Goal: Task Accomplishment & Management: Use online tool/utility

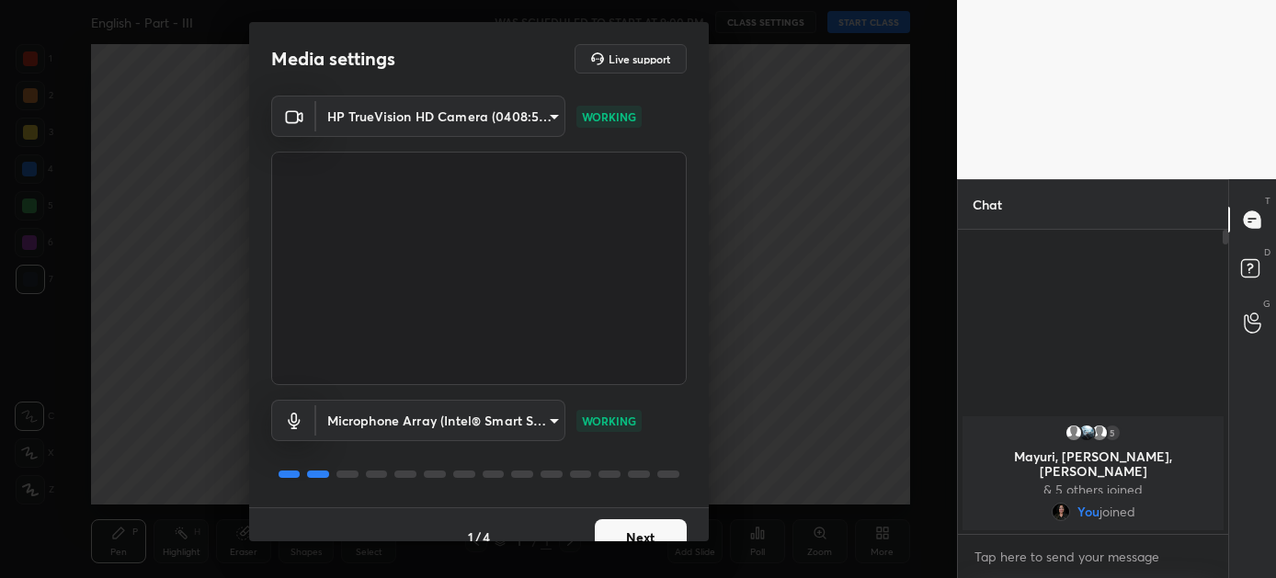
click at [620, 529] on button "Next" at bounding box center [641, 537] width 92 height 37
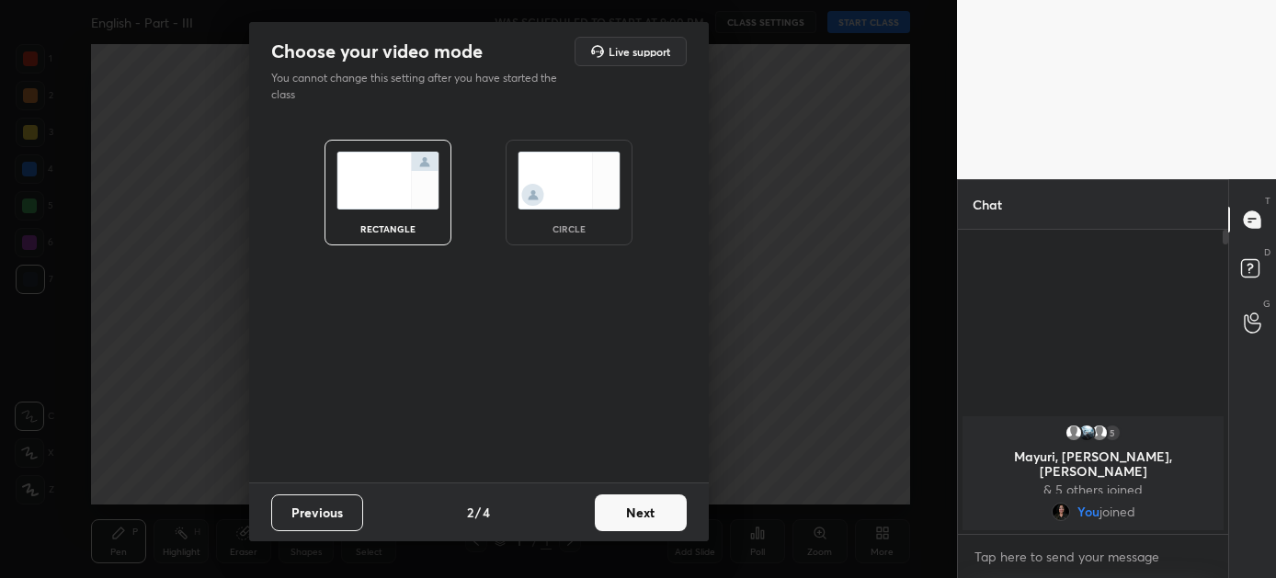
click at [626, 514] on button "Next" at bounding box center [641, 513] width 92 height 37
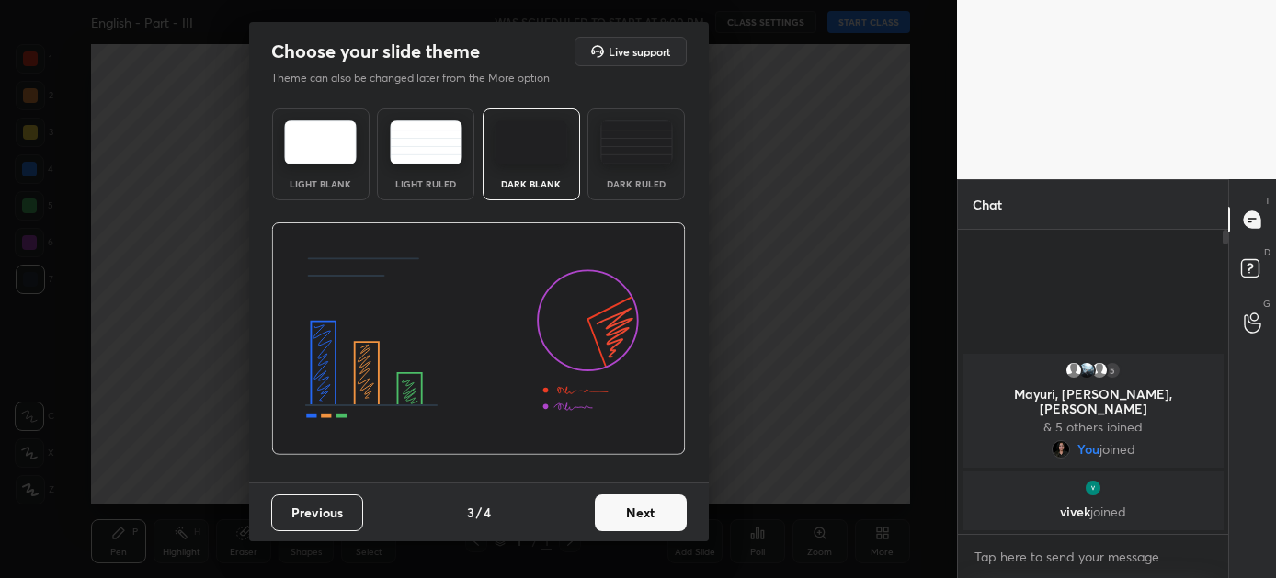
click at [626, 514] on button "Next" at bounding box center [641, 513] width 92 height 37
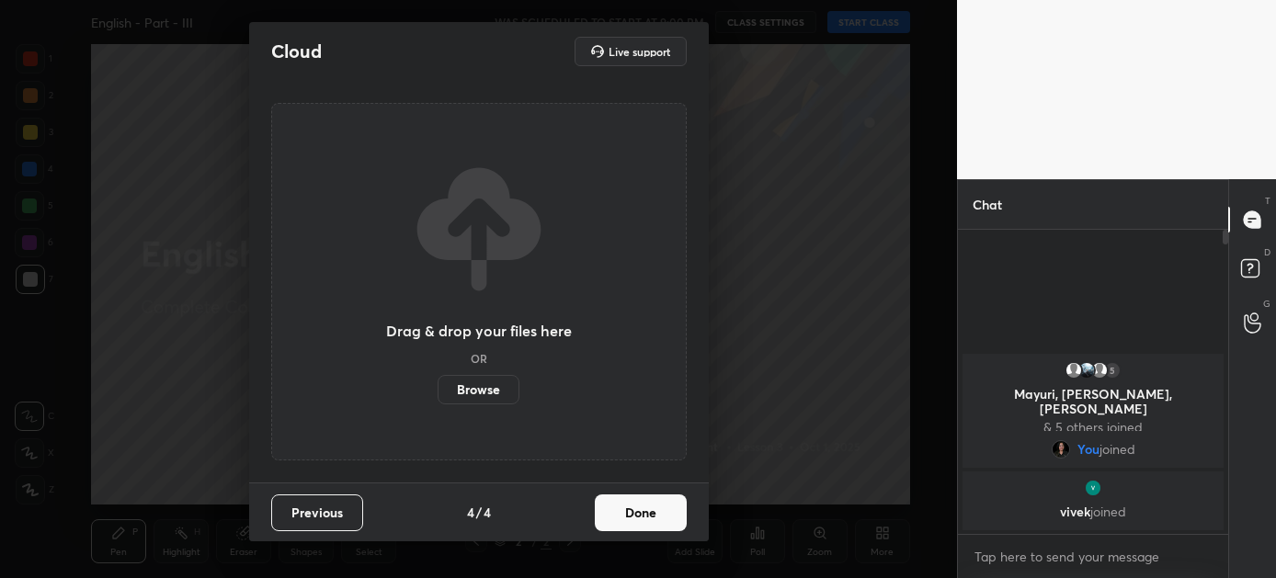
click at [626, 514] on button "Done" at bounding box center [641, 513] width 92 height 37
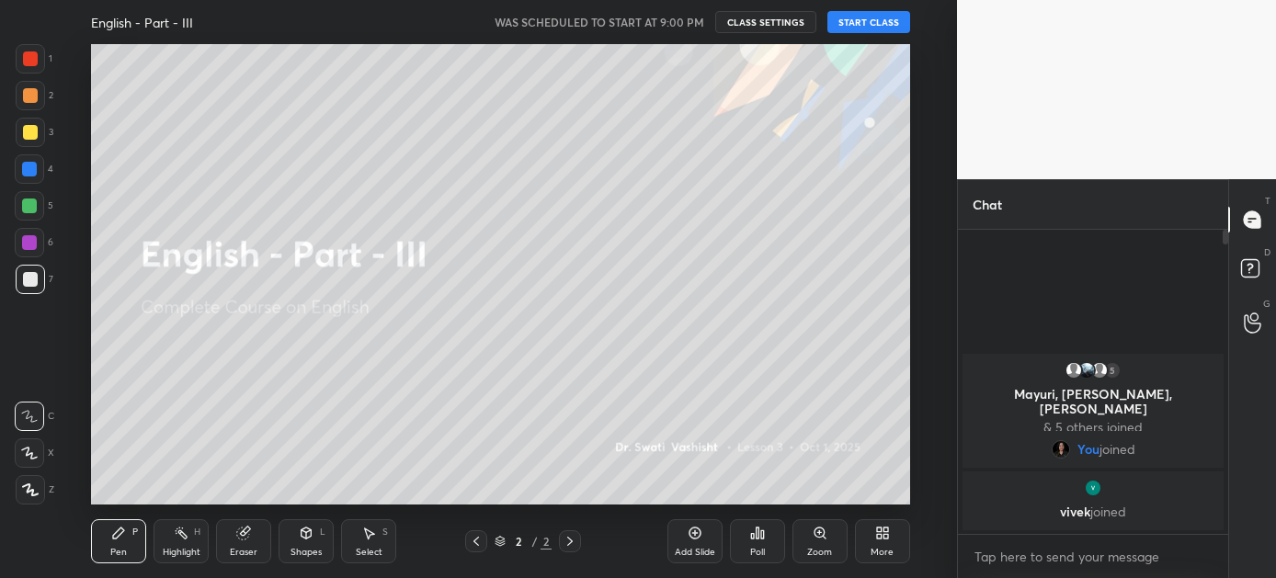
click at [861, 21] on button "START CLASS" at bounding box center [868, 22] width 83 height 22
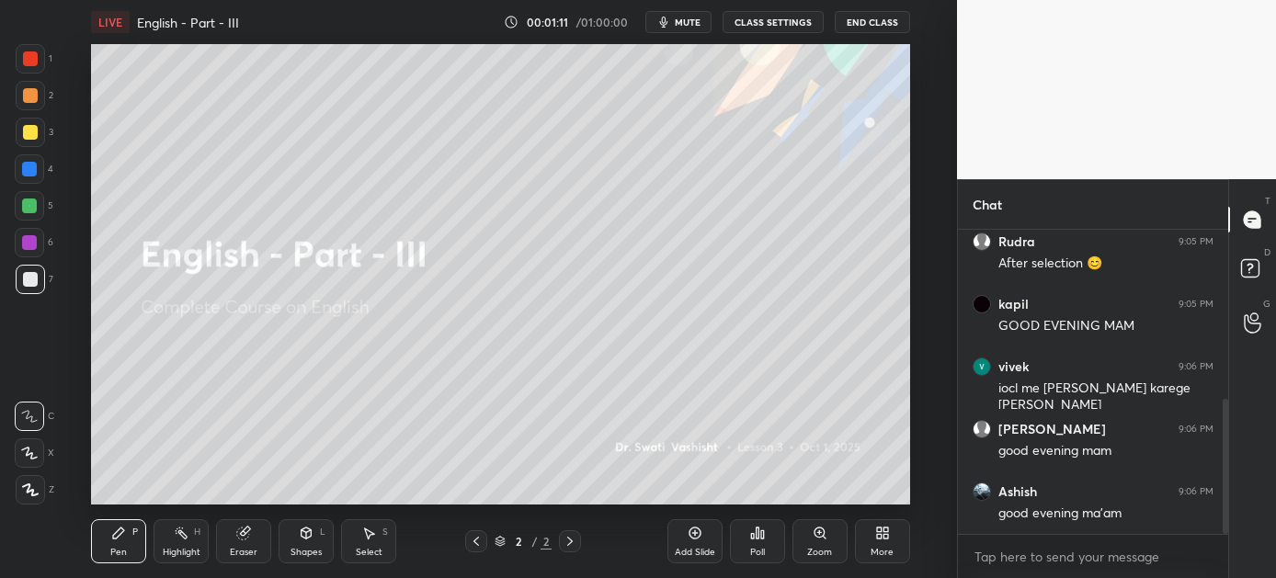
scroll to position [458, 0]
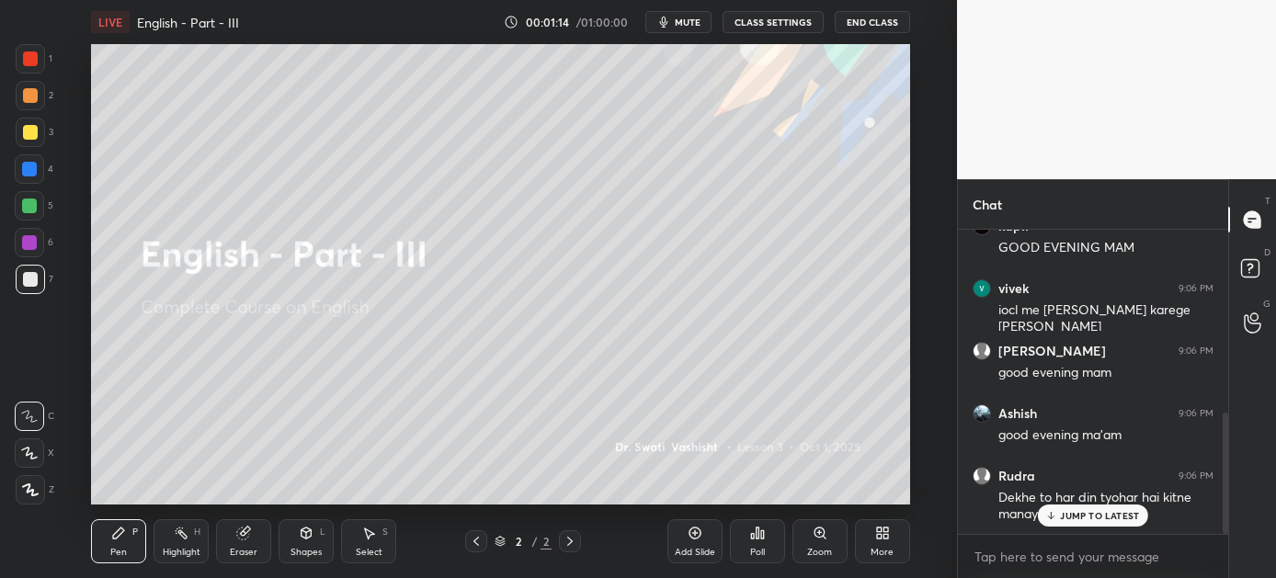
click at [1111, 512] on p "JUMP TO LATEST" at bounding box center [1099, 515] width 79 height 11
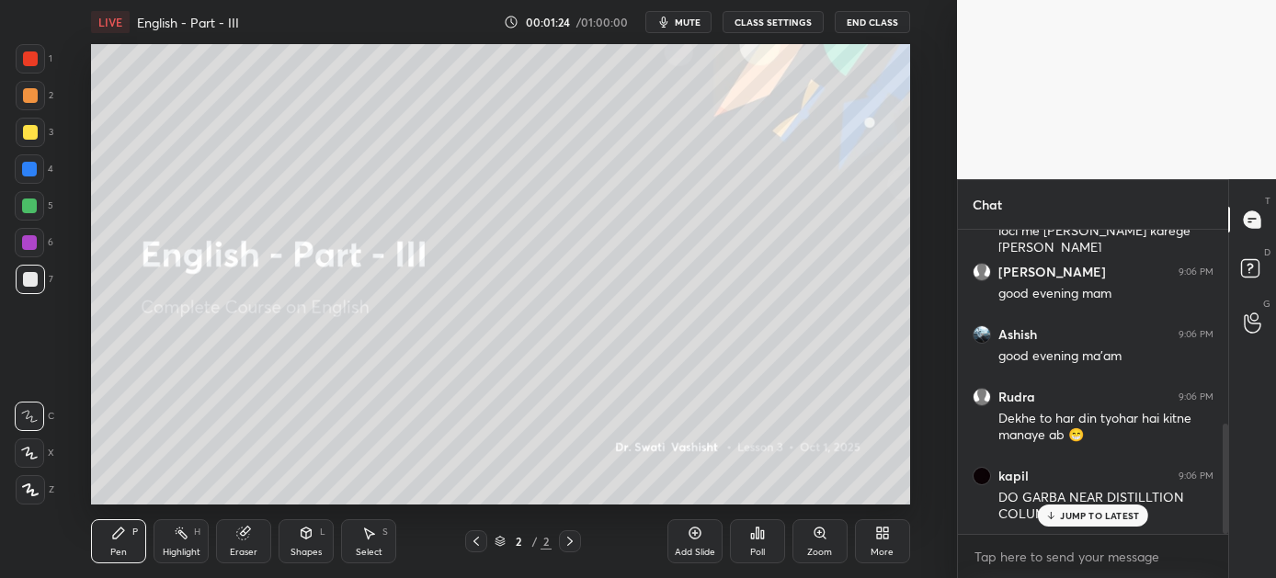
click at [1089, 511] on p "JUMP TO LATEST" at bounding box center [1099, 515] width 79 height 11
click at [688, 533] on icon at bounding box center [695, 533] width 15 height 15
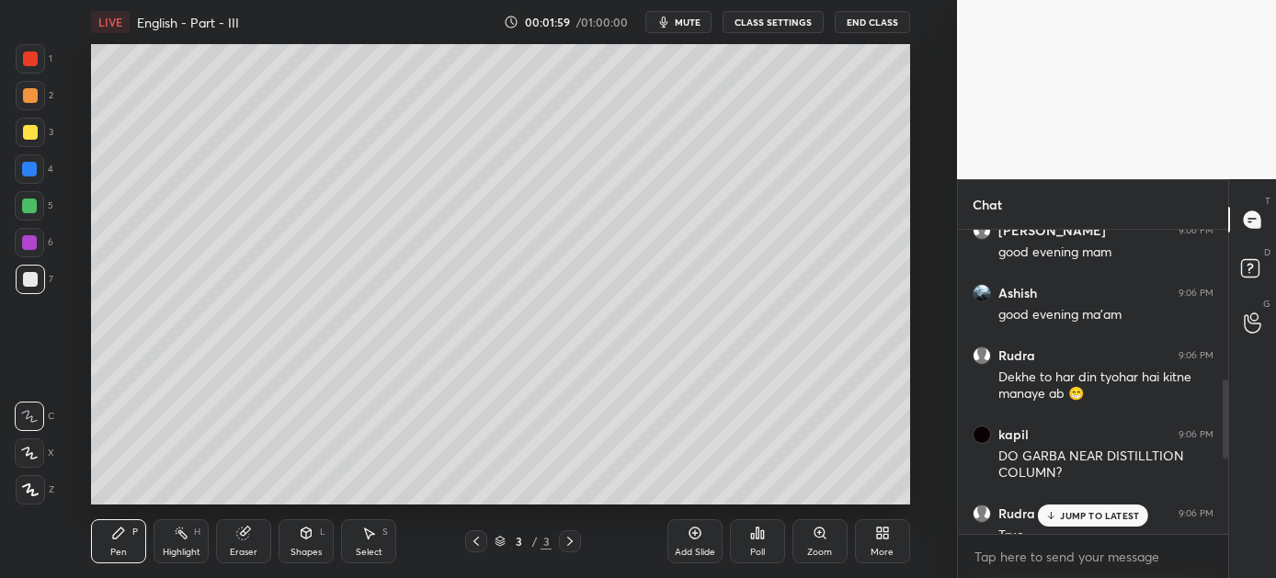
scroll to position [869, 0]
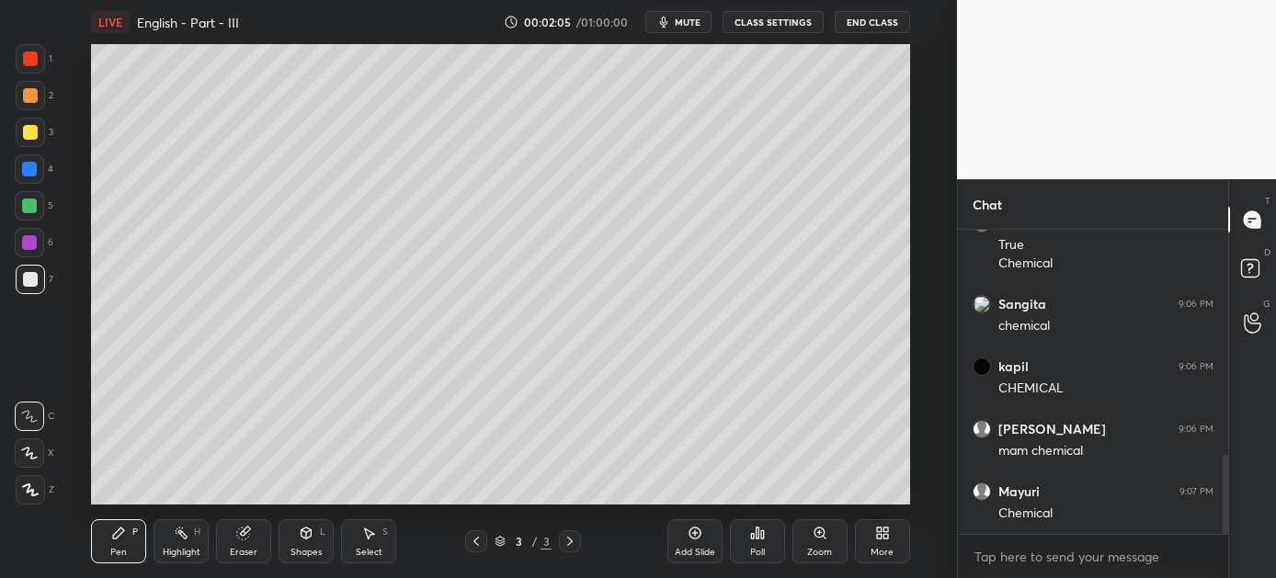
click at [25, 242] on div at bounding box center [29, 242] width 15 height 15
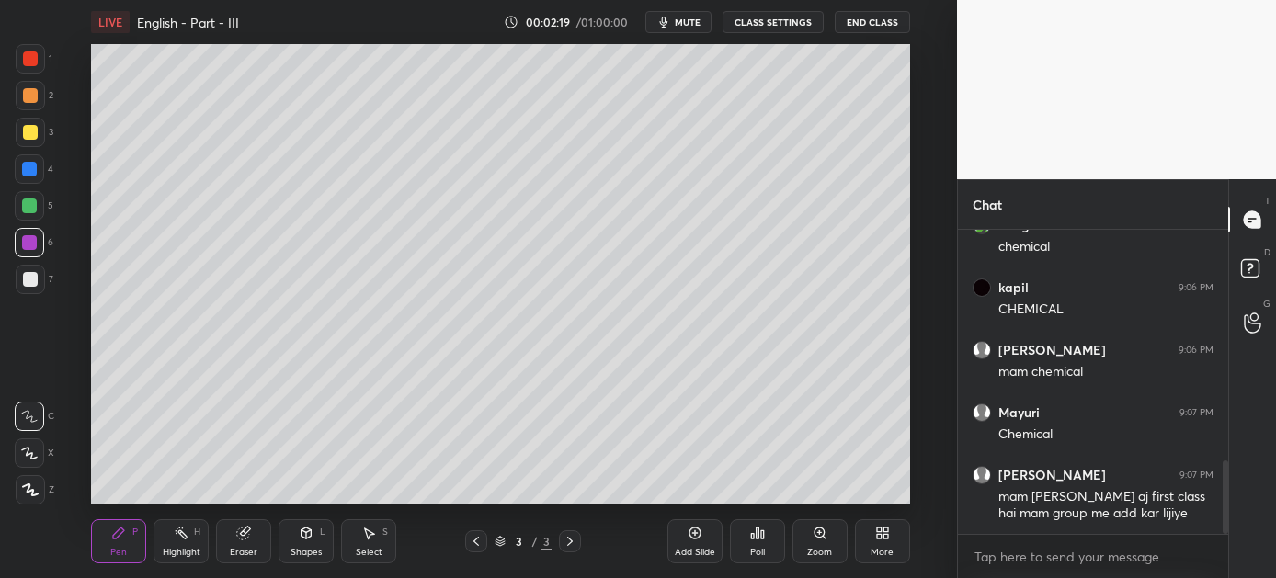
click at [309, 537] on icon at bounding box center [306, 533] width 10 height 11
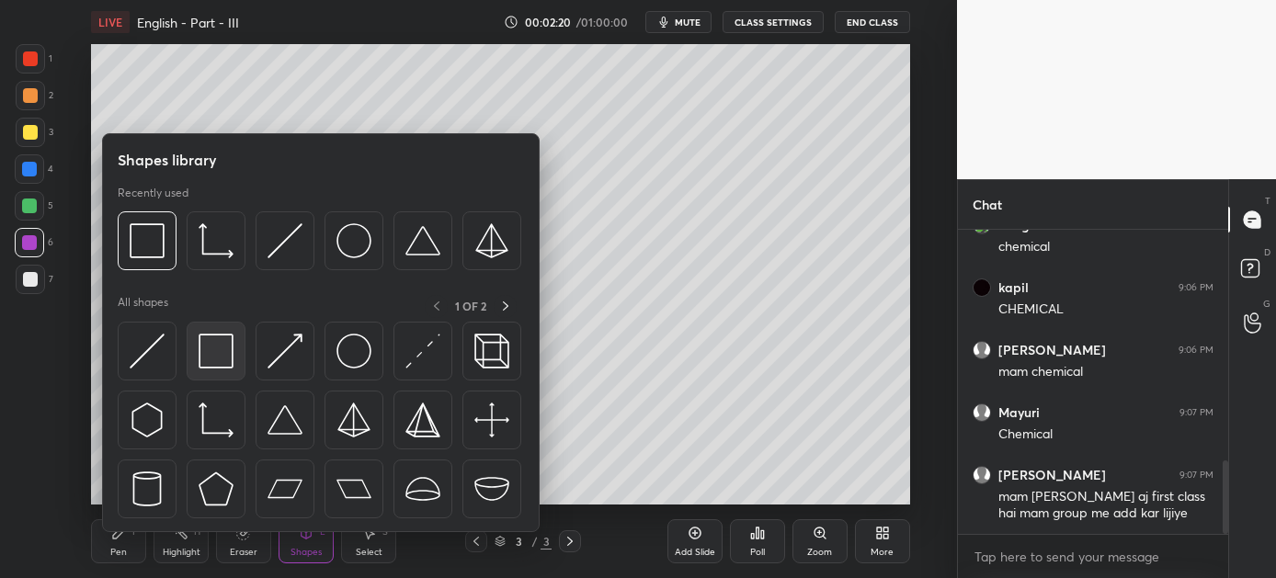
click at [221, 355] on img at bounding box center [216, 351] width 35 height 35
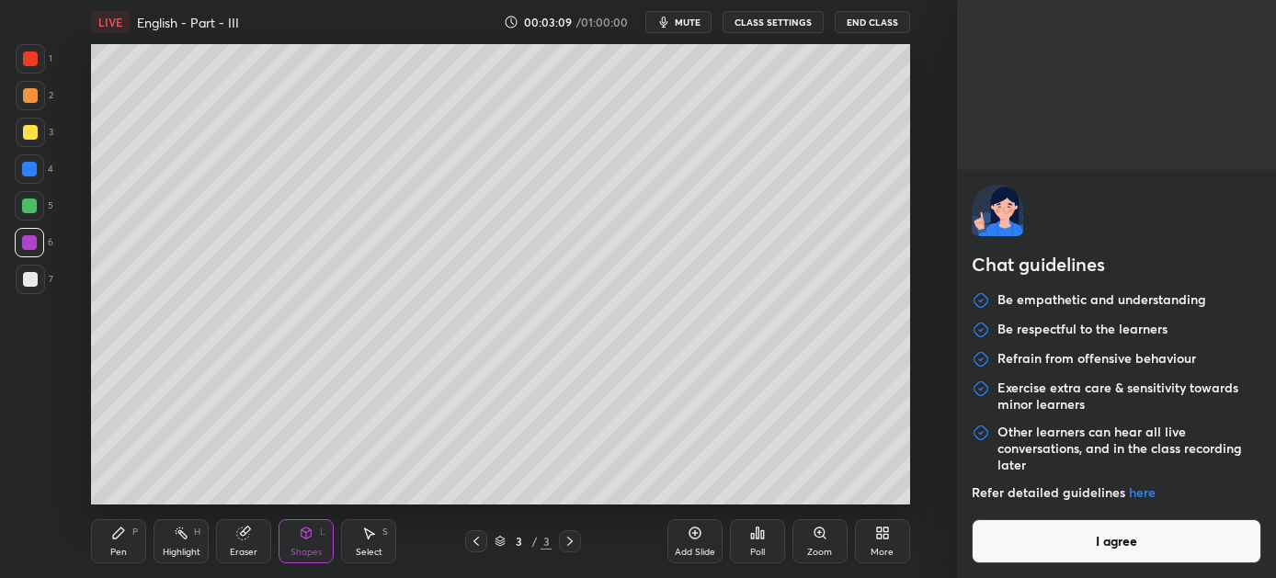
click at [1024, 552] on body "1 2 3 4 5 6 7 C X Z C X Z E E Erase all H H LIVE English - Part - III 00:03:09 …" at bounding box center [638, 289] width 1276 height 578
click at [1024, 552] on button "I agree" at bounding box center [1117, 541] width 290 height 44
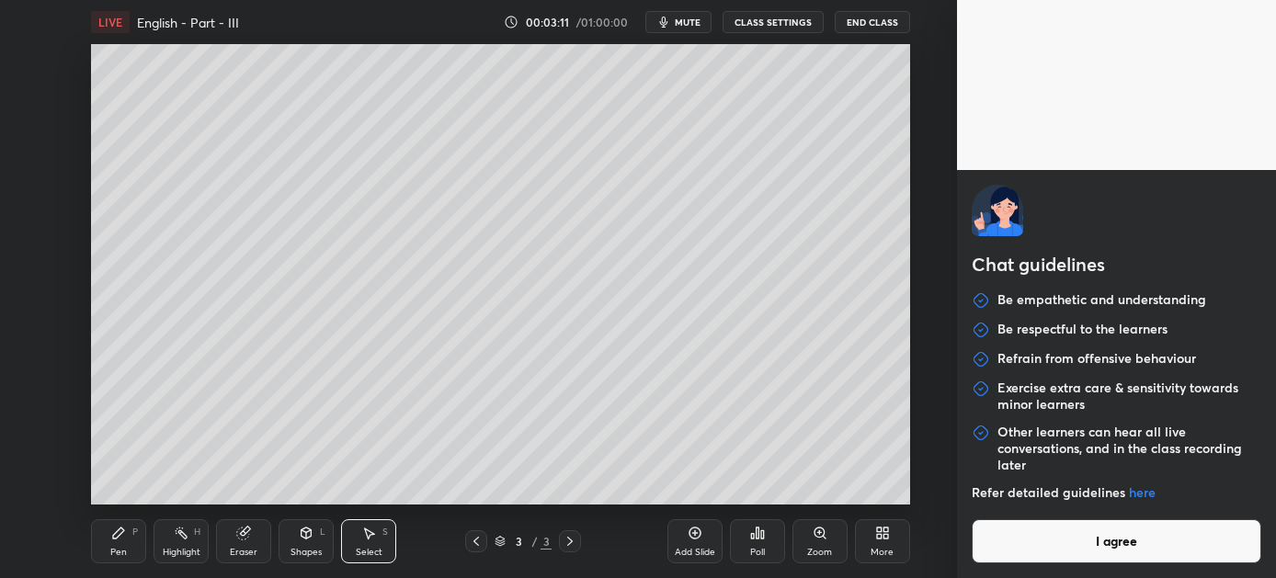
type textarea "x"
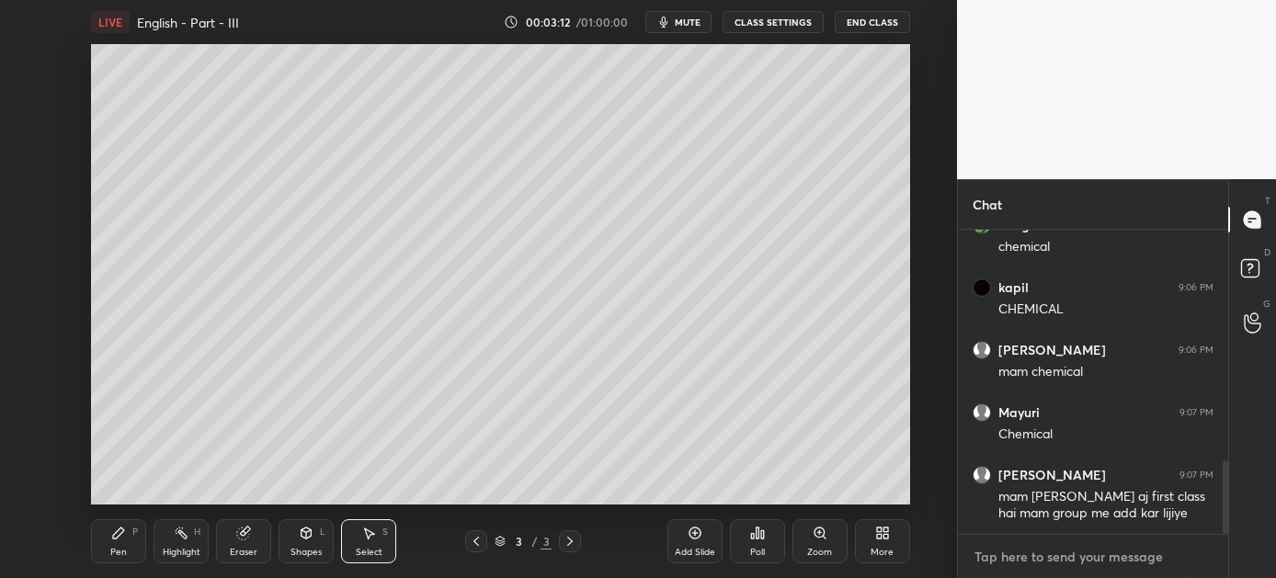
paste textarea "[URL][DOMAIN_NAME]"
type textarea "[URL][DOMAIN_NAME]"
type textarea "x"
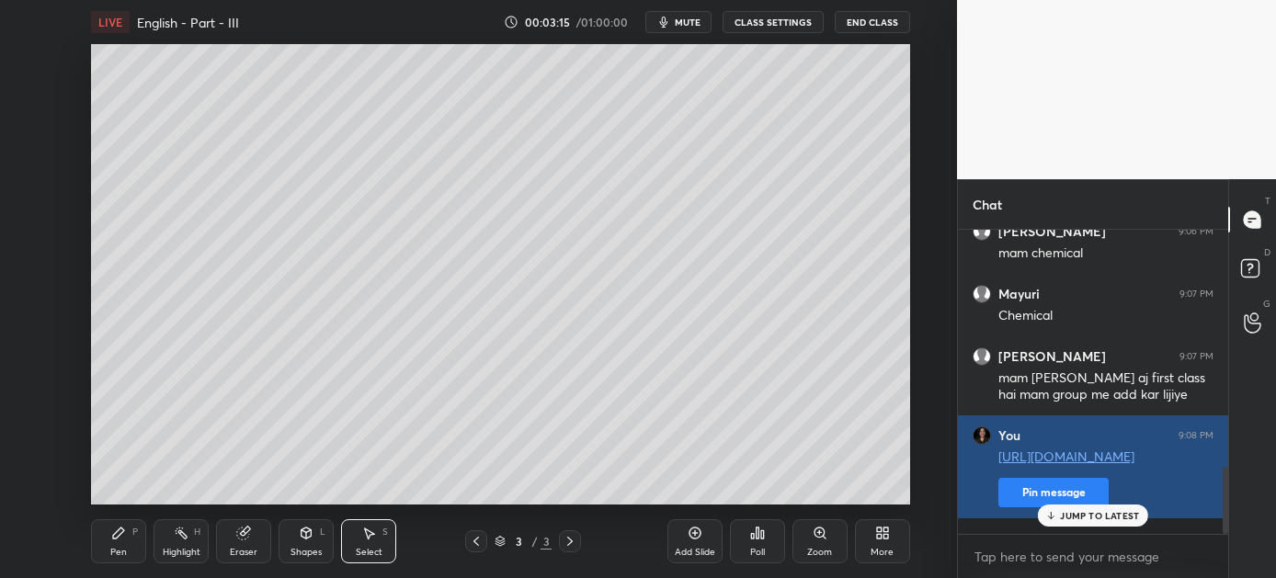
click at [1022, 500] on button "Pin message" at bounding box center [1053, 492] width 110 height 29
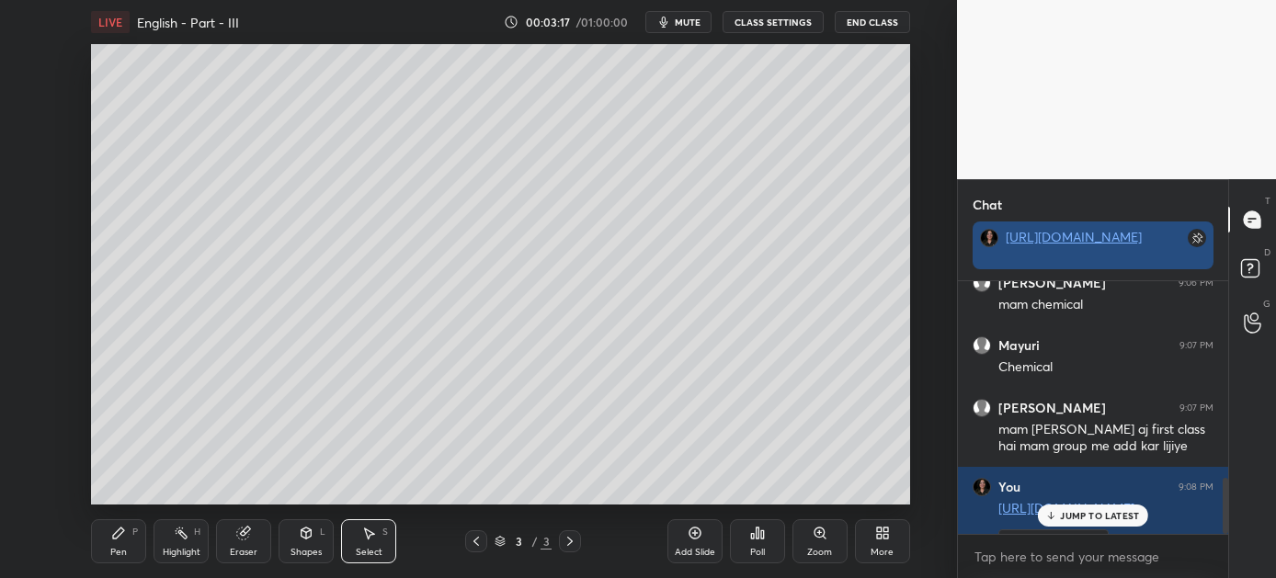
click at [1089, 245] on link "[URL][DOMAIN_NAME]" at bounding box center [1074, 236] width 136 height 17
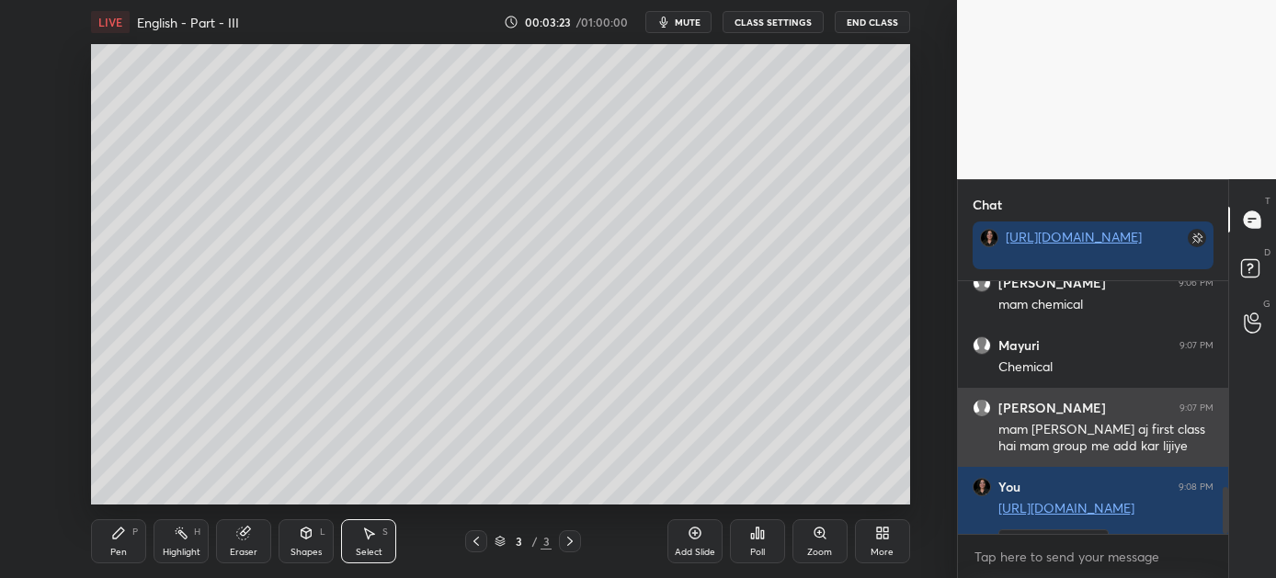
scroll to position [1119, 0]
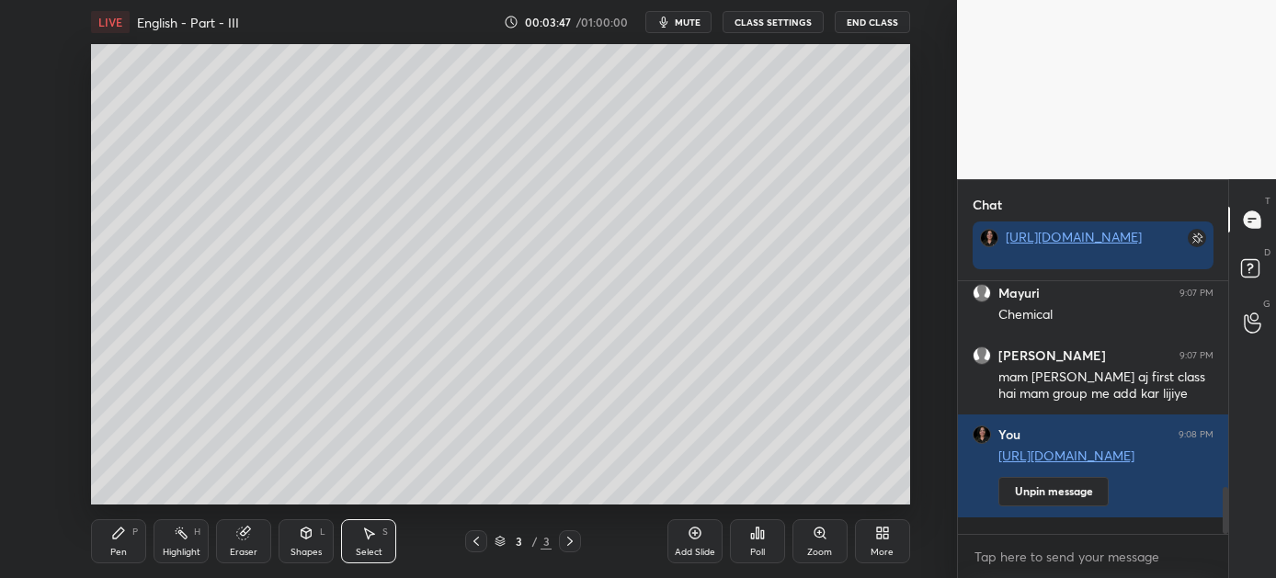
click at [122, 520] on div "Pen P" at bounding box center [118, 541] width 55 height 44
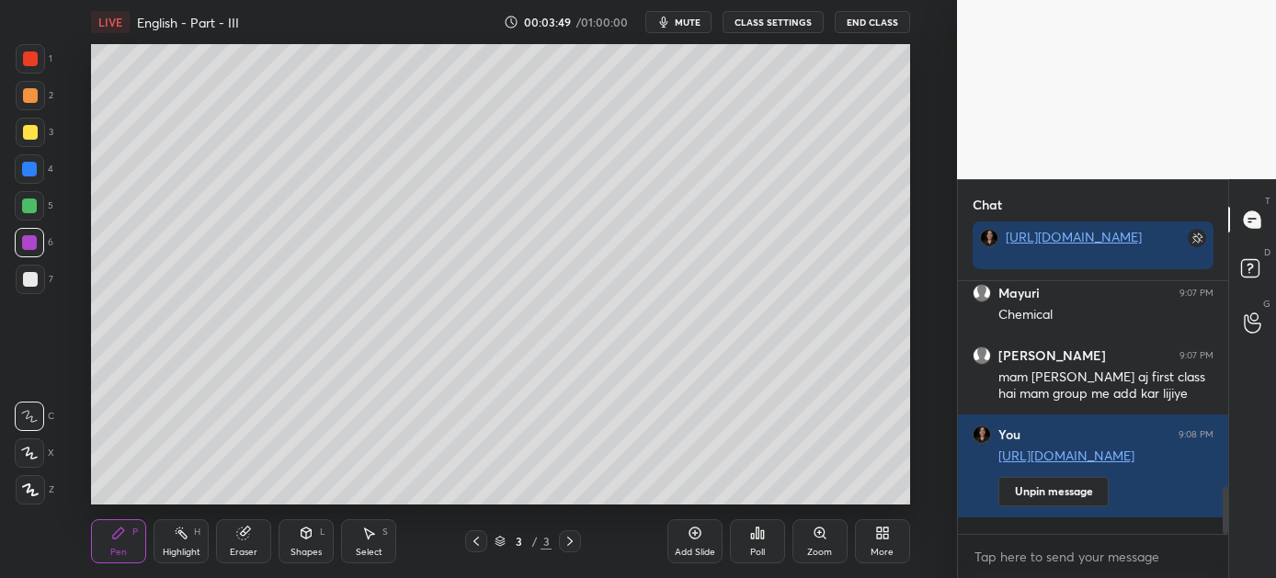
click at [28, 128] on div at bounding box center [30, 132] width 15 height 15
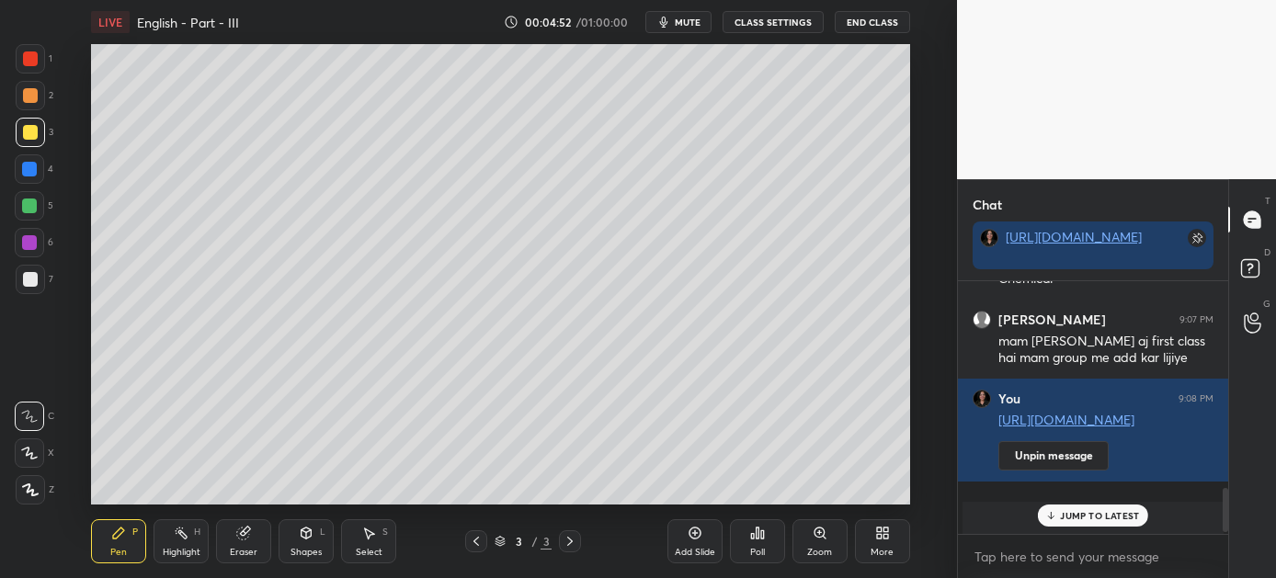
scroll to position [1185, 0]
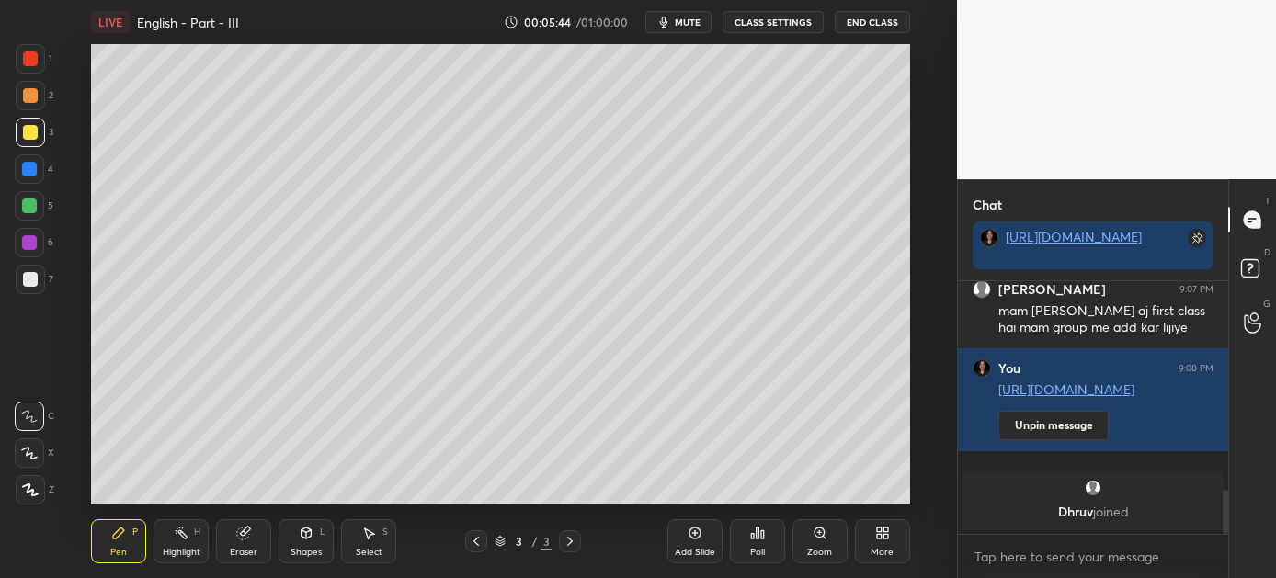
click at [28, 199] on div at bounding box center [29, 206] width 15 height 15
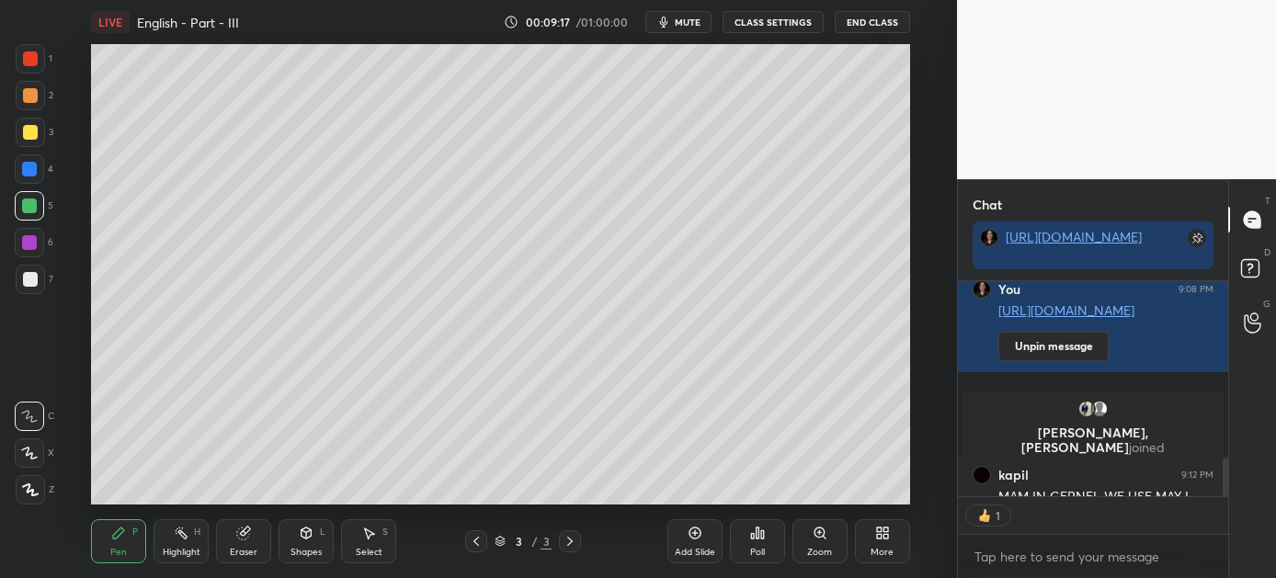
scroll to position [6, 6]
click at [691, 533] on icon at bounding box center [695, 533] width 15 height 15
click at [472, 540] on icon at bounding box center [476, 541] width 15 height 15
click at [568, 540] on icon at bounding box center [570, 541] width 15 height 15
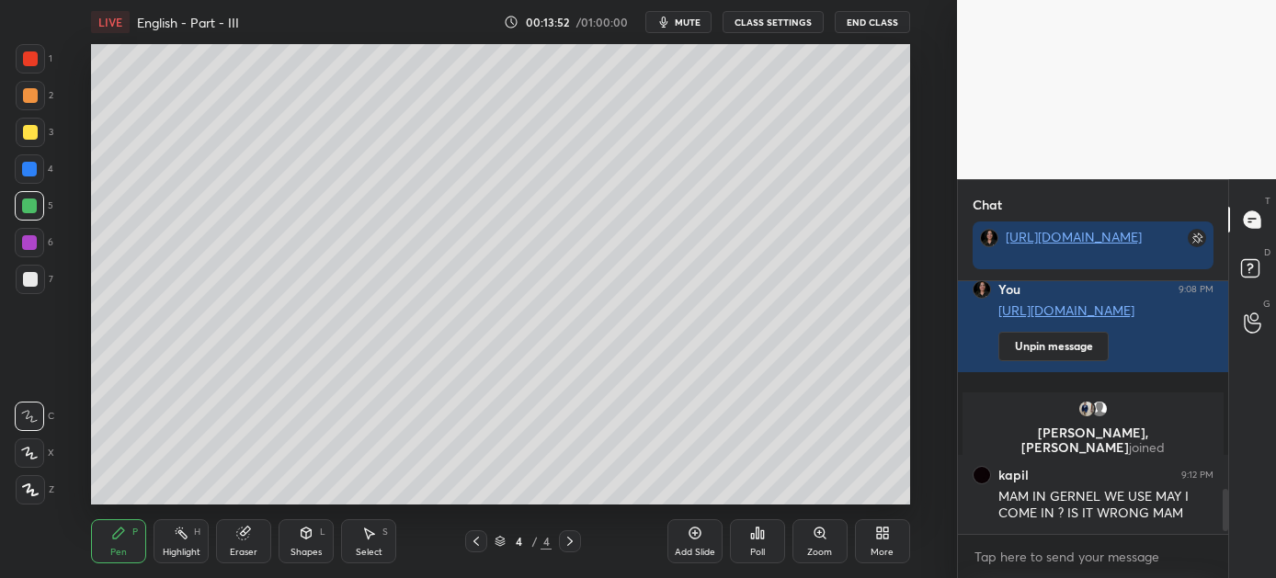
click at [569, 539] on icon at bounding box center [570, 541] width 15 height 15
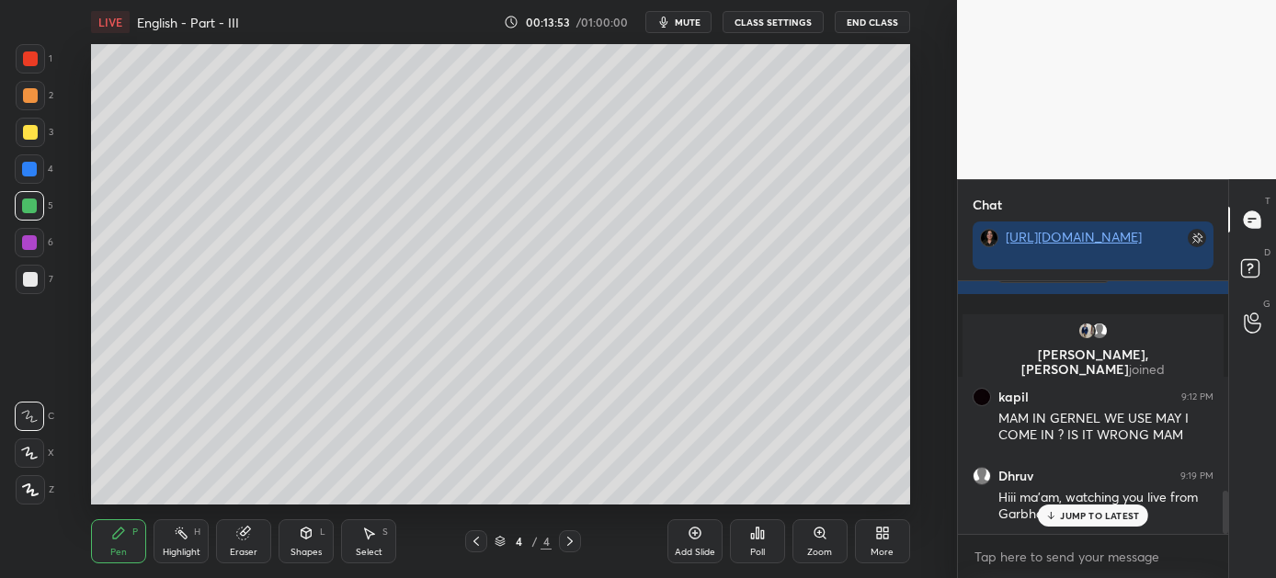
click at [1081, 511] on p "JUMP TO LATEST" at bounding box center [1099, 515] width 79 height 11
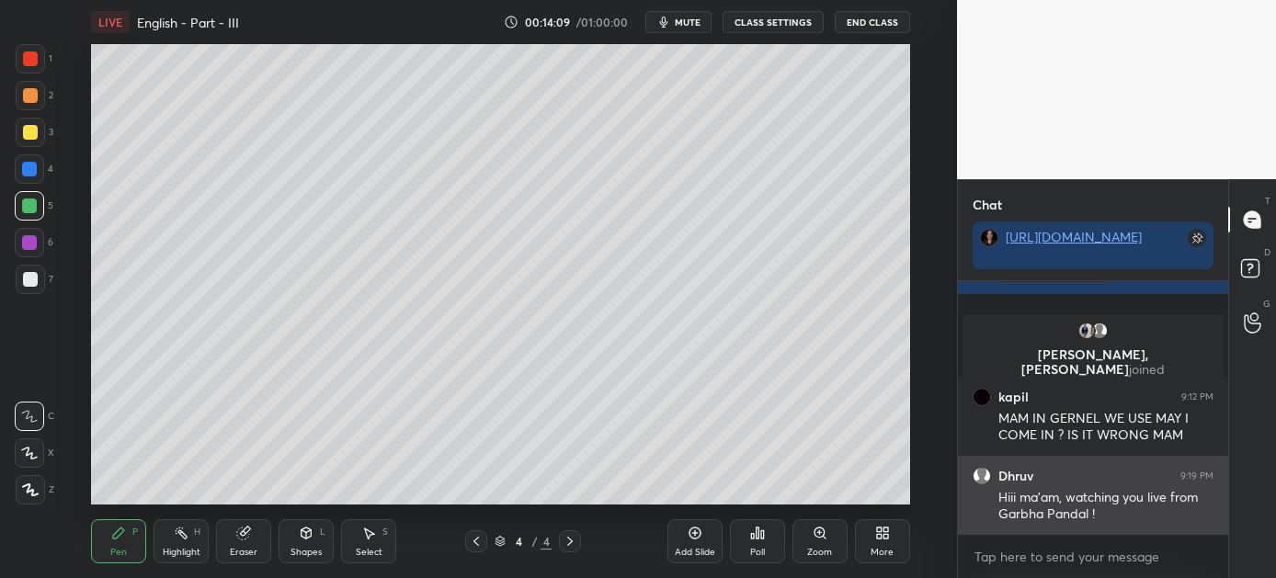
scroll to position [1293, 0]
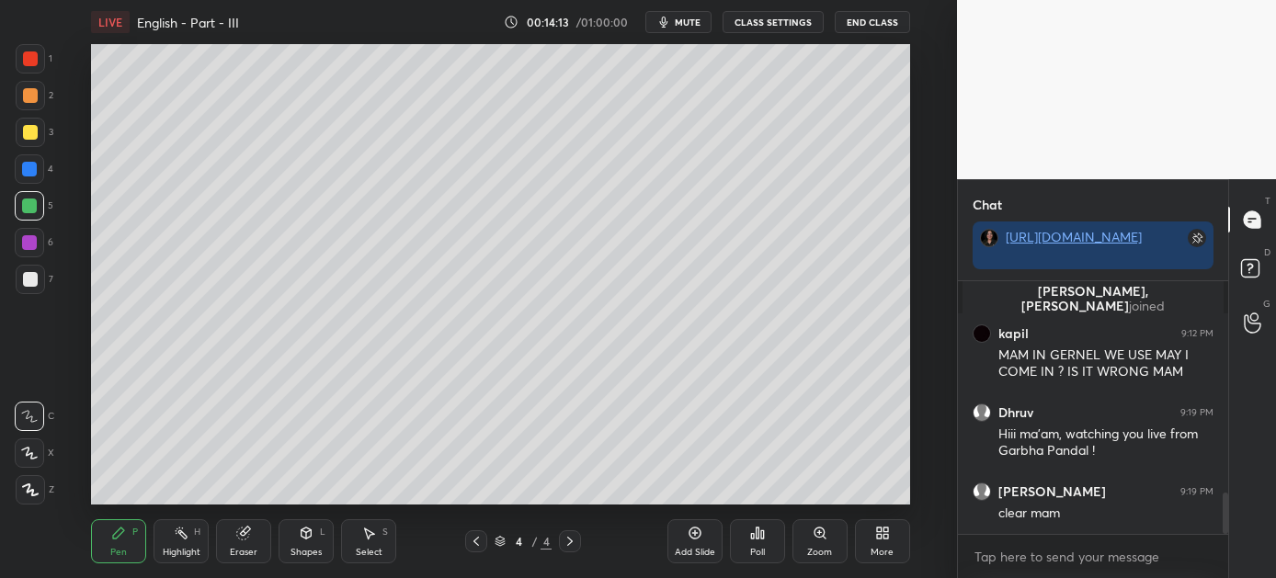
click at [566, 538] on icon at bounding box center [570, 541] width 15 height 15
click at [691, 533] on icon at bounding box center [695, 533] width 15 height 15
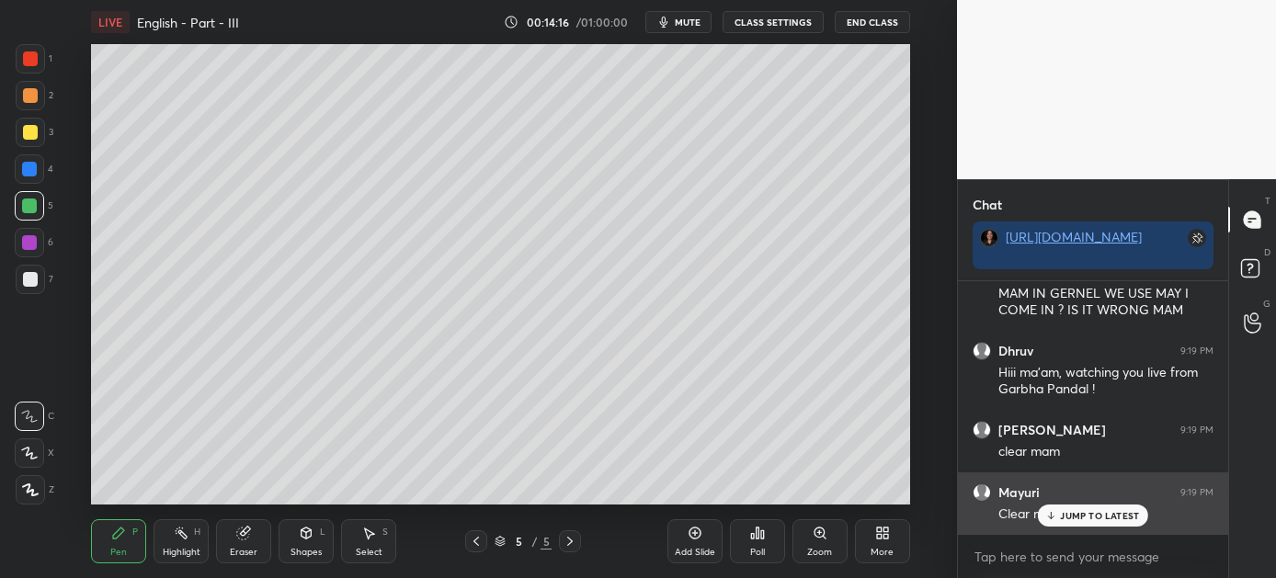
click at [1093, 522] on div "JUMP TO LATEST" at bounding box center [1093, 516] width 110 height 22
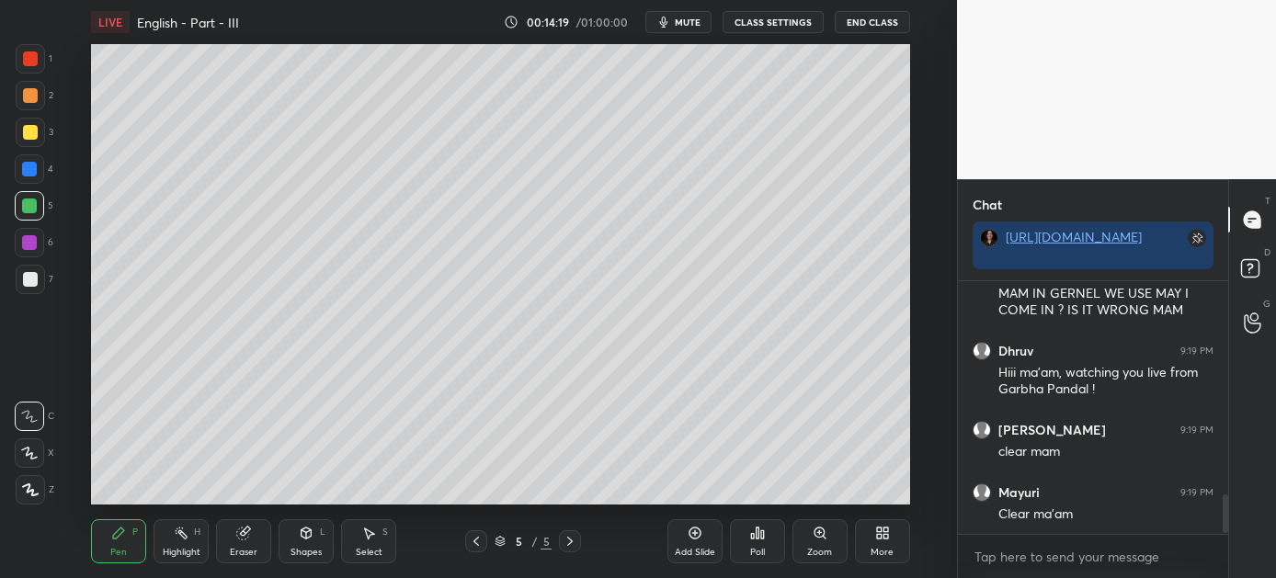
scroll to position [1418, 0]
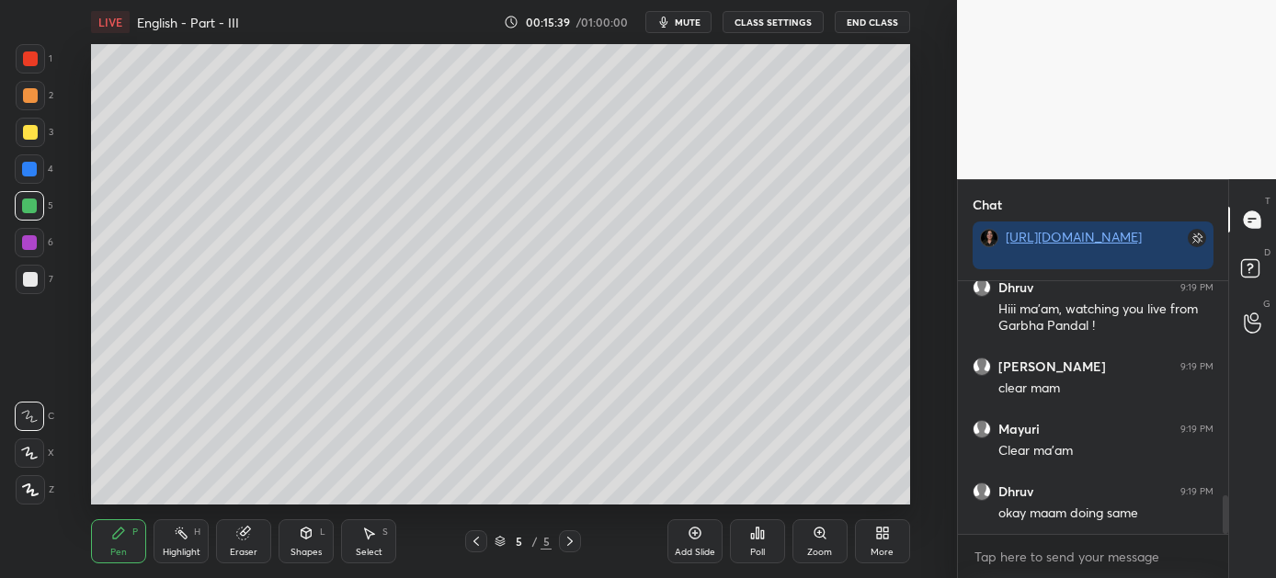
click at [242, 534] on icon at bounding box center [243, 534] width 12 height 12
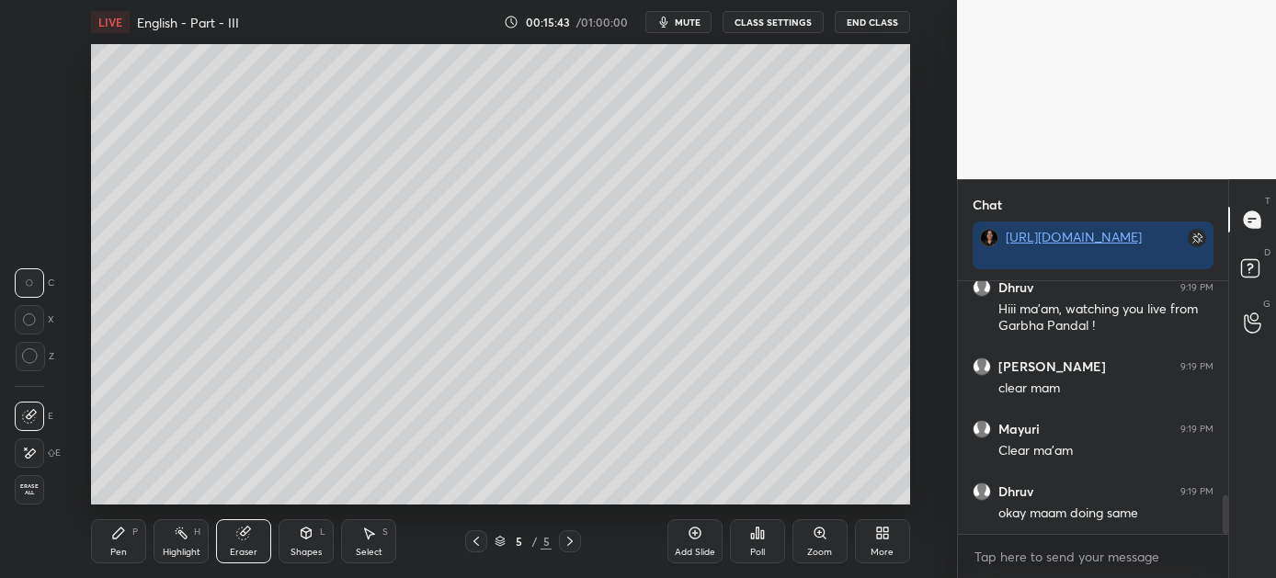
click at [132, 563] on div "Pen P Highlight H Eraser Shapes L Select S 5 / 5 Add Slide Poll Zoom More" at bounding box center [500, 542] width 819 height 74
click at [119, 540] on div "Pen P" at bounding box center [118, 541] width 55 height 44
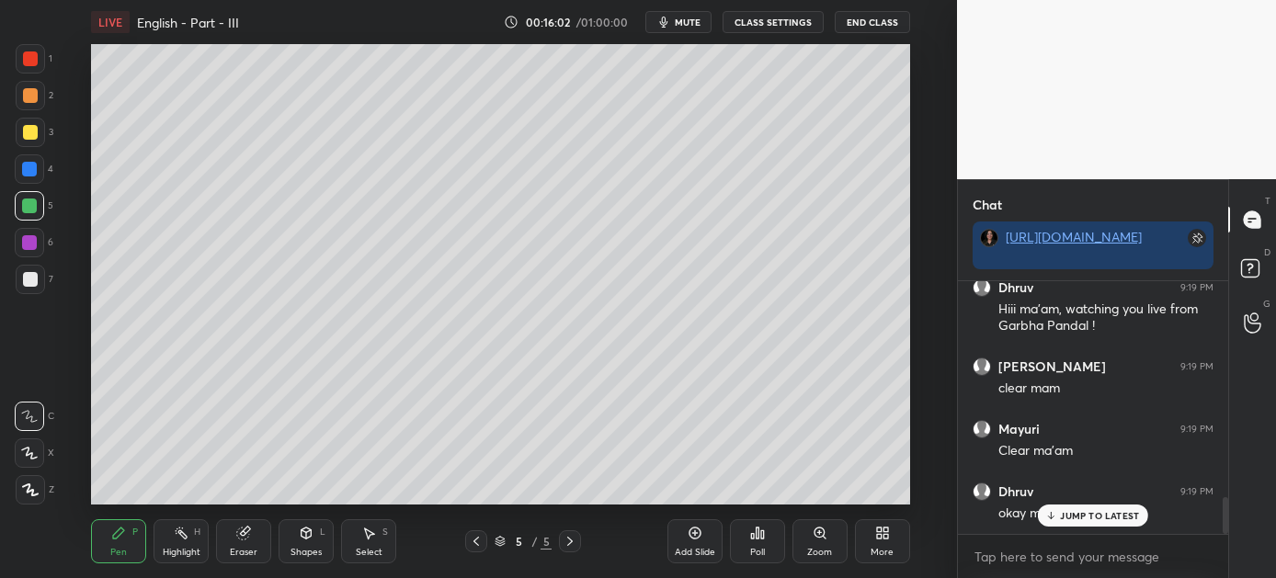
scroll to position [1480, 0]
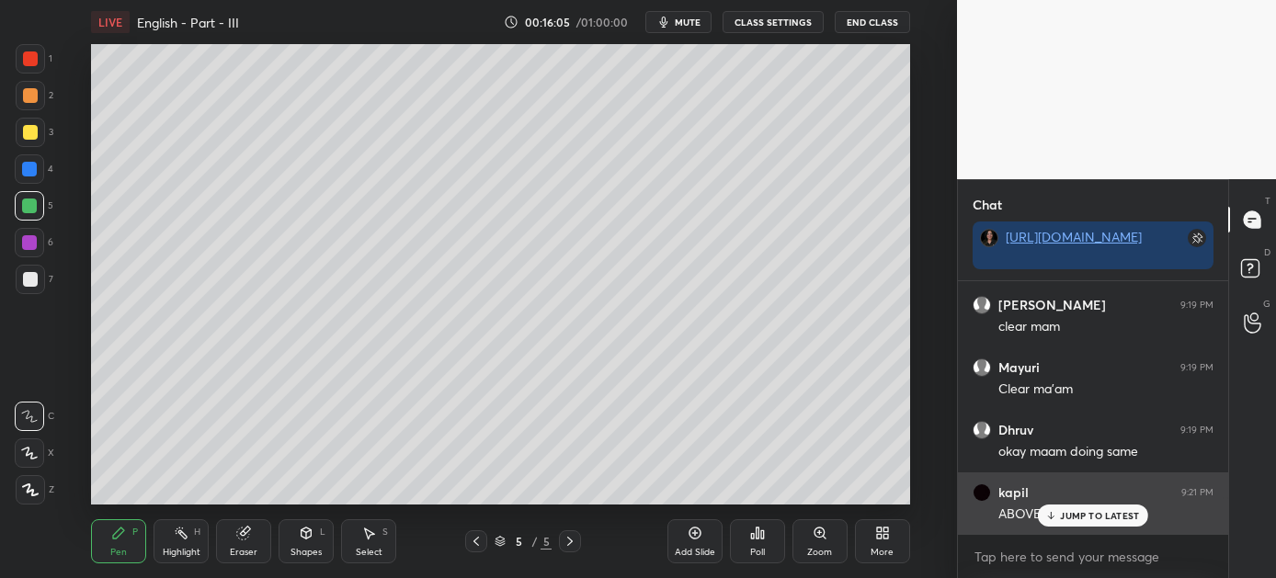
drag, startPoint x: 1091, startPoint y: 510, endPoint x: 1010, endPoint y: 499, distance: 81.6
click at [1090, 511] on p "JUMP TO LATEST" at bounding box center [1099, 515] width 79 height 11
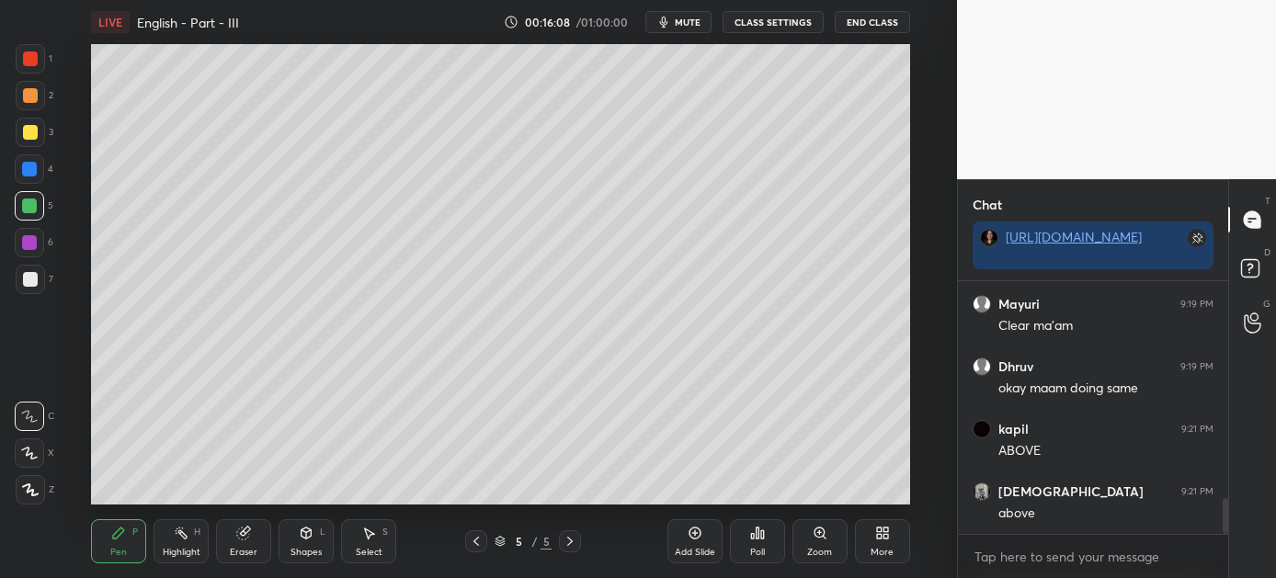
scroll to position [1605, 0]
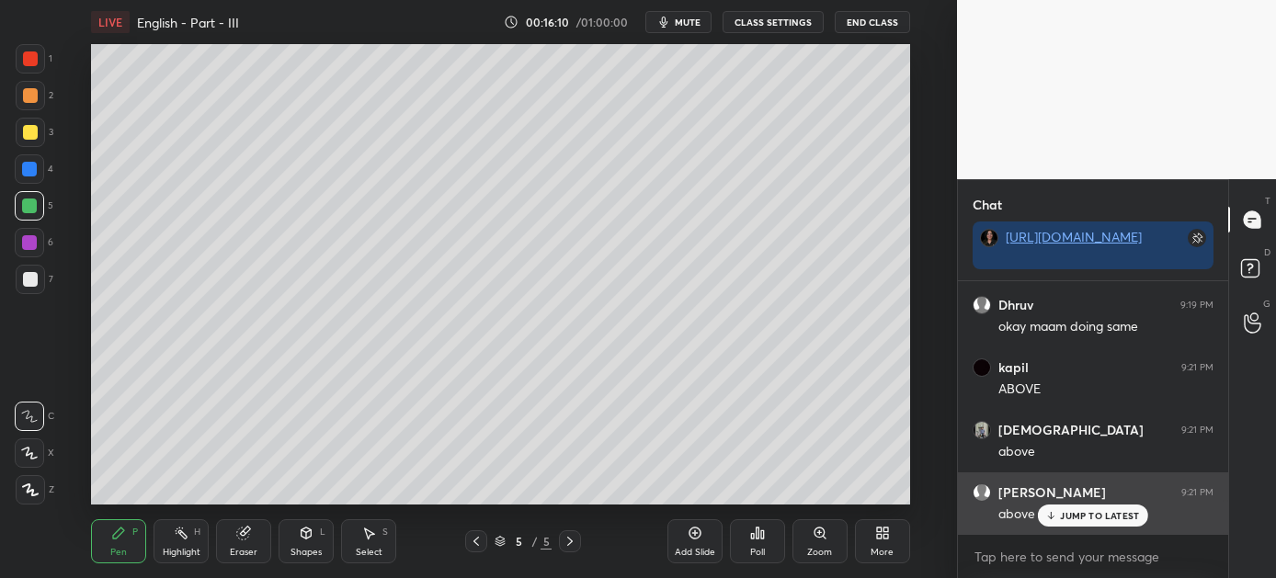
click at [1071, 506] on div "JUMP TO LATEST" at bounding box center [1093, 516] width 110 height 22
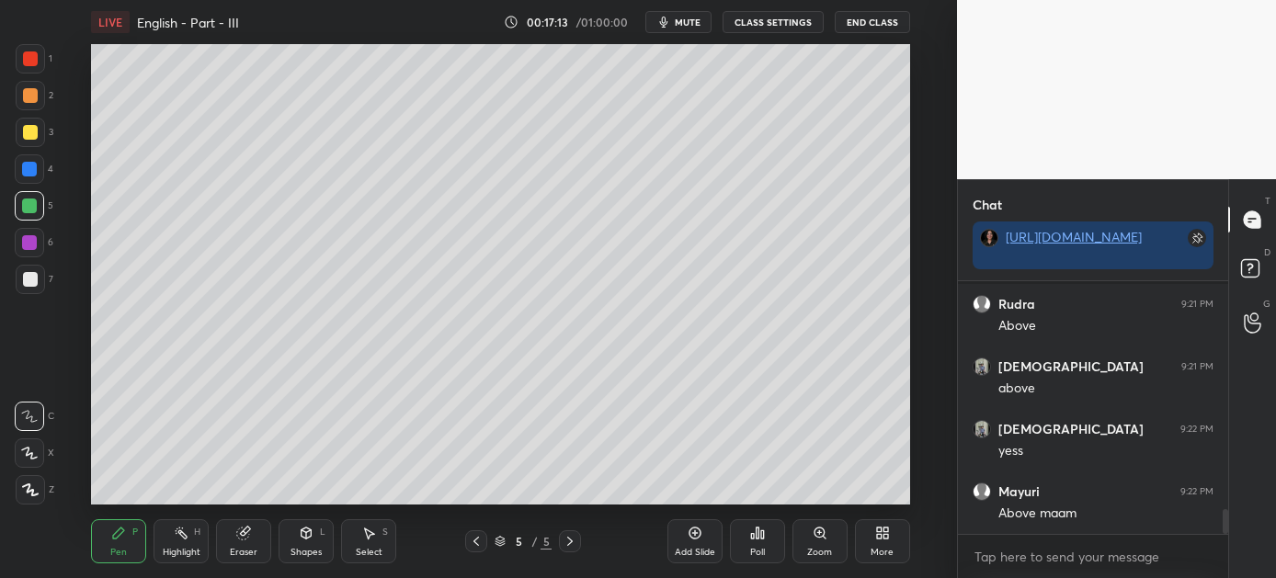
scroll to position [2360, 0]
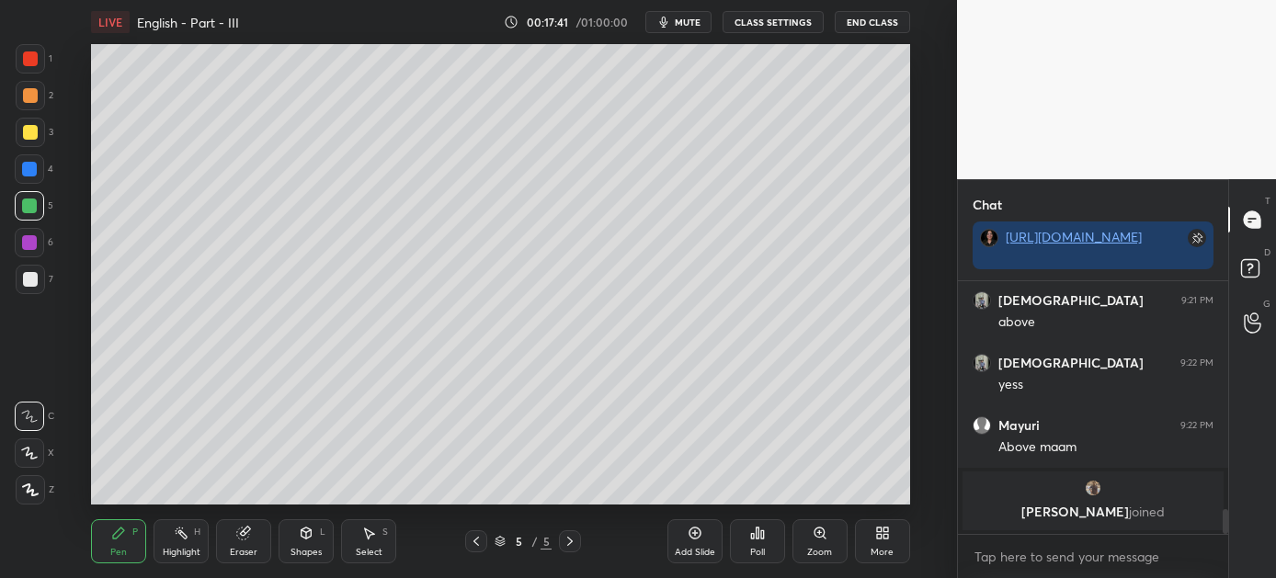
click at [27, 242] on div at bounding box center [29, 242] width 15 height 15
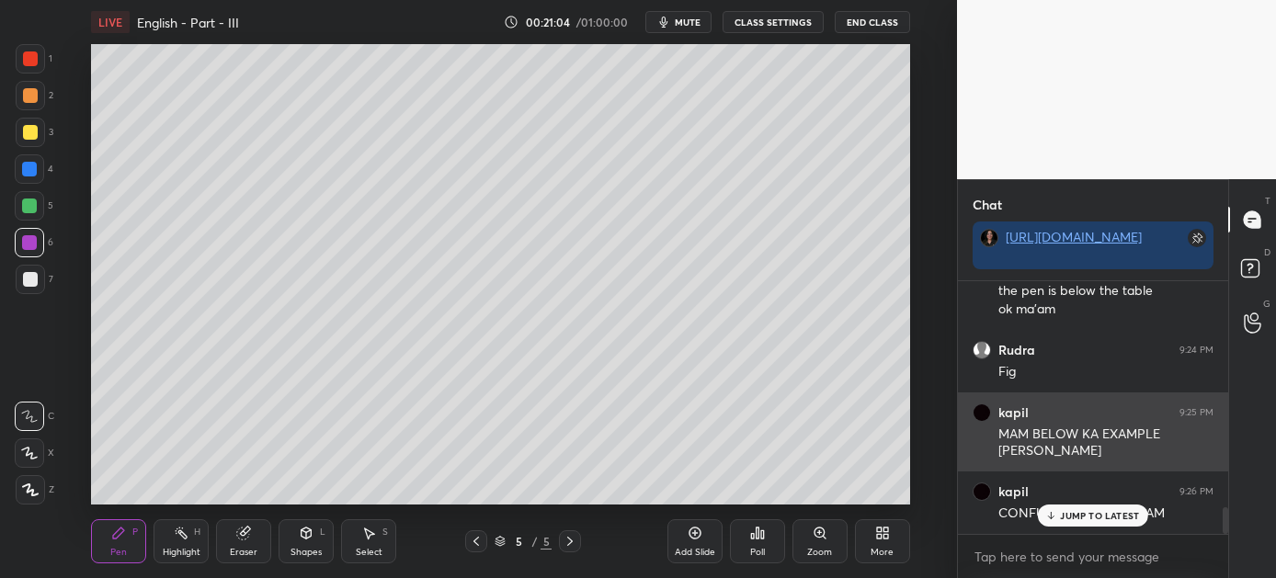
scroll to position [2184, 0]
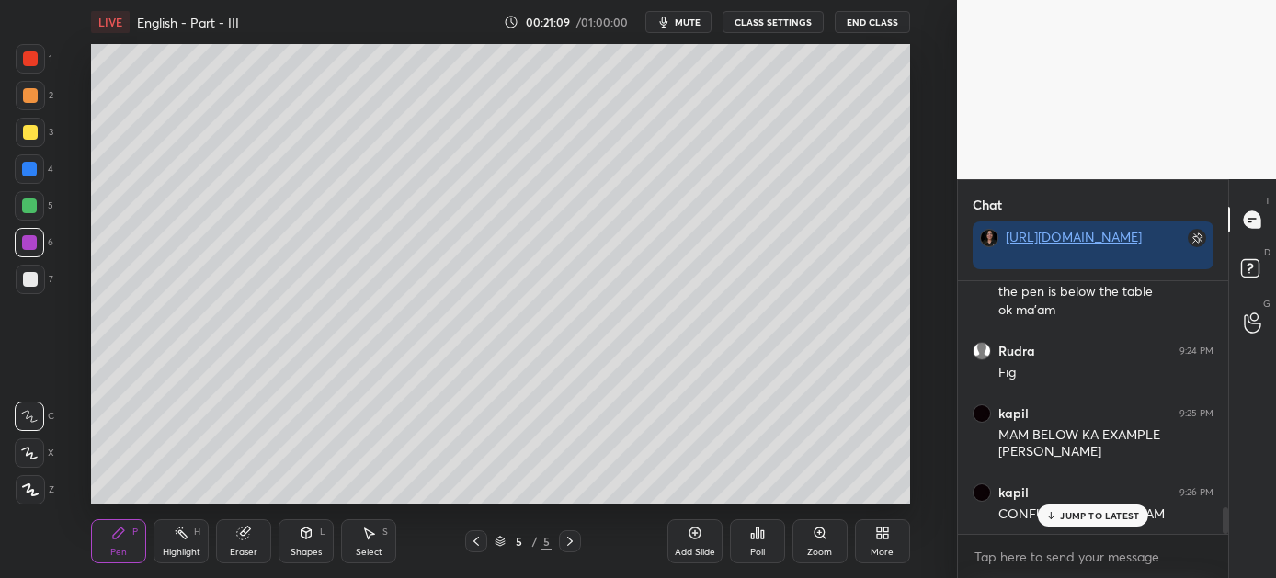
click at [1089, 511] on p "JUMP TO LATEST" at bounding box center [1099, 515] width 79 height 11
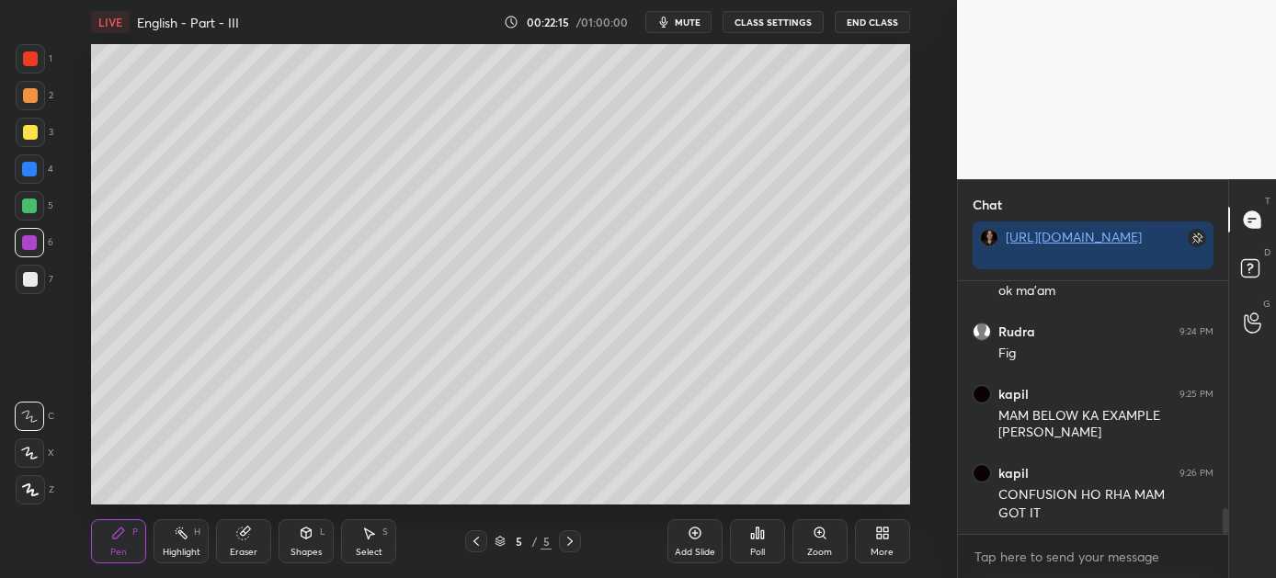
scroll to position [2281, 0]
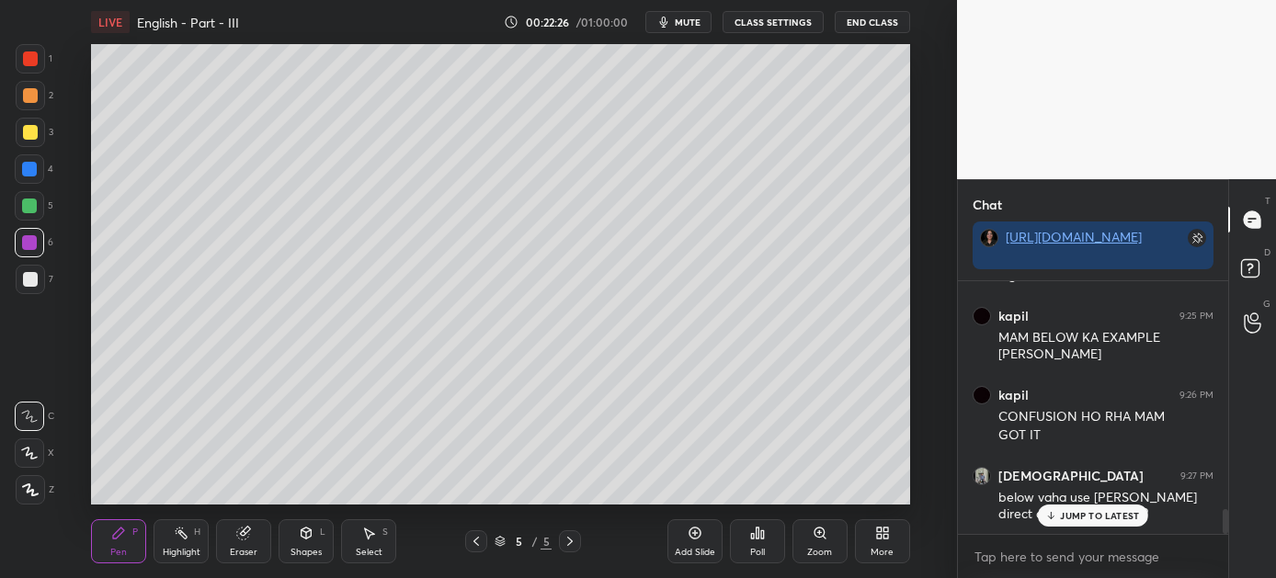
click at [1098, 506] on div "JUMP TO LATEST" at bounding box center [1093, 516] width 110 height 22
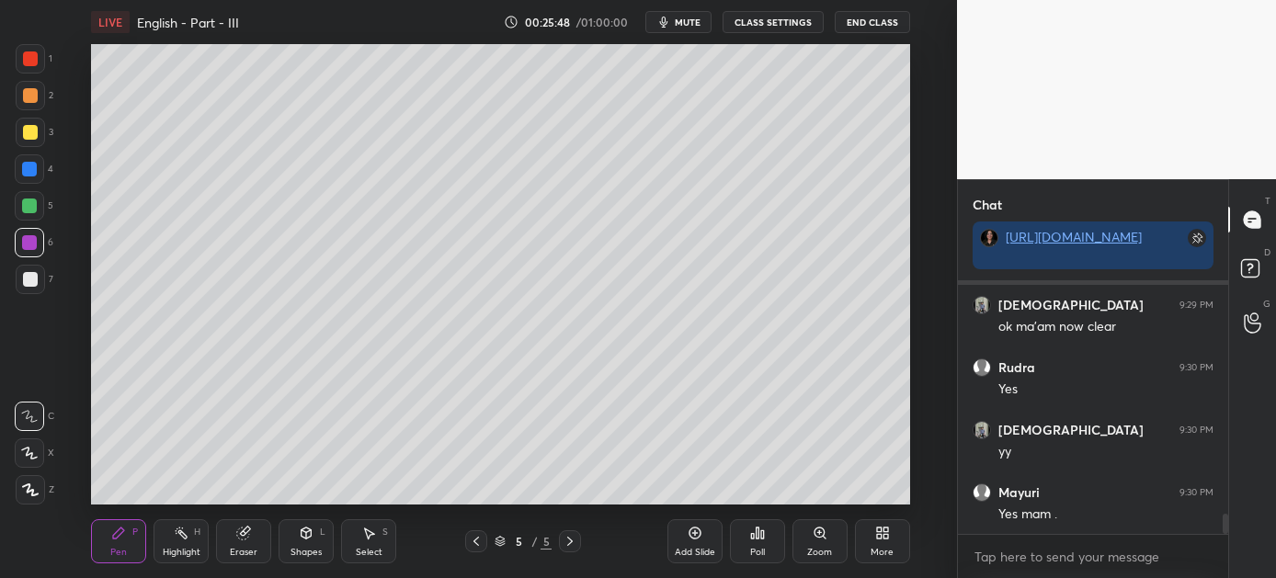
scroll to position [2883, 0]
click at [700, 530] on icon at bounding box center [694, 534] width 12 height 12
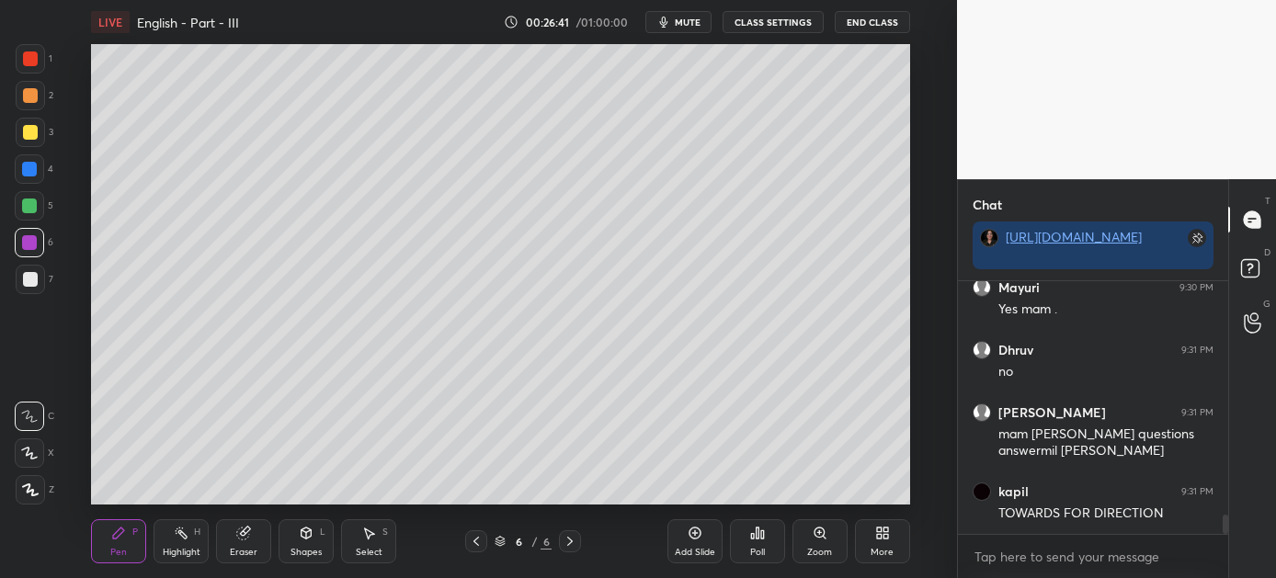
scroll to position [3149, 0]
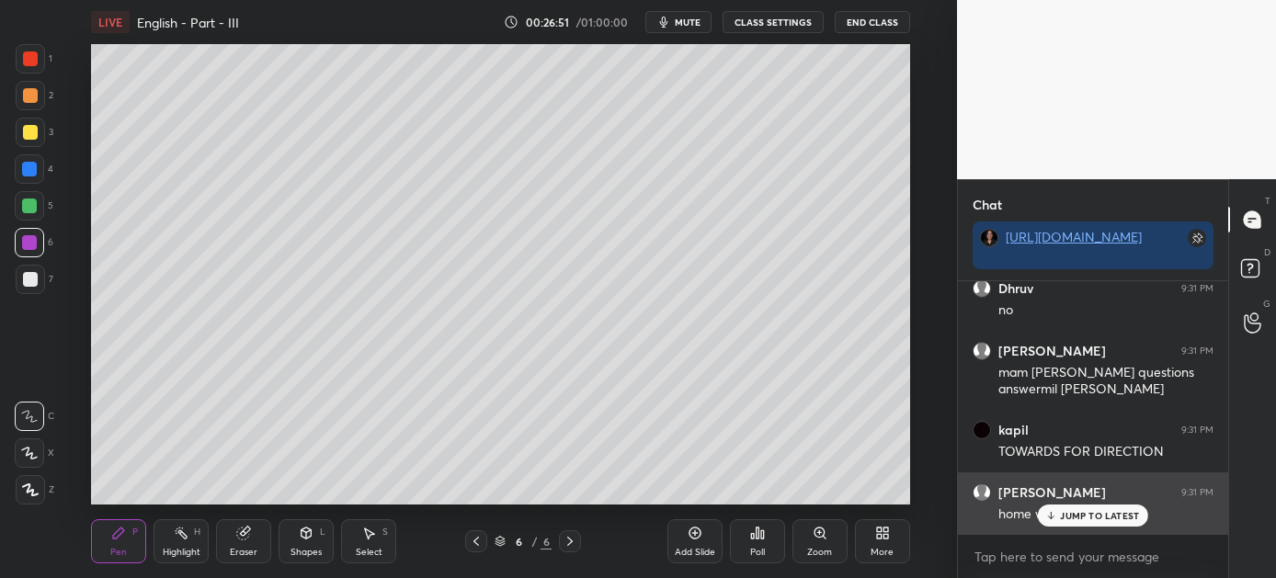
click at [1093, 515] on p "JUMP TO LATEST" at bounding box center [1099, 515] width 79 height 11
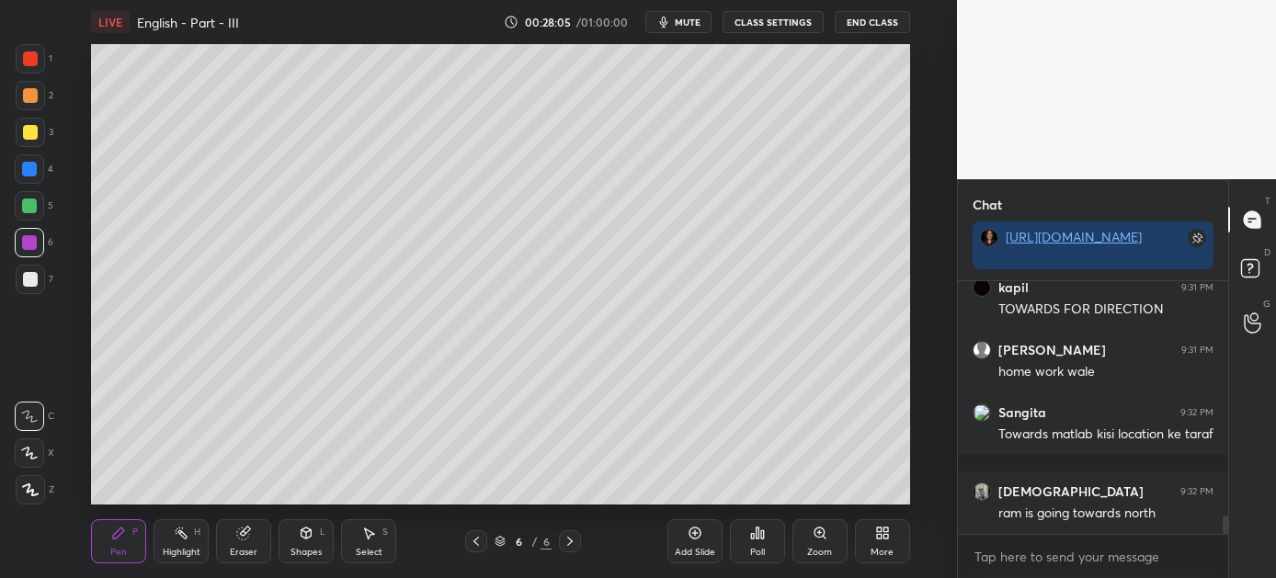
scroll to position [3370, 0]
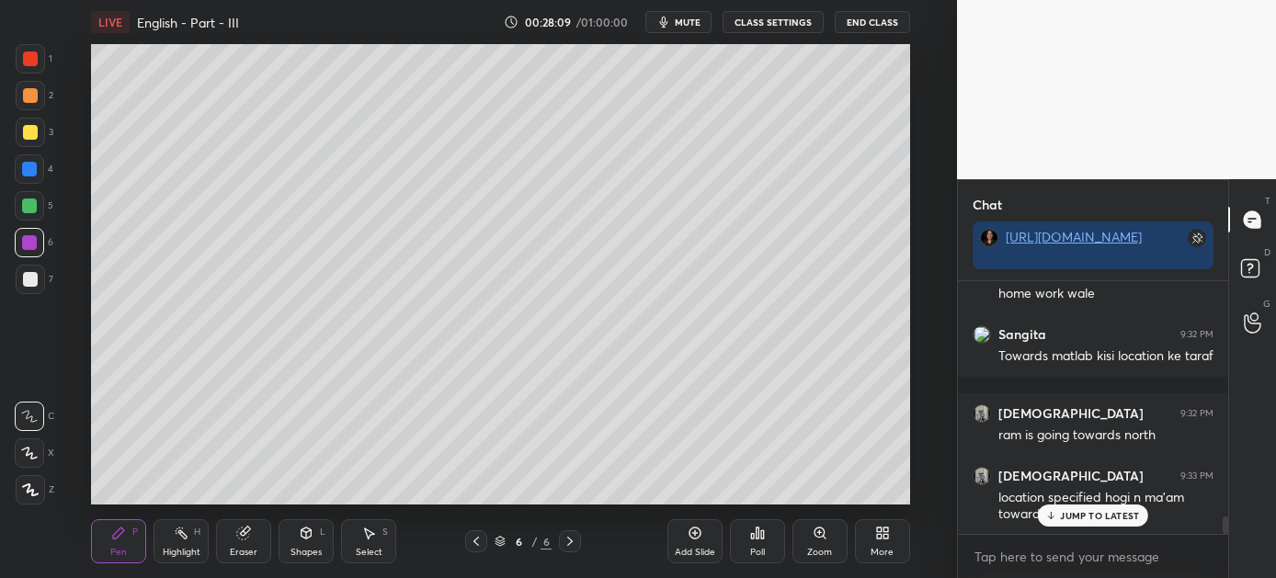
click at [1115, 511] on p "JUMP TO LATEST" at bounding box center [1099, 515] width 79 height 11
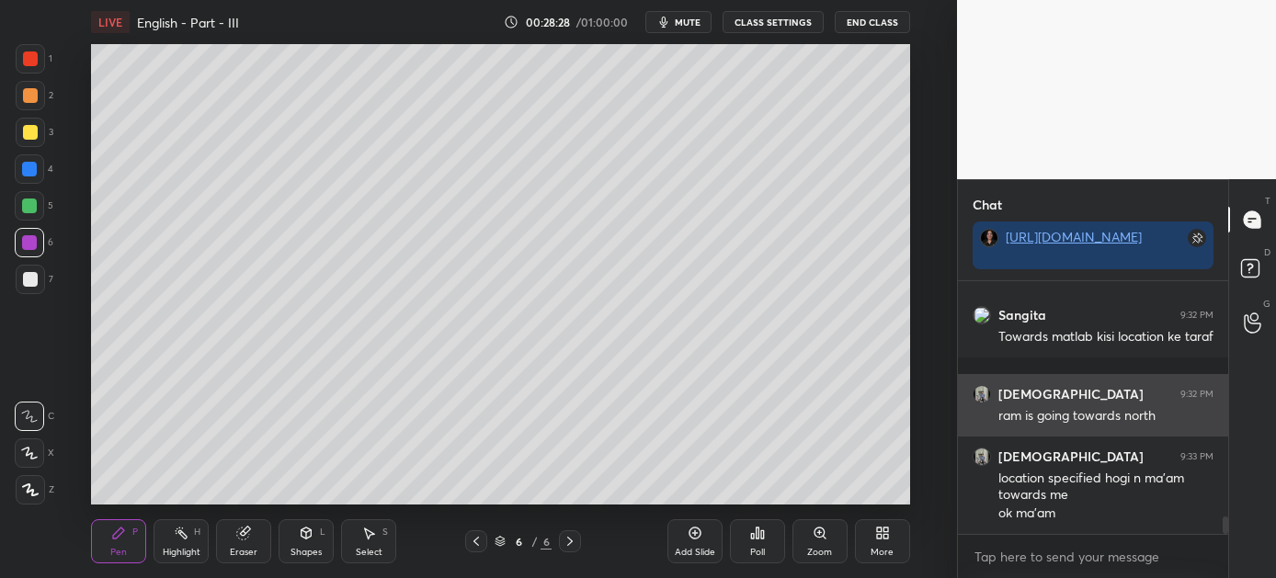
scroll to position [3455, 0]
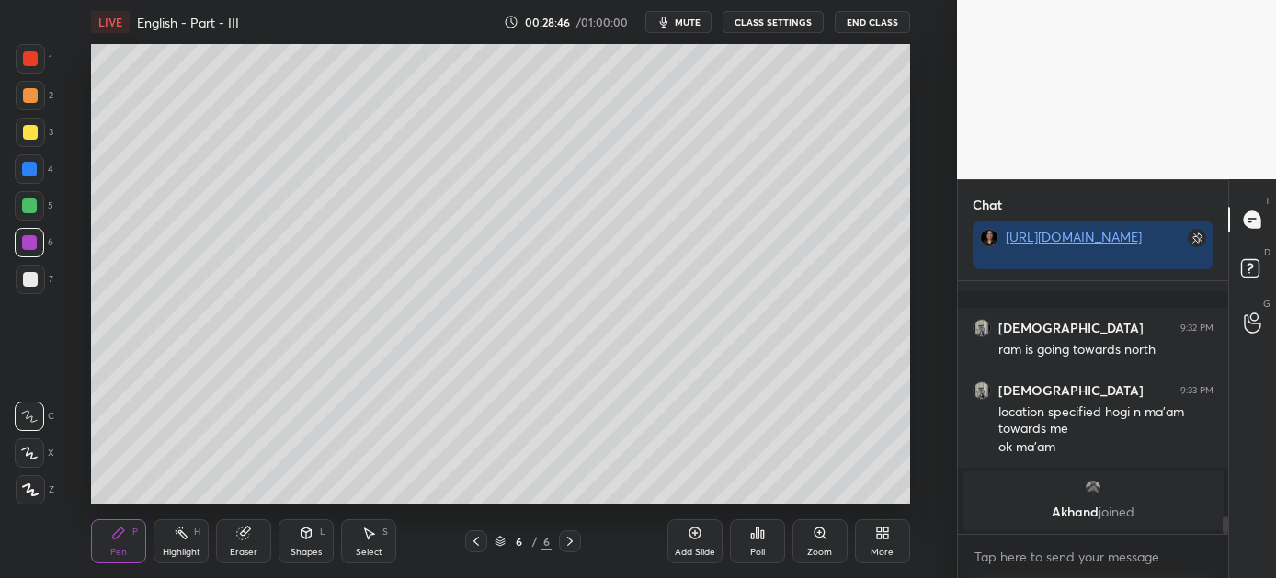
click at [30, 131] on div at bounding box center [30, 132] width 15 height 15
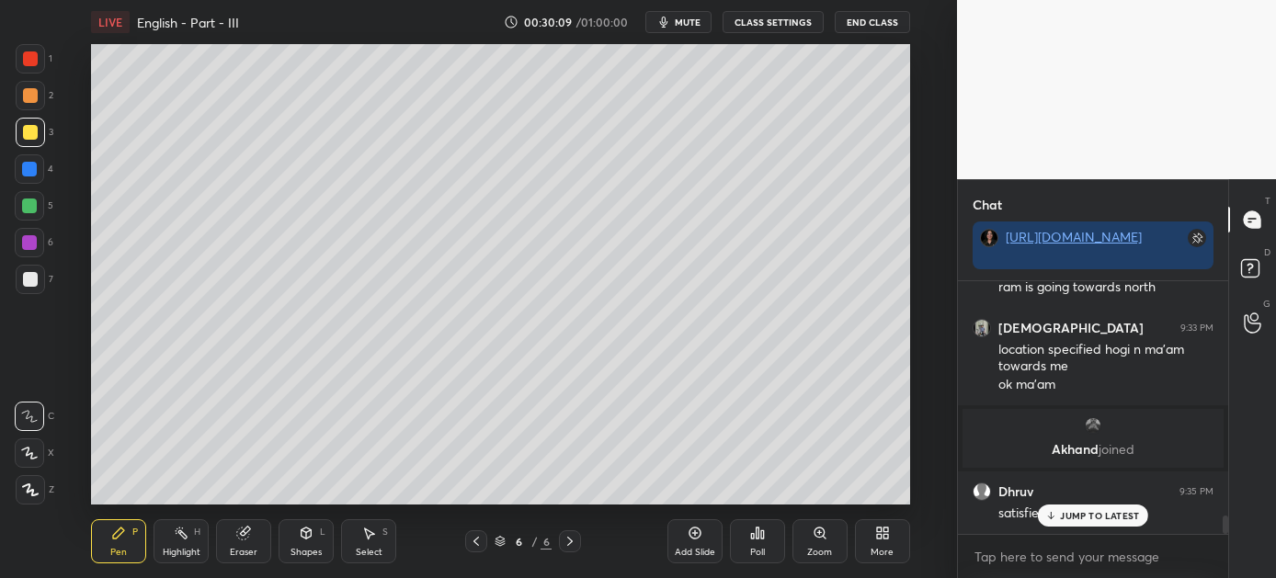
scroll to position [3164, 0]
click at [1072, 510] on p "JUMP TO LATEST" at bounding box center [1099, 515] width 79 height 11
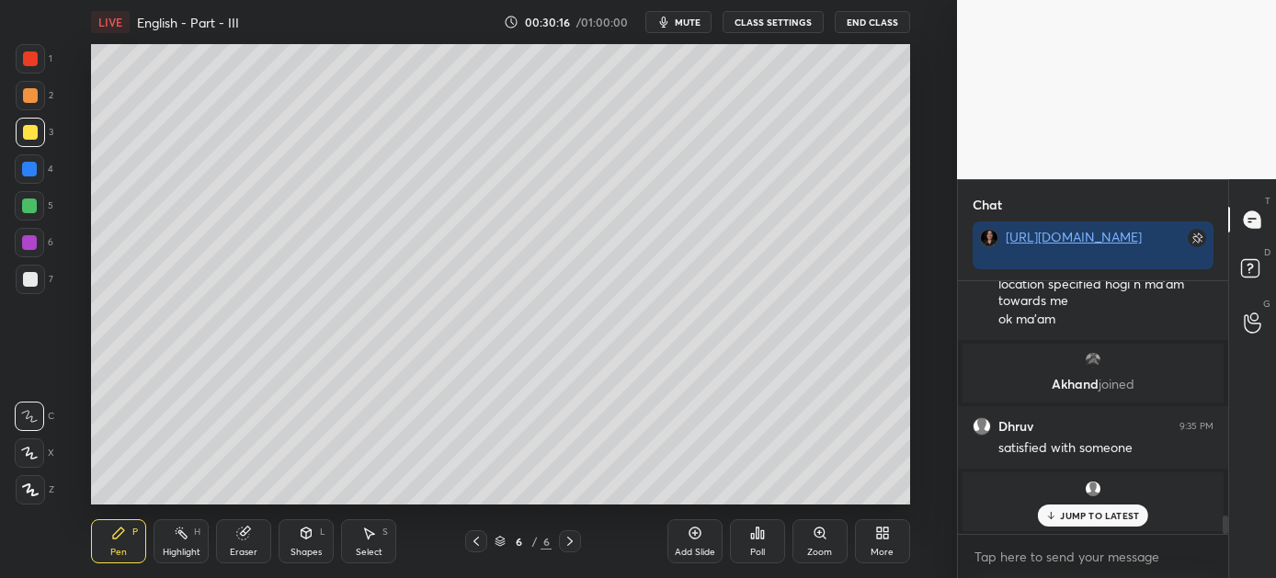
click at [1066, 506] on p "[PERSON_NAME] joined" at bounding box center [1092, 513] width 239 height 15
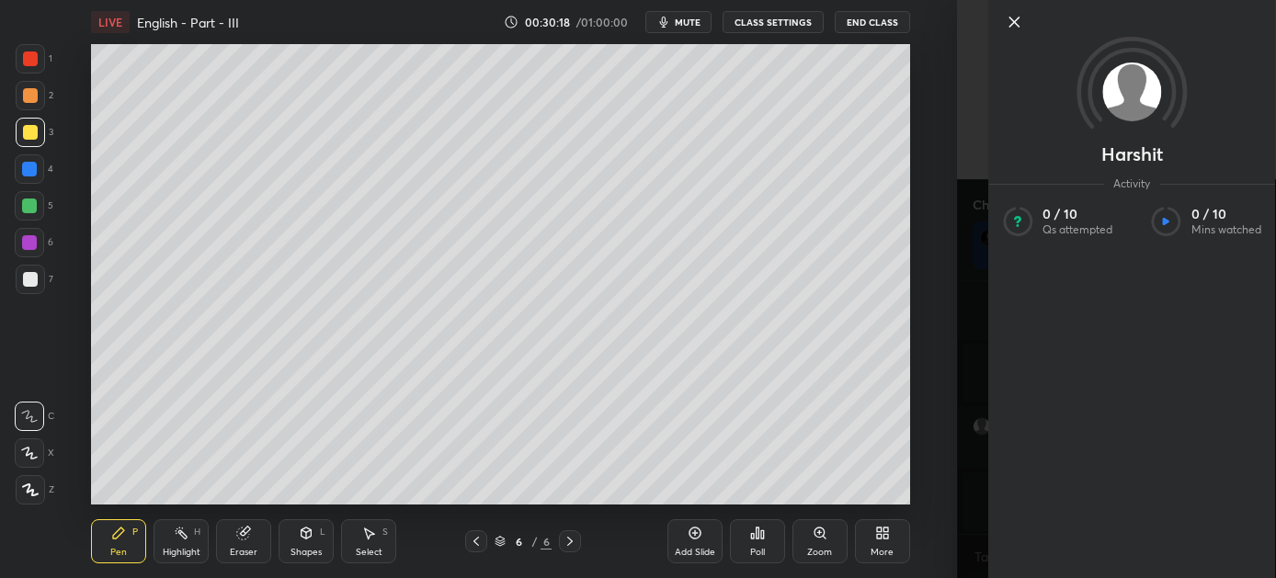
drag, startPoint x: 1014, startPoint y: 17, endPoint x: 1003, endPoint y: 49, distance: 33.1
click at [1014, 18] on icon at bounding box center [1014, 22] width 22 height 22
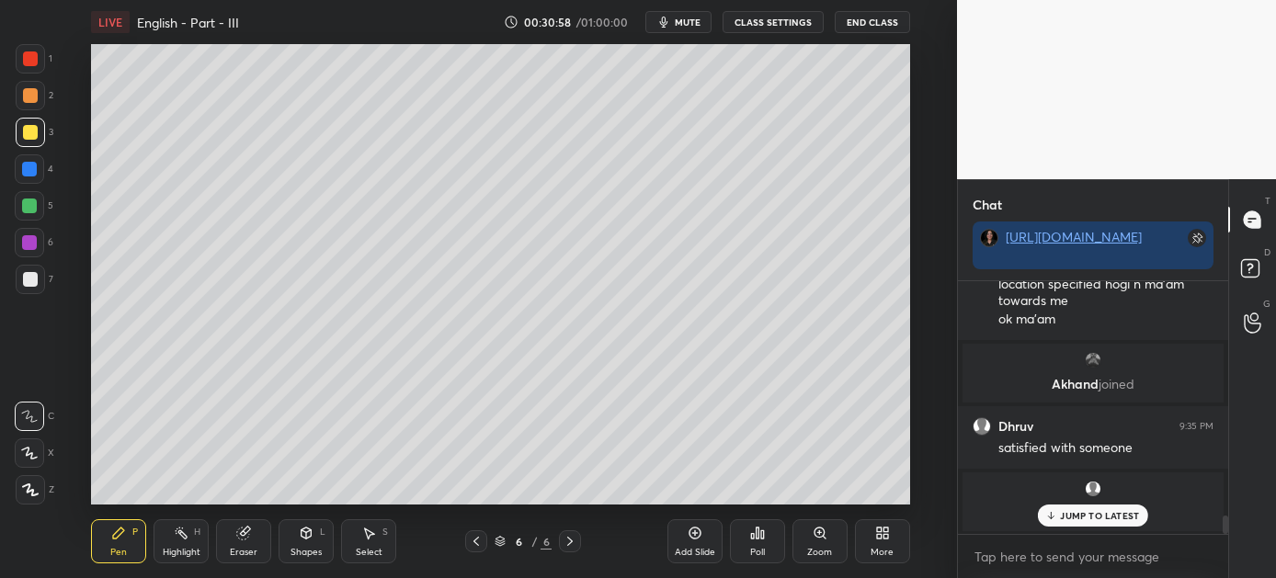
click at [1074, 506] on div "JUMP TO LATEST" at bounding box center [1093, 516] width 110 height 22
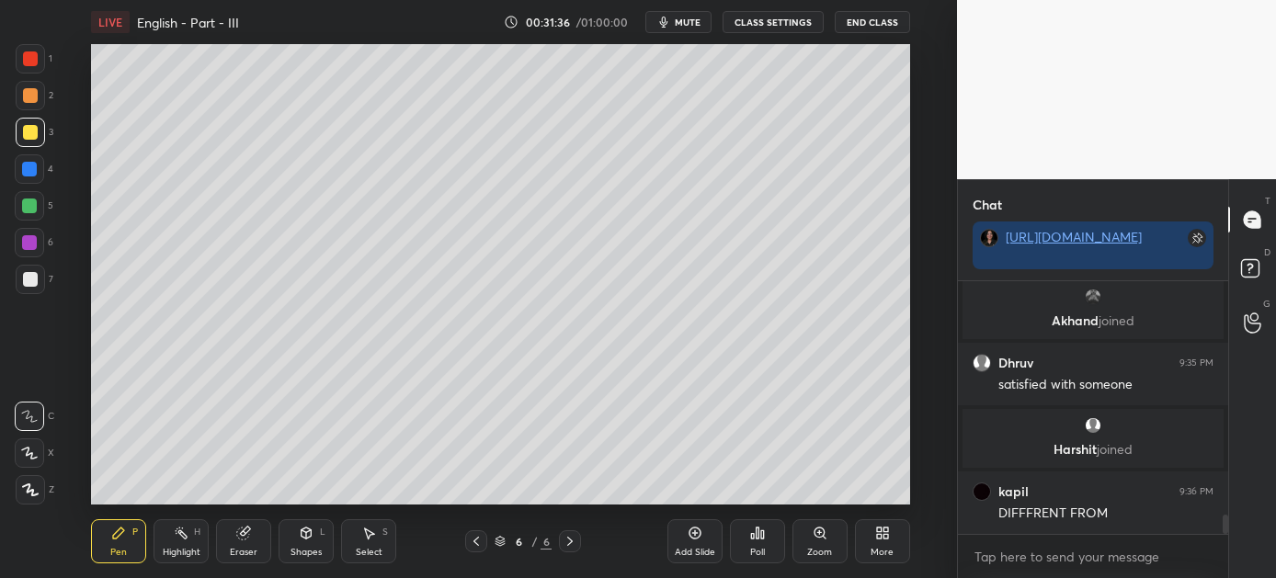
scroll to position [3120, 0]
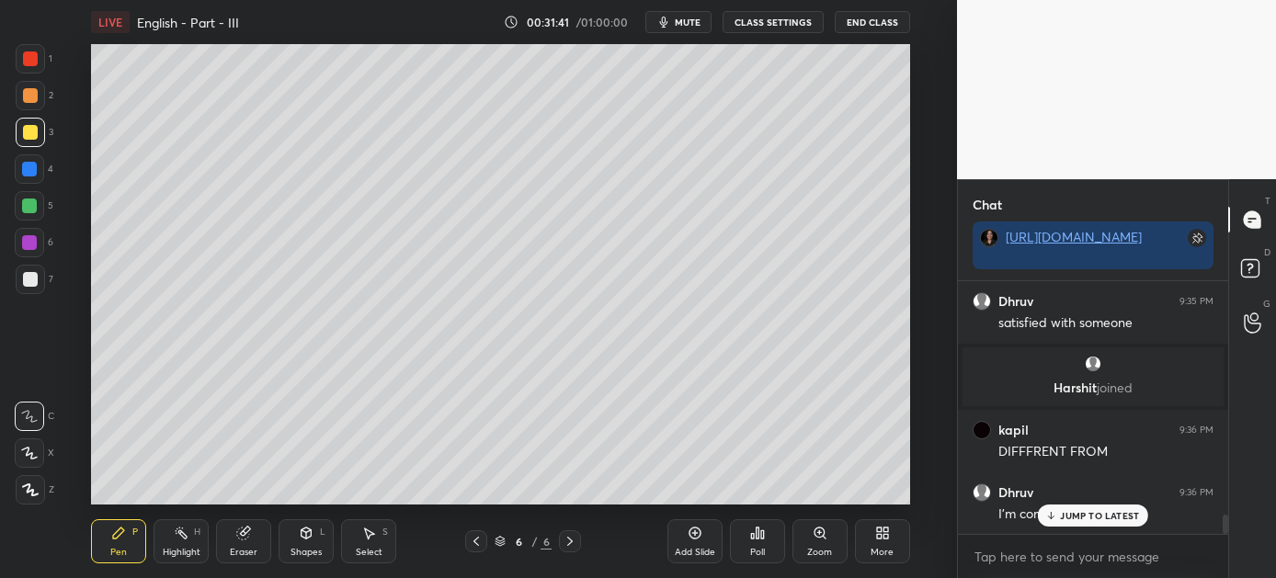
click at [1081, 521] on div "JUMP TO LATEST" at bounding box center [1093, 516] width 110 height 22
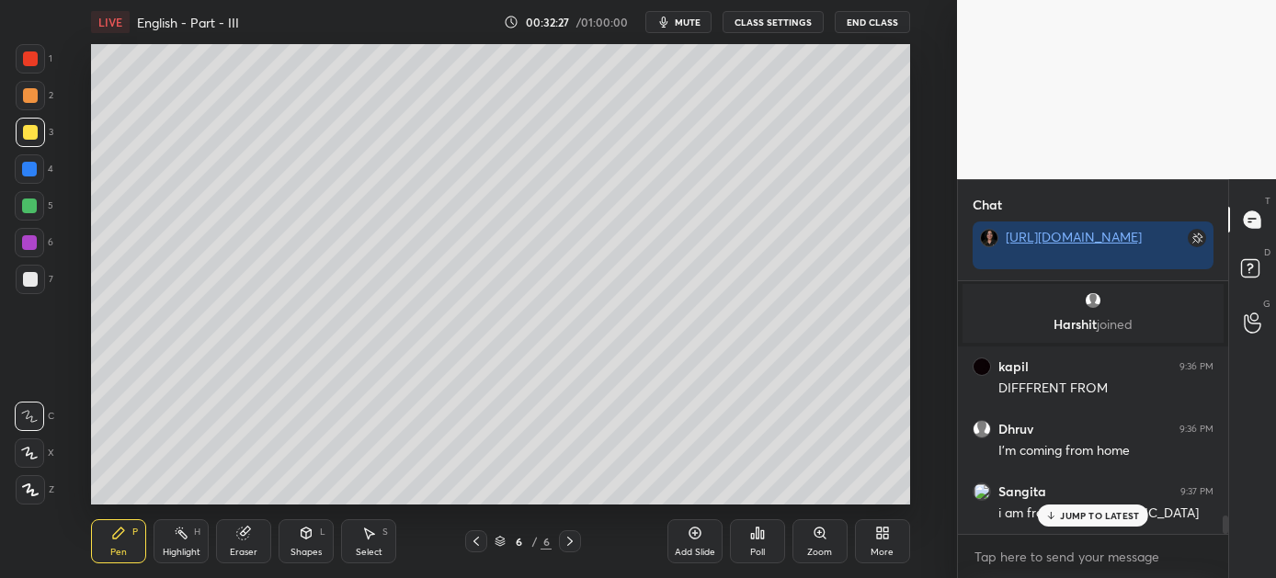
scroll to position [3245, 0]
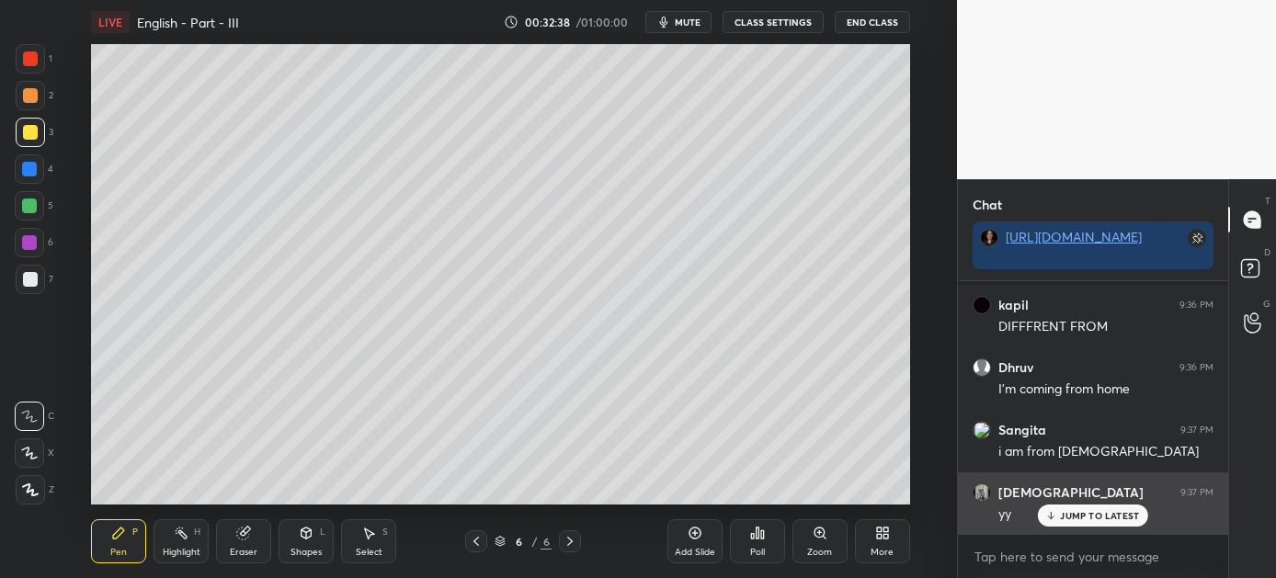
drag, startPoint x: 1071, startPoint y: 519, endPoint x: 1031, endPoint y: 528, distance: 40.4
click at [1069, 519] on p "JUMP TO LATEST" at bounding box center [1099, 515] width 79 height 11
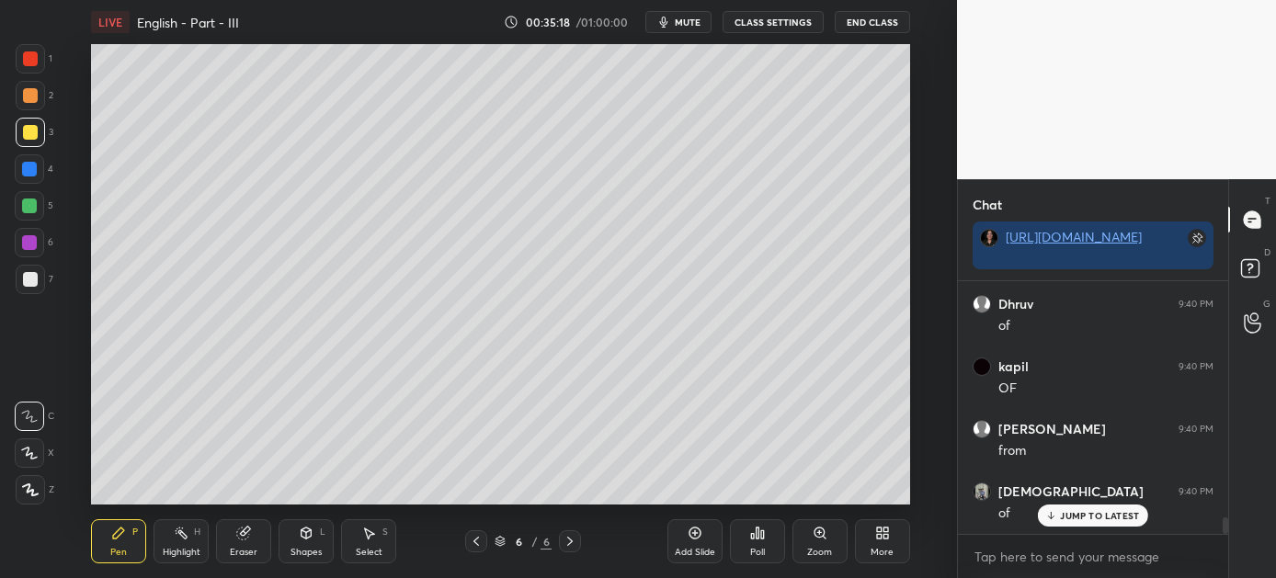
scroll to position [3620, 0]
drag, startPoint x: 1074, startPoint y: 511, endPoint x: 1065, endPoint y: 516, distance: 9.5
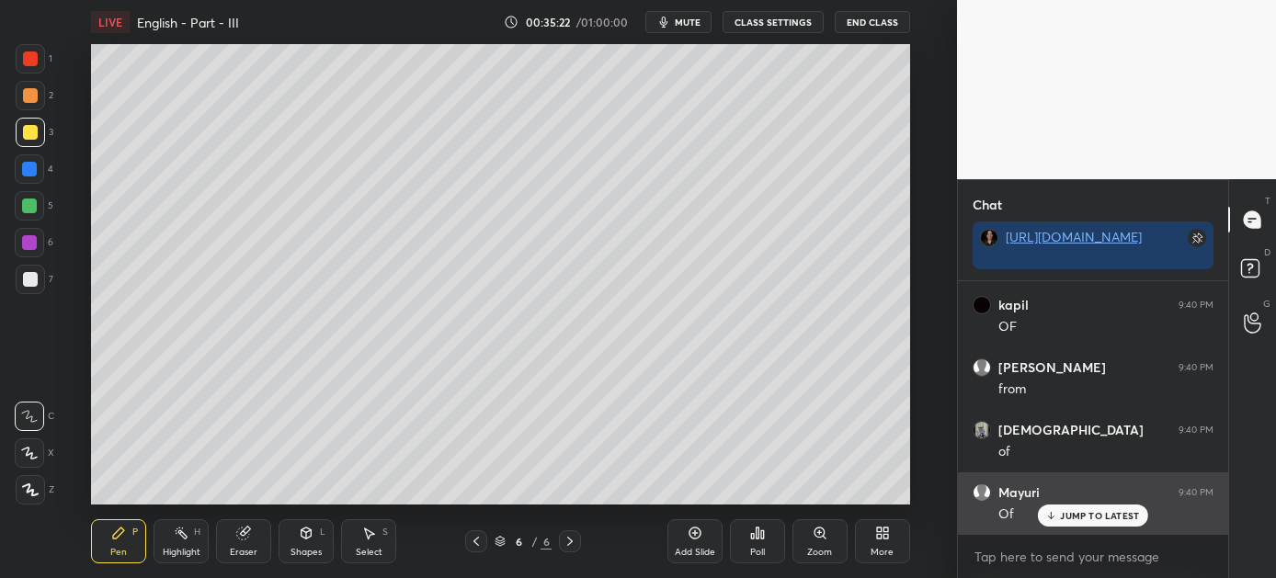
click at [1073, 511] on p "JUMP TO LATEST" at bounding box center [1099, 515] width 79 height 11
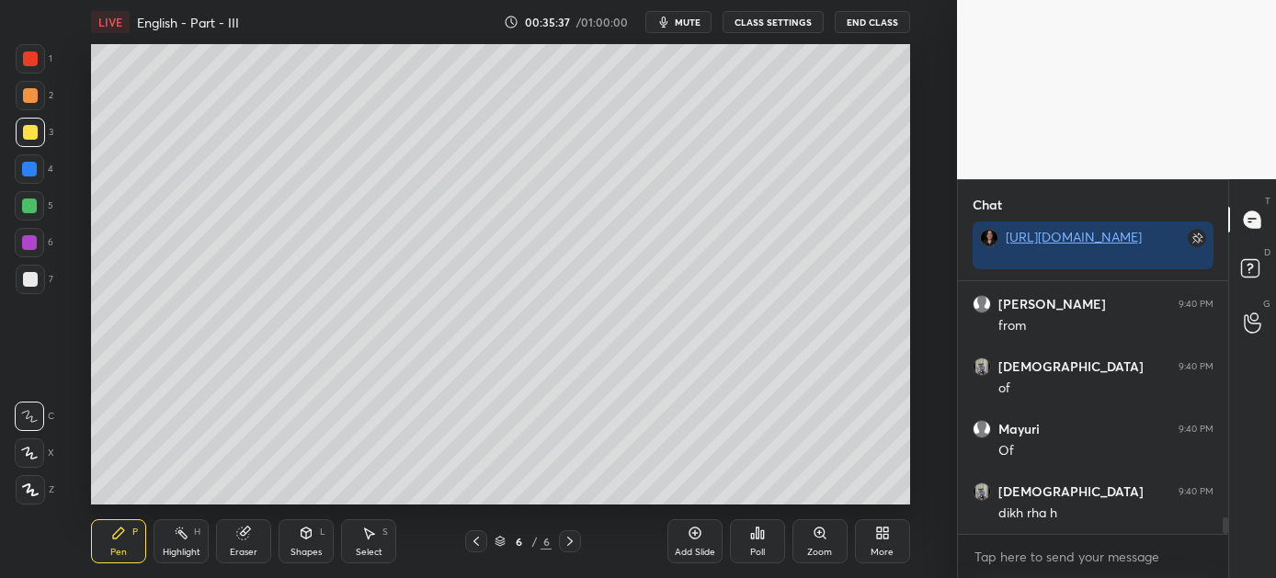
scroll to position [3701, 0]
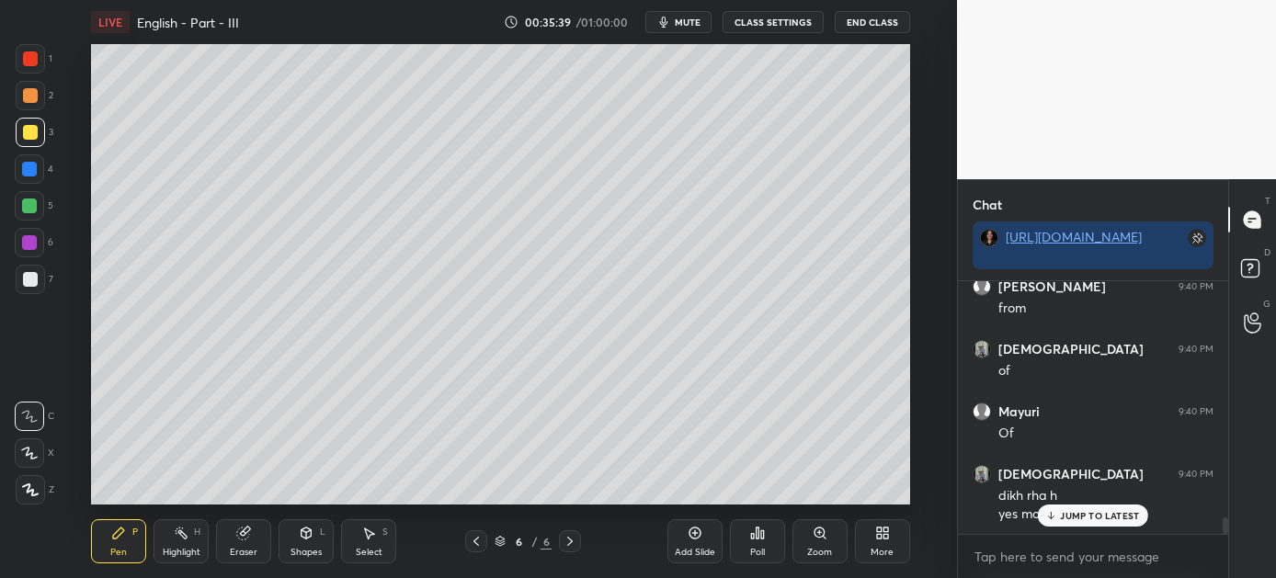
click at [1073, 511] on p "JUMP TO LATEST" at bounding box center [1099, 515] width 79 height 11
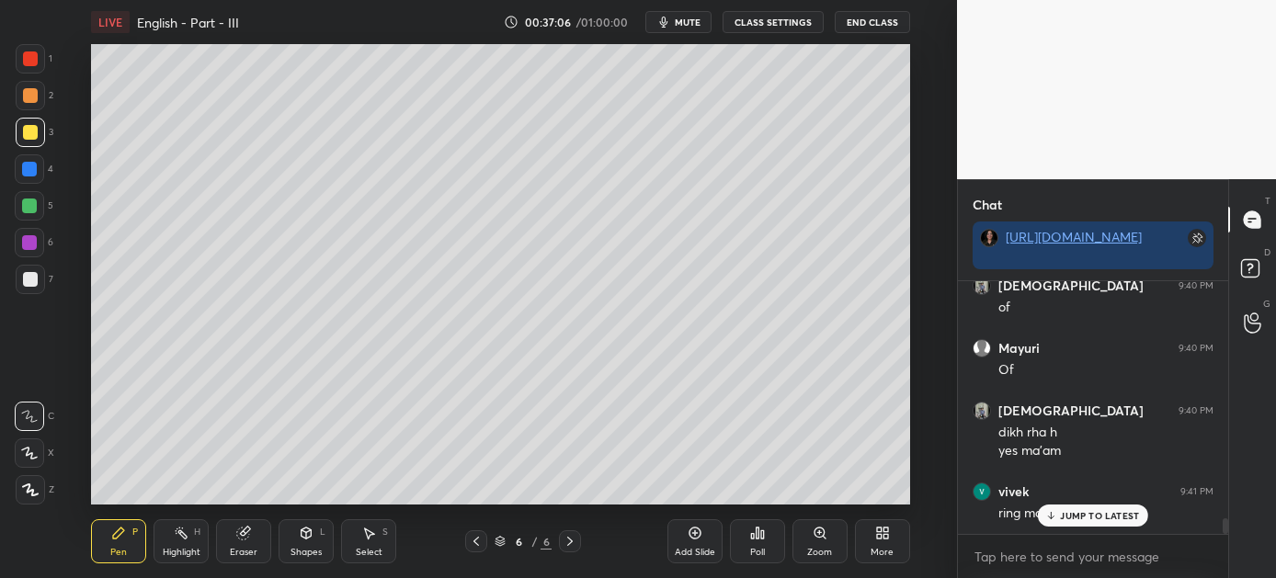
scroll to position [3826, 0]
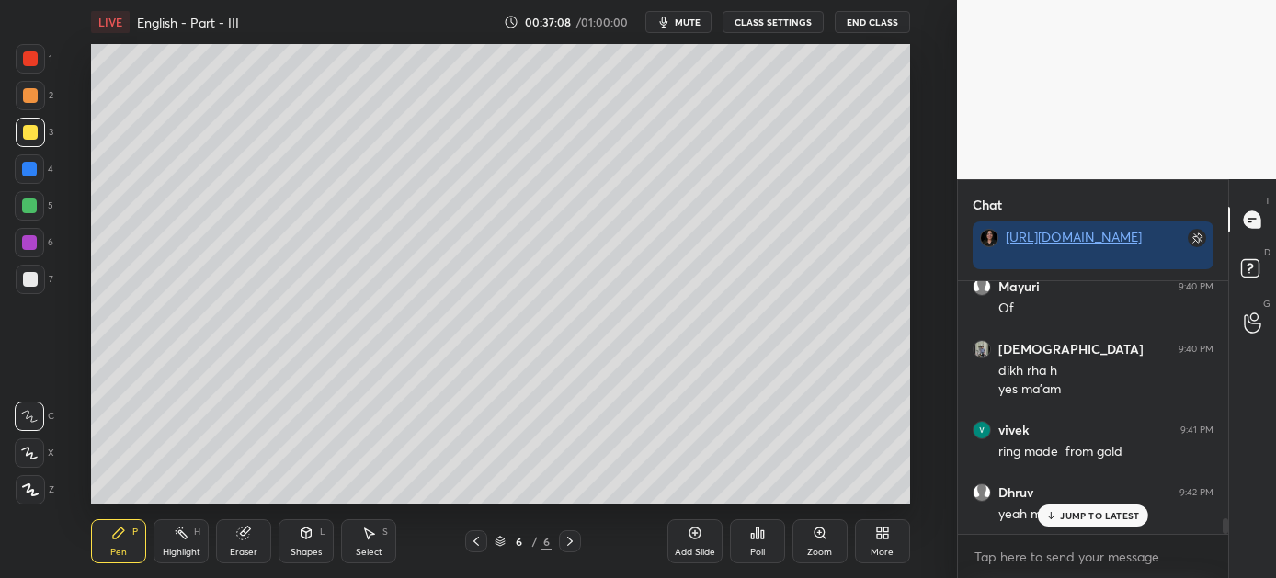
click at [1084, 511] on p "JUMP TO LATEST" at bounding box center [1099, 515] width 79 height 11
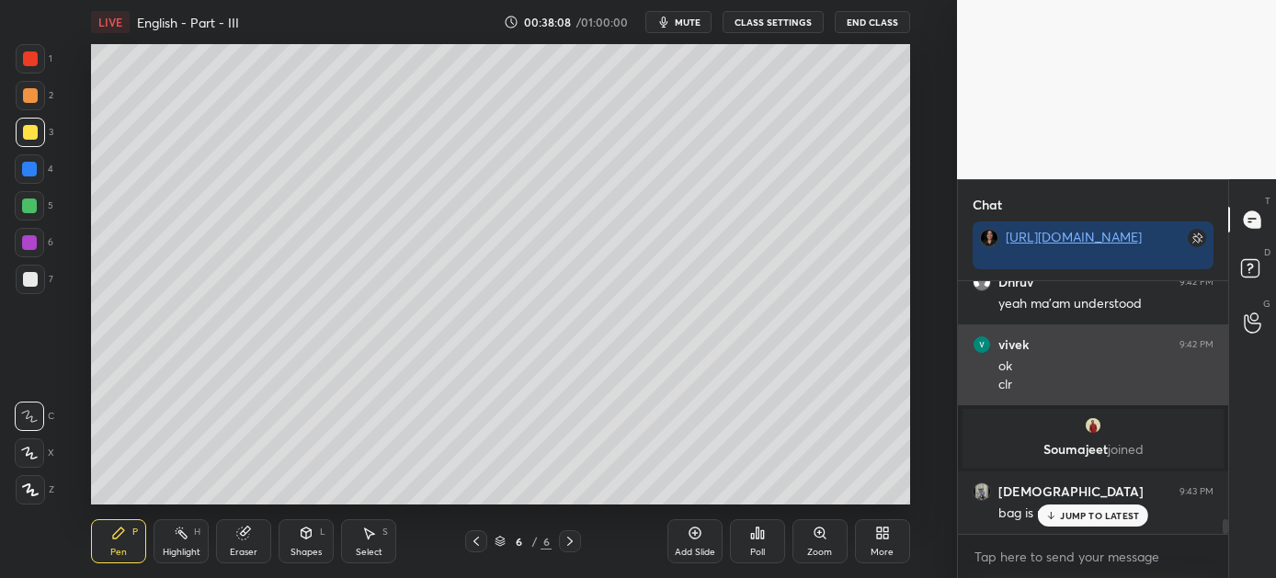
scroll to position [4098, 0]
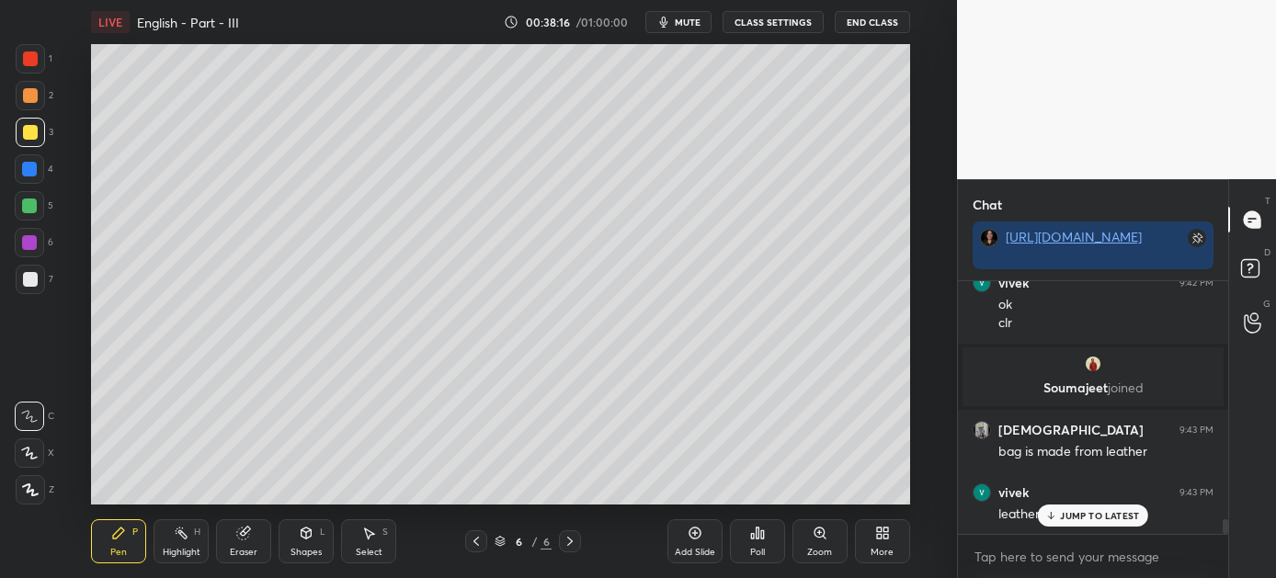
click at [1093, 511] on p "JUMP TO LATEST" at bounding box center [1099, 515] width 79 height 11
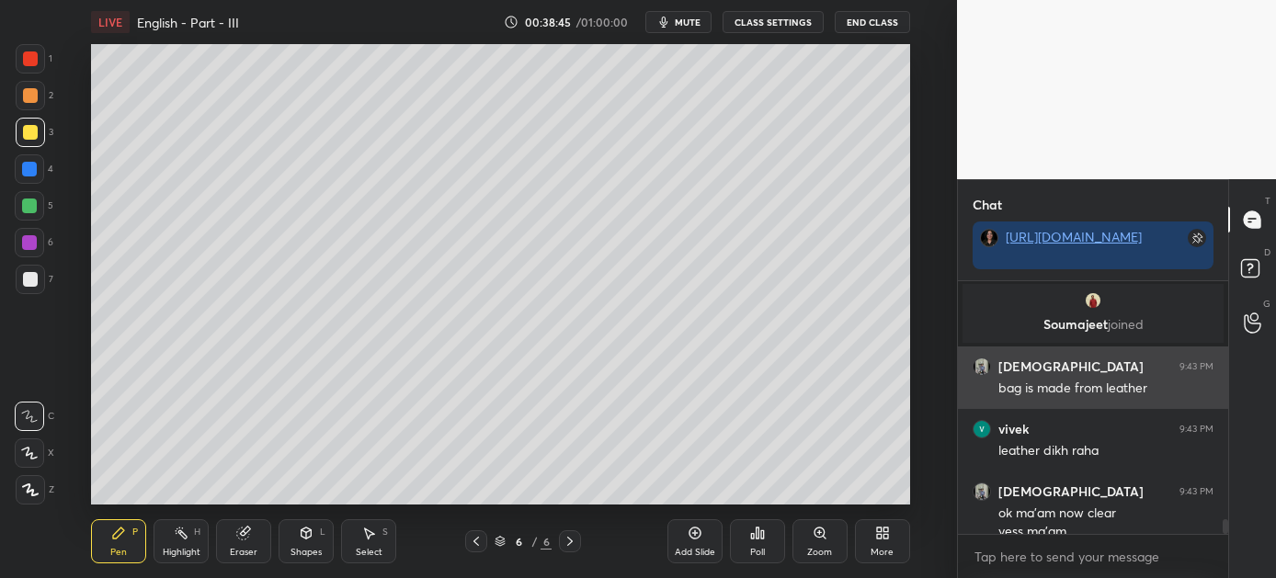
scroll to position [4179, 0]
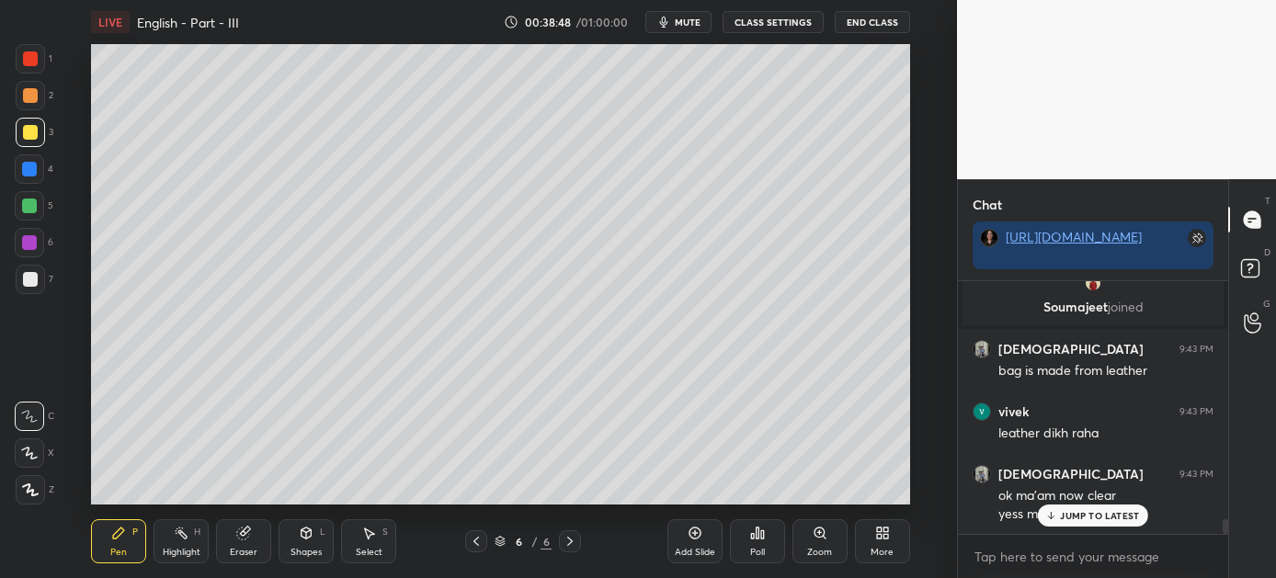
click at [1090, 511] on p "JUMP TO LATEST" at bounding box center [1099, 515] width 79 height 11
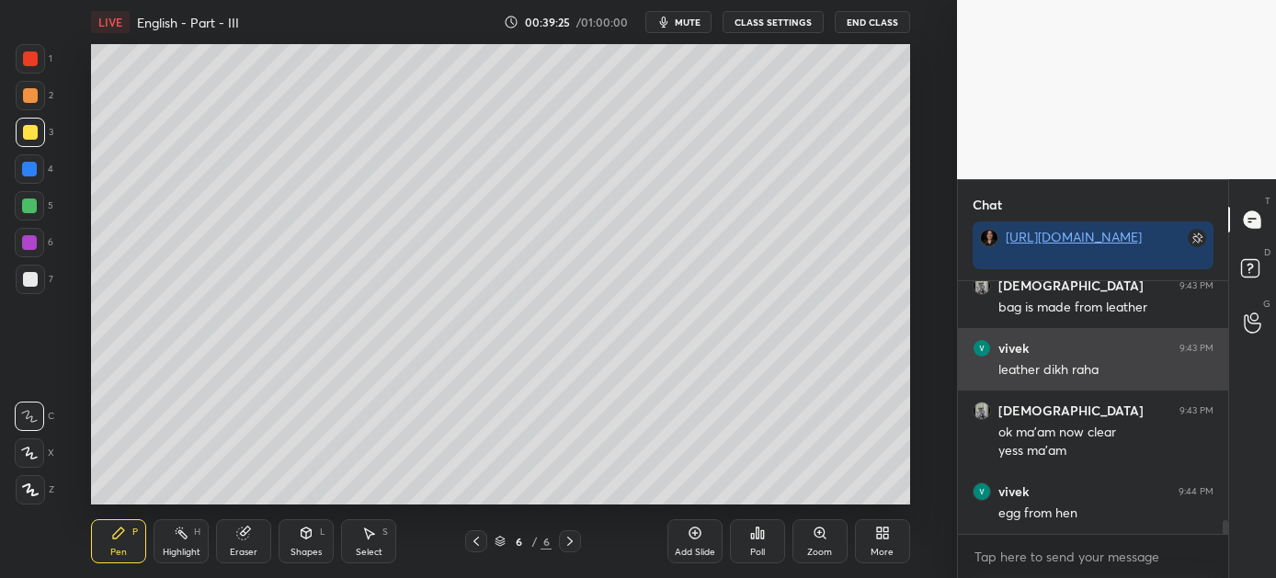
scroll to position [4260, 0]
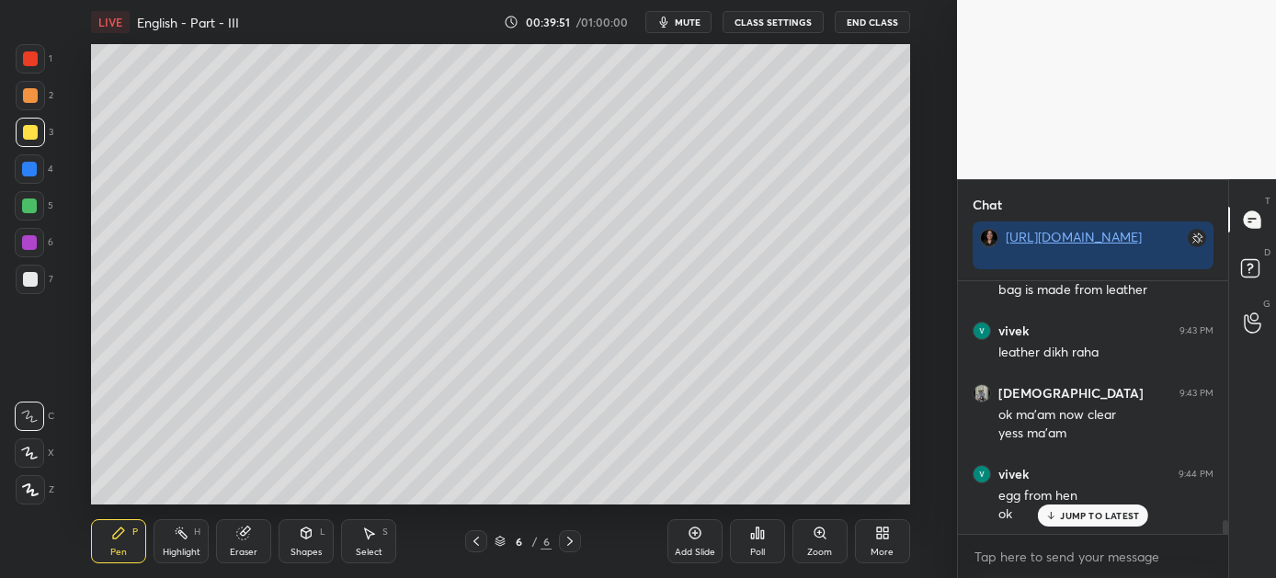
click at [1099, 506] on div "JUMP TO LATEST" at bounding box center [1093, 516] width 110 height 22
click at [700, 531] on icon at bounding box center [694, 534] width 12 height 12
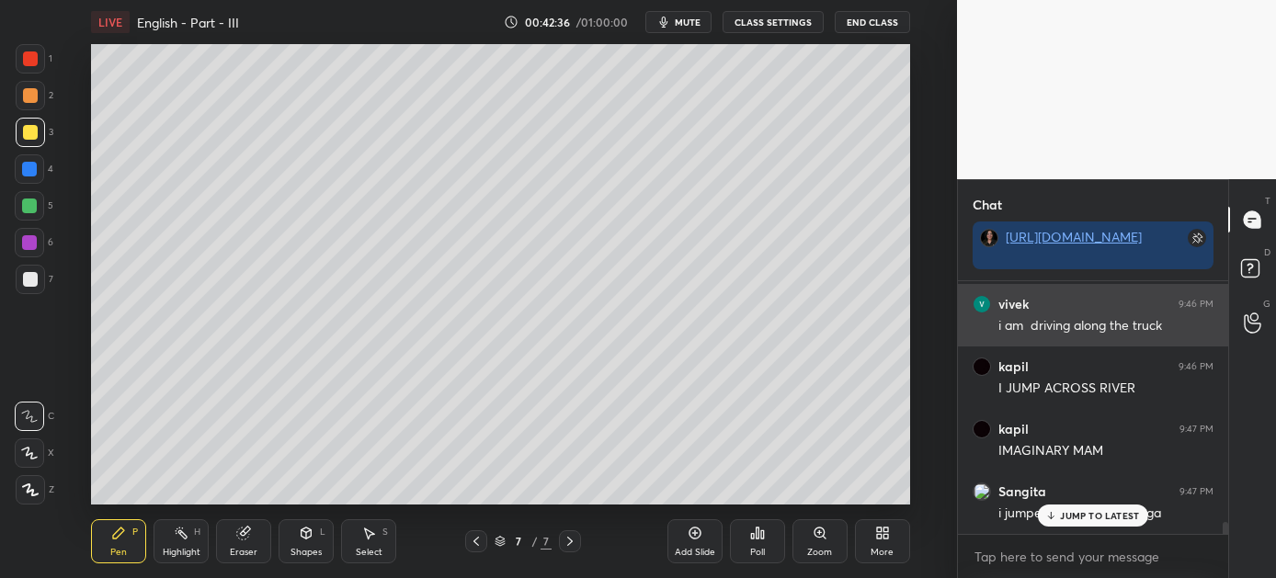
scroll to position [5010, 0]
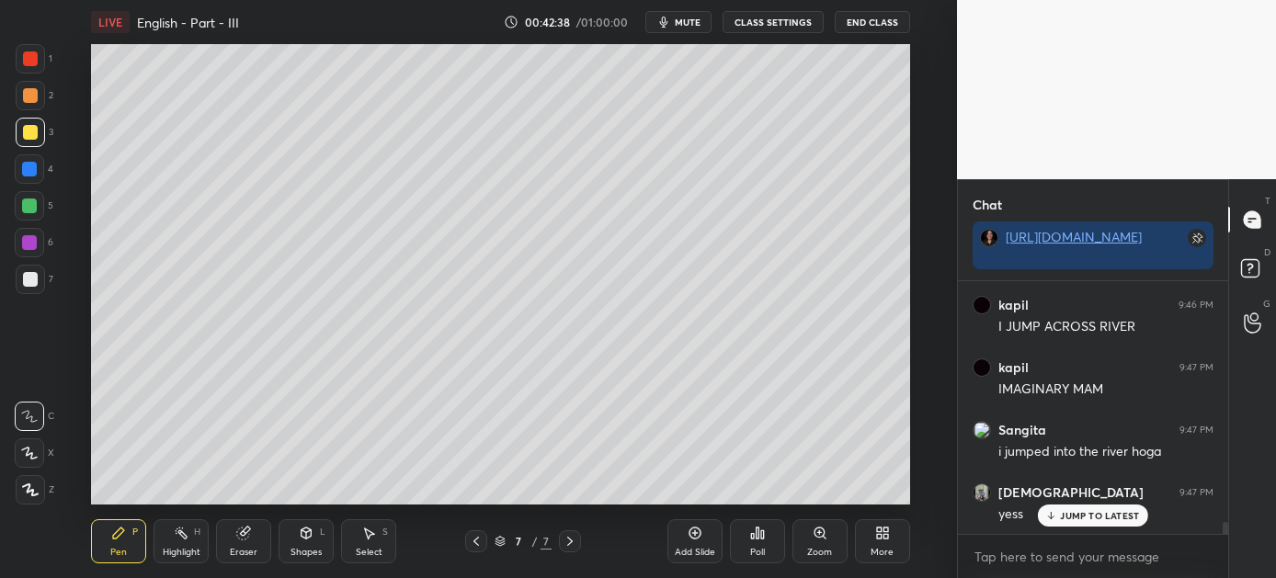
click at [1098, 506] on div "JUMP TO LATEST" at bounding box center [1093, 516] width 110 height 22
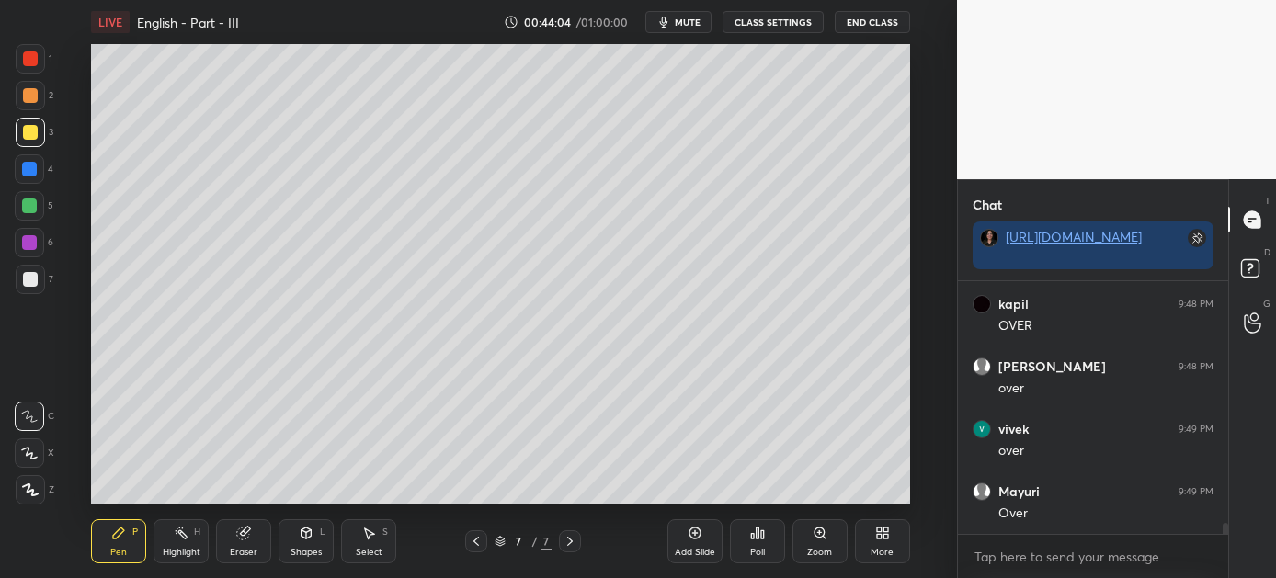
scroll to position [5545, 0]
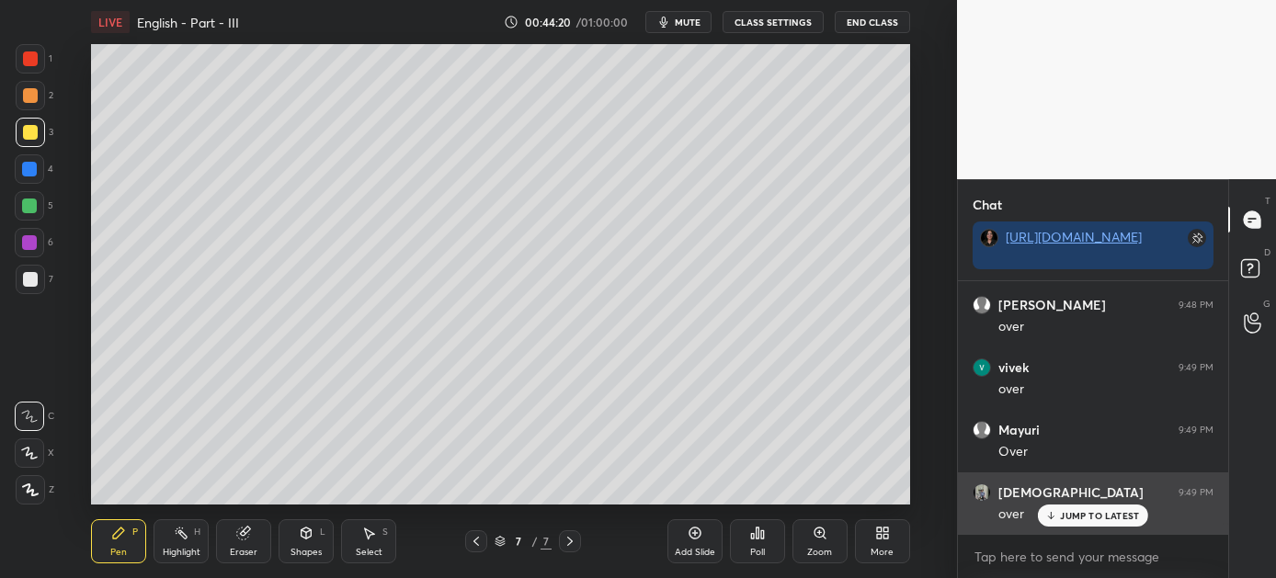
drag, startPoint x: 1066, startPoint y: 509, endPoint x: 1057, endPoint y: 508, distance: 9.2
click at [1064, 507] on div "JUMP TO LATEST" at bounding box center [1093, 516] width 110 height 22
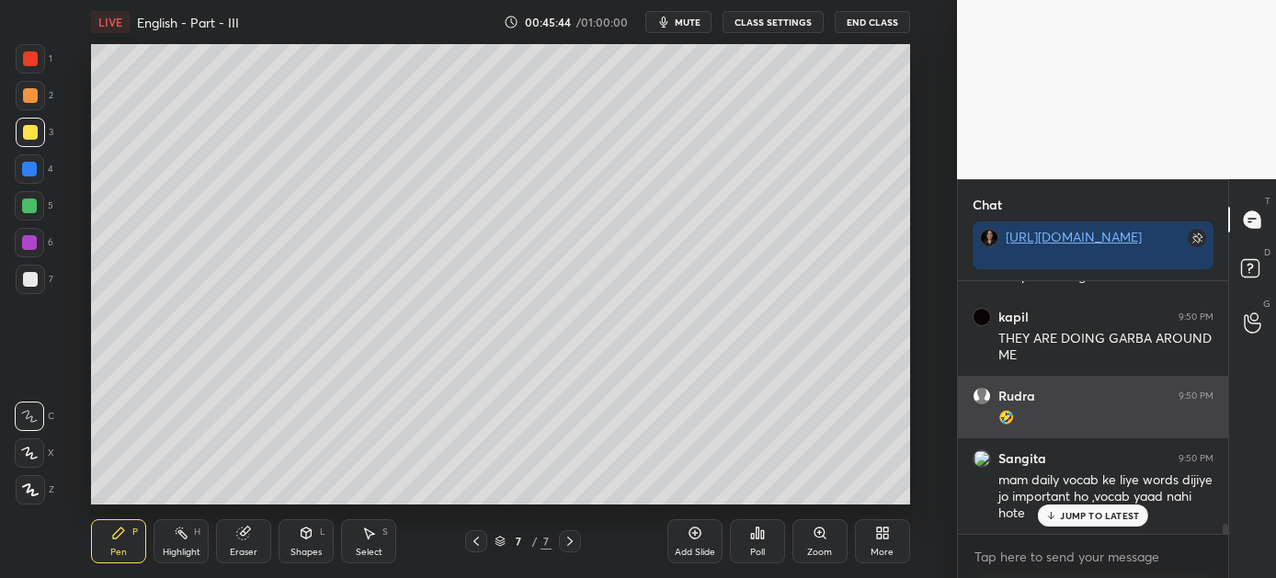
scroll to position [6032, 0]
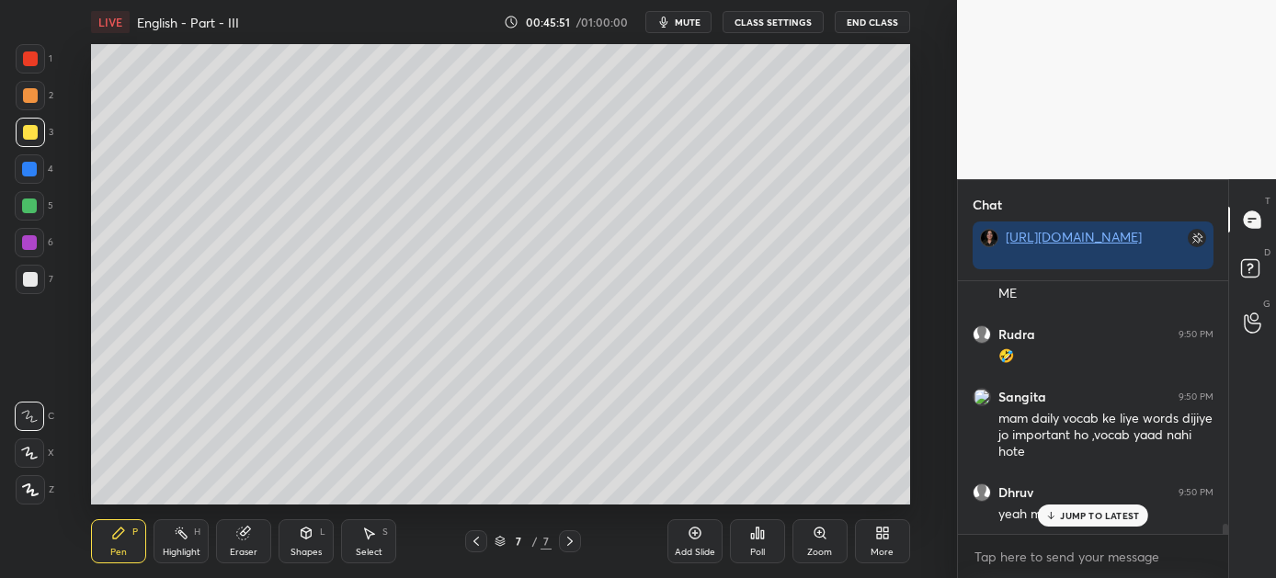
click at [1078, 512] on p "JUMP TO LATEST" at bounding box center [1099, 515] width 79 height 11
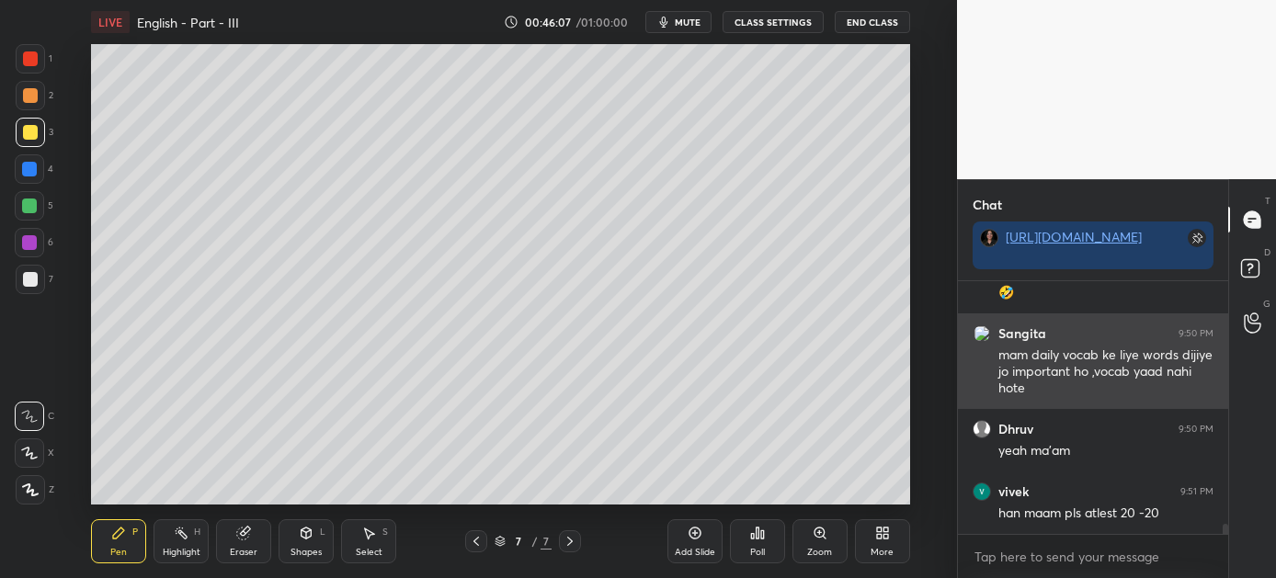
scroll to position [6157, 0]
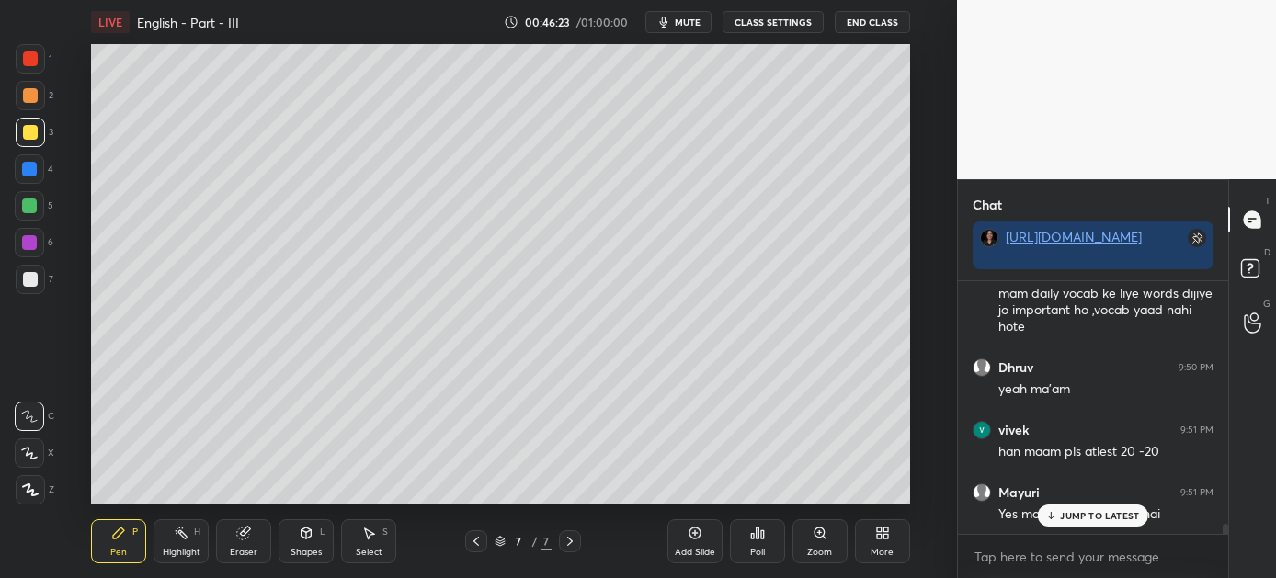
click at [1090, 512] on p "JUMP TO LATEST" at bounding box center [1099, 515] width 79 height 11
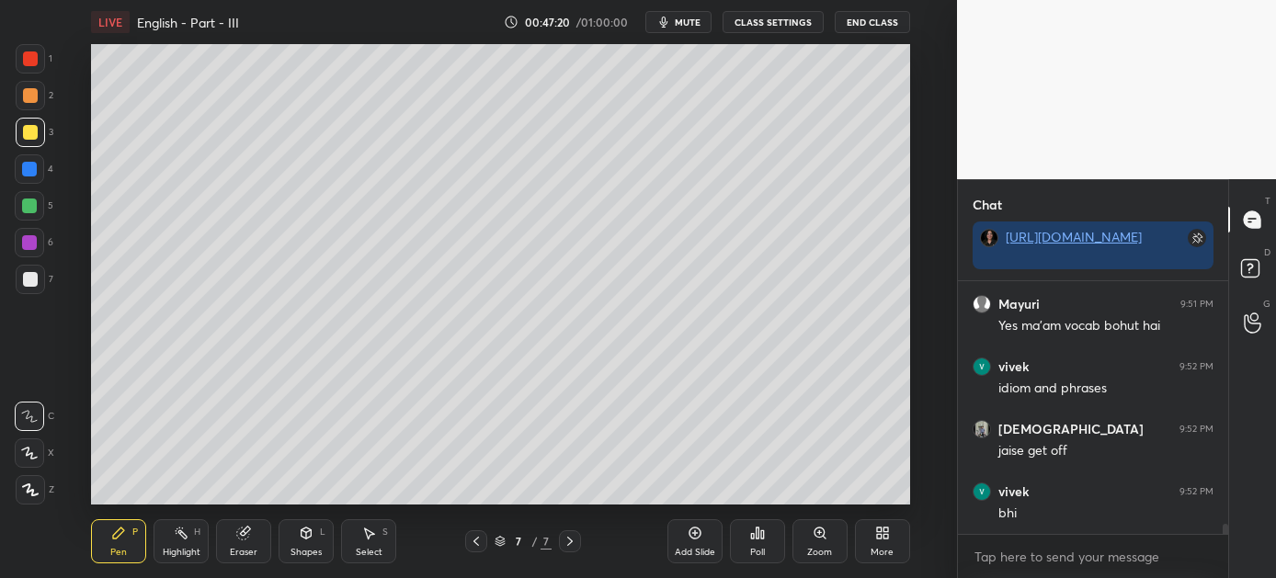
scroll to position [6407, 0]
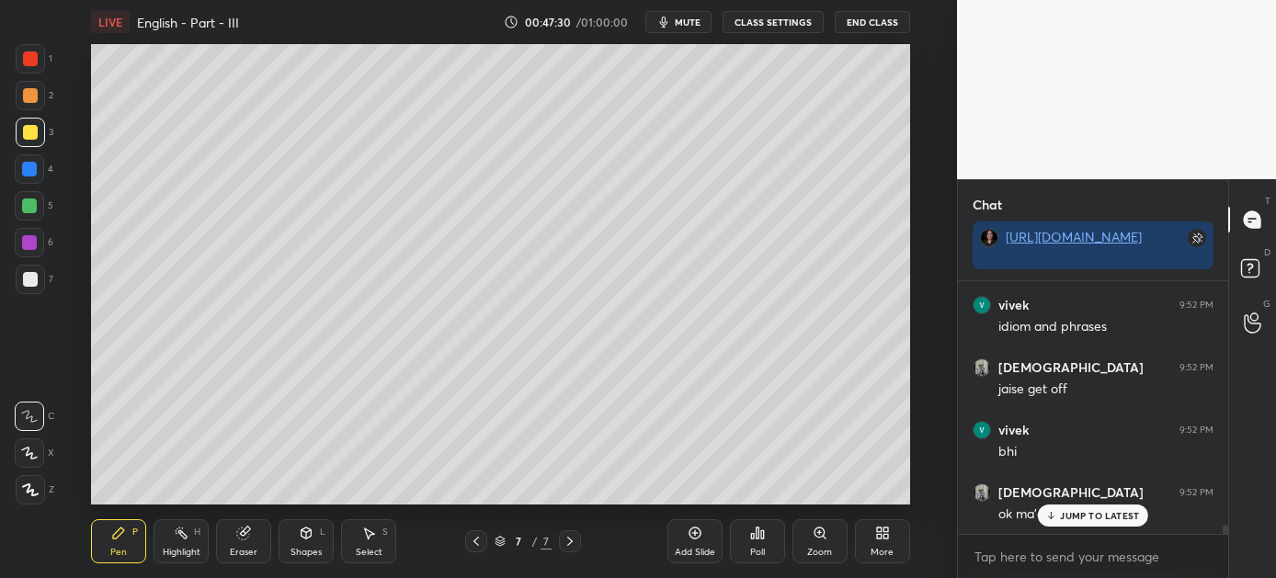
click at [1089, 515] on p "JUMP TO LATEST" at bounding box center [1099, 515] width 79 height 11
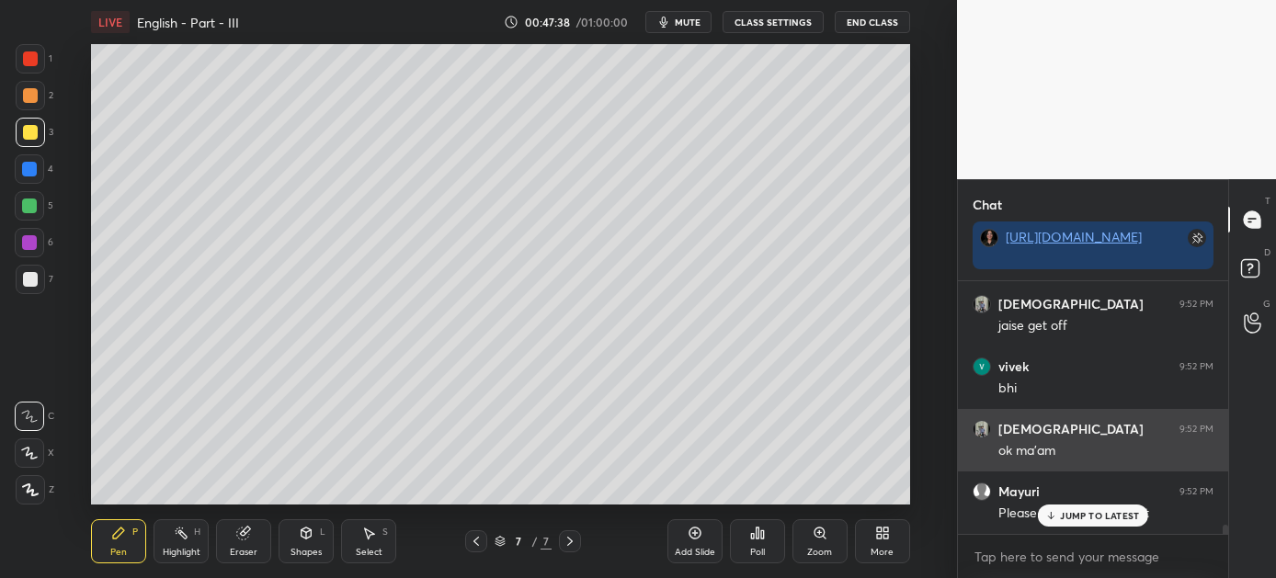
scroll to position [6532, 0]
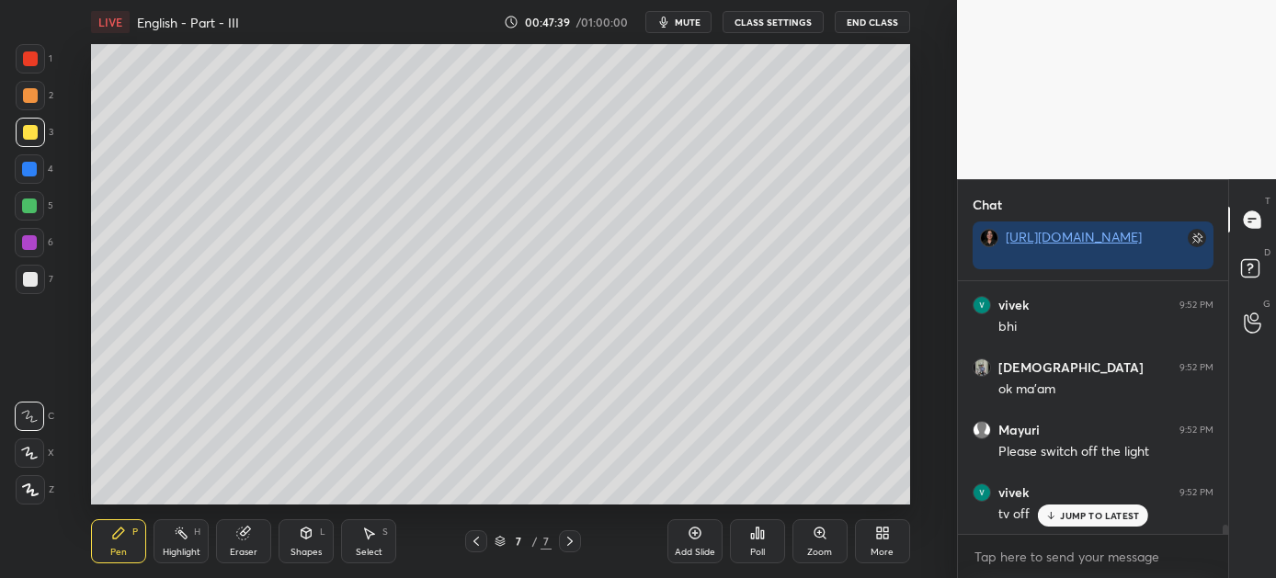
click at [1068, 515] on p "JUMP TO LATEST" at bounding box center [1099, 515] width 79 height 11
click at [571, 540] on icon at bounding box center [570, 541] width 15 height 15
drag, startPoint x: 699, startPoint y: 538, endPoint x: 652, endPoint y: 540, distance: 46.9
click at [696, 540] on icon at bounding box center [695, 533] width 15 height 15
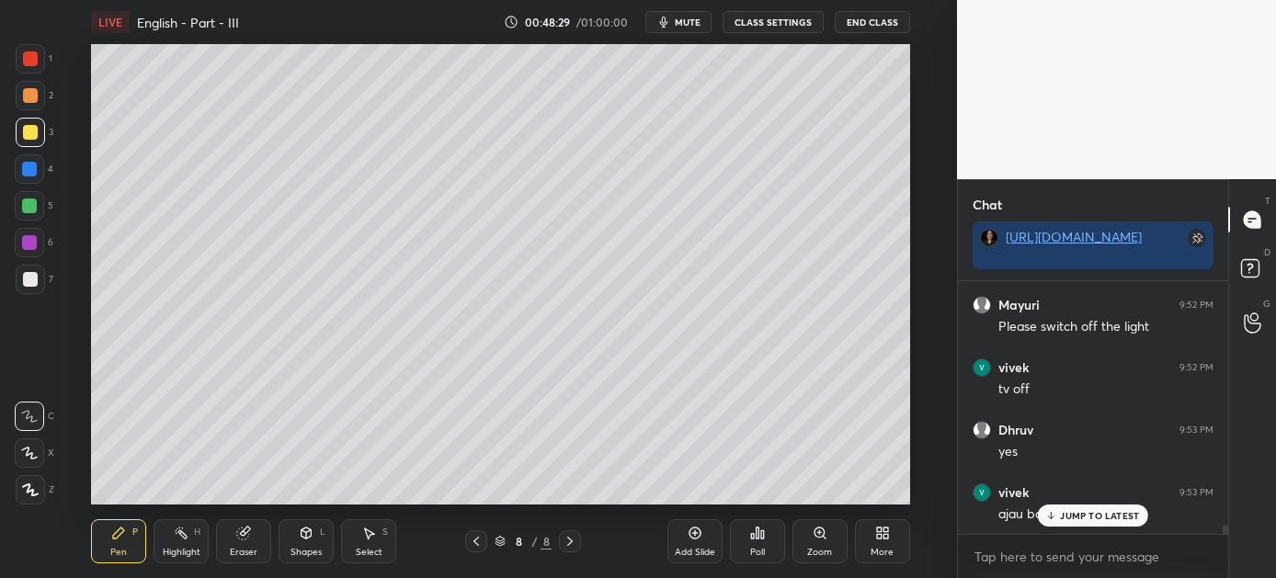
scroll to position [6782, 0]
click at [1087, 507] on div "JUMP TO LATEST" at bounding box center [1093, 516] width 110 height 22
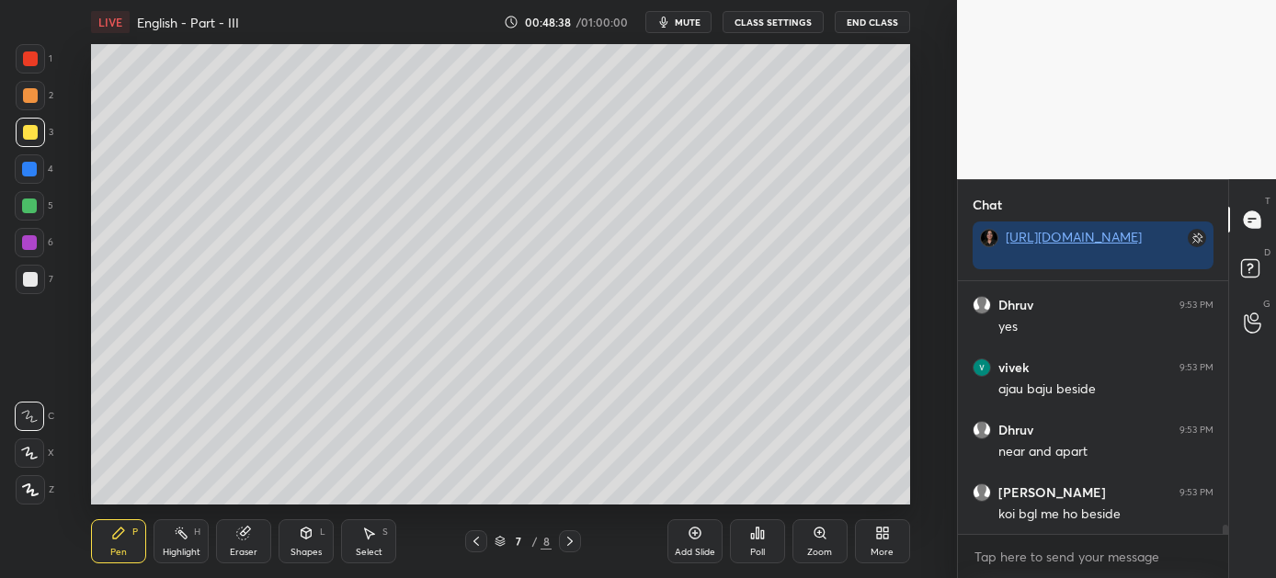
click at [702, 541] on div "Add Slide" at bounding box center [694, 541] width 55 height 44
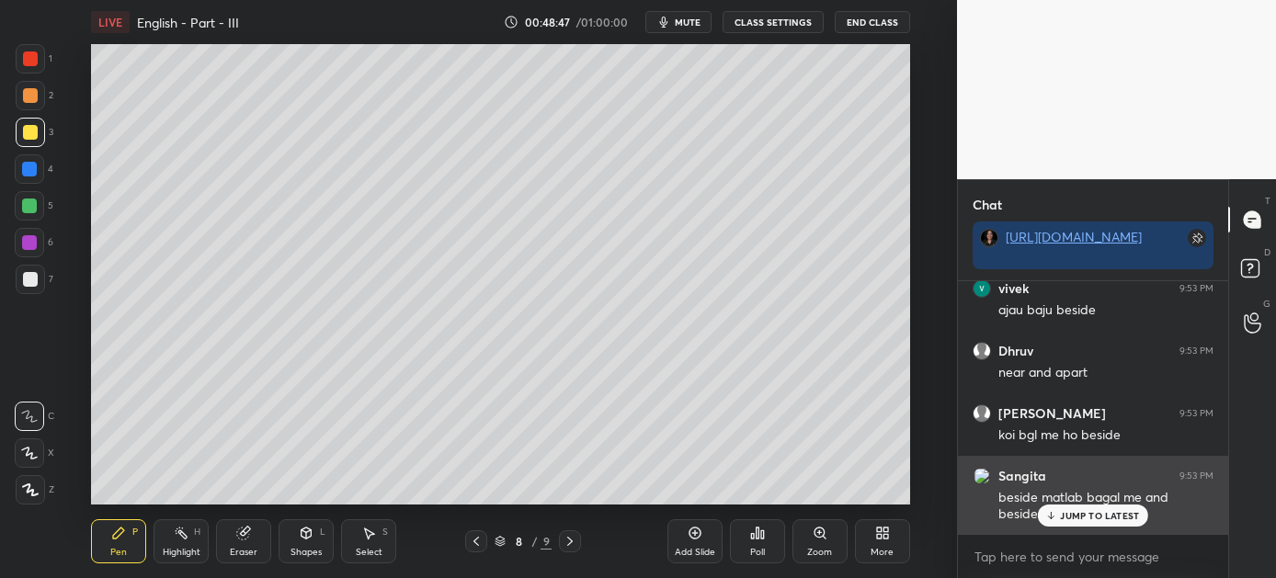
drag, startPoint x: 1077, startPoint y: 510, endPoint x: 1044, endPoint y: 506, distance: 33.4
click at [1077, 511] on p "JUMP TO LATEST" at bounding box center [1099, 515] width 79 height 11
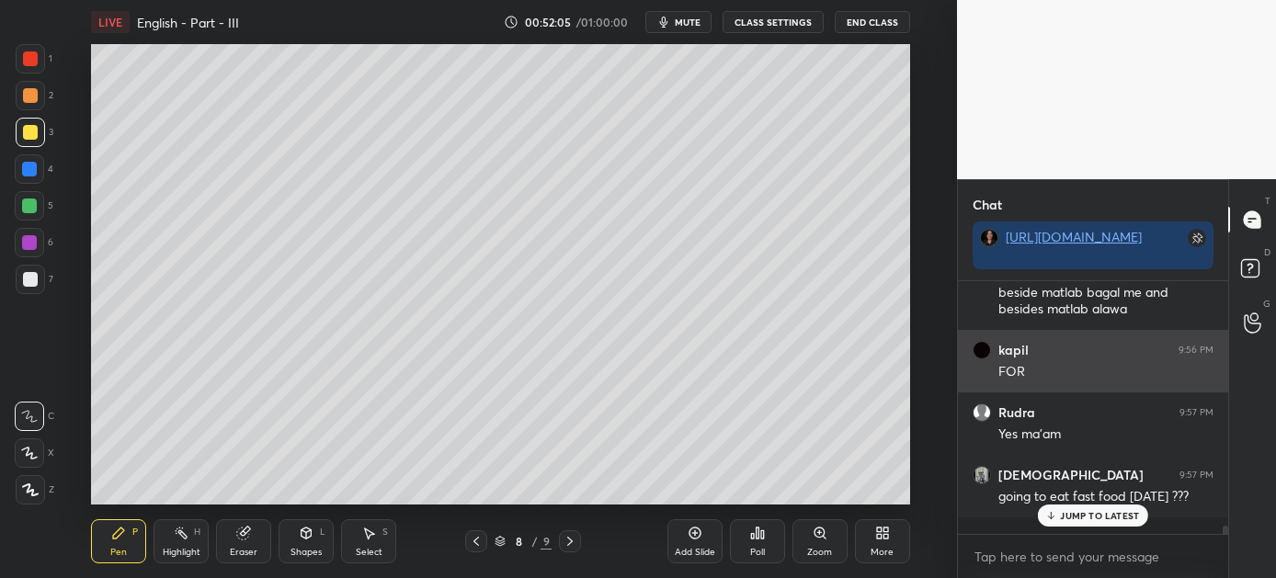
scroll to position [7127, 0]
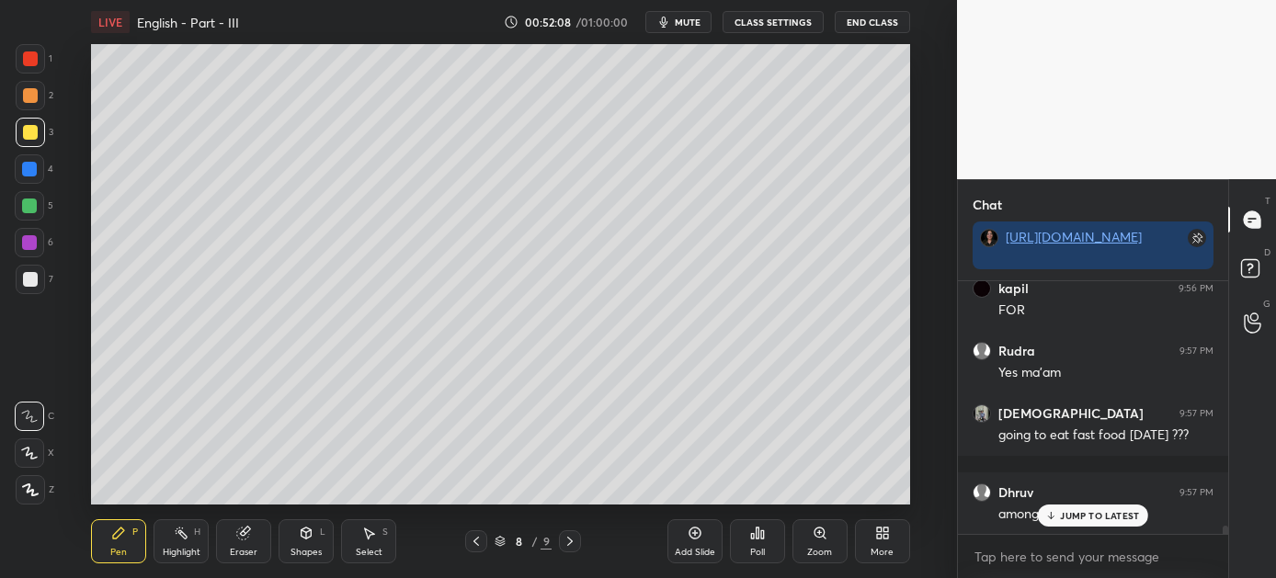
click at [1086, 511] on p "JUMP TO LATEST" at bounding box center [1099, 515] width 79 height 11
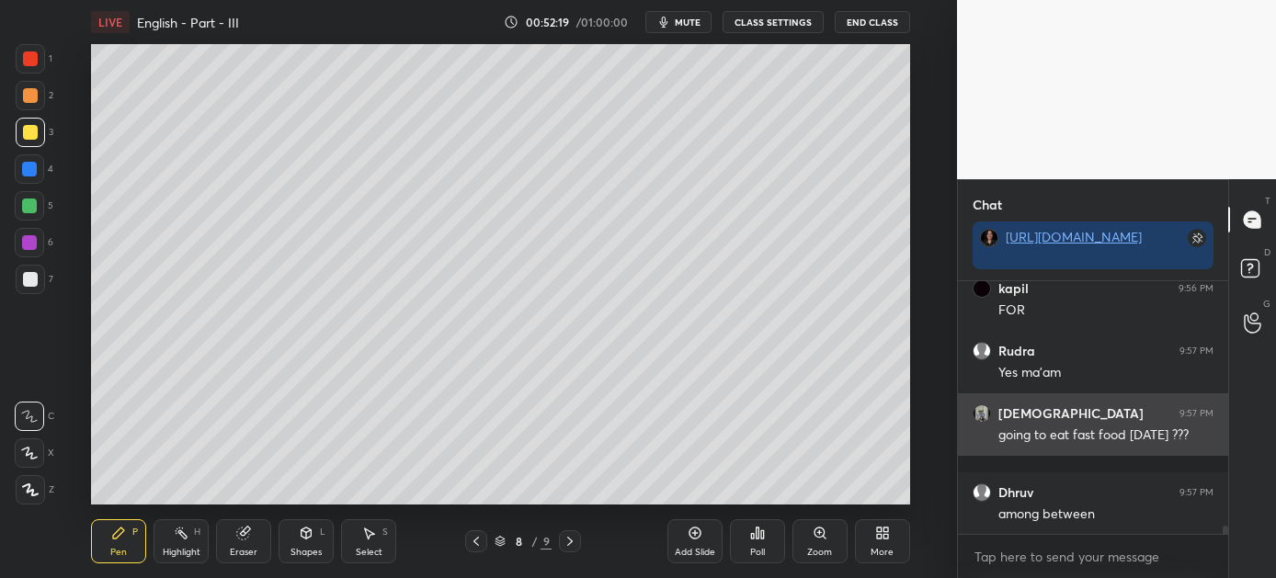
scroll to position [7191, 0]
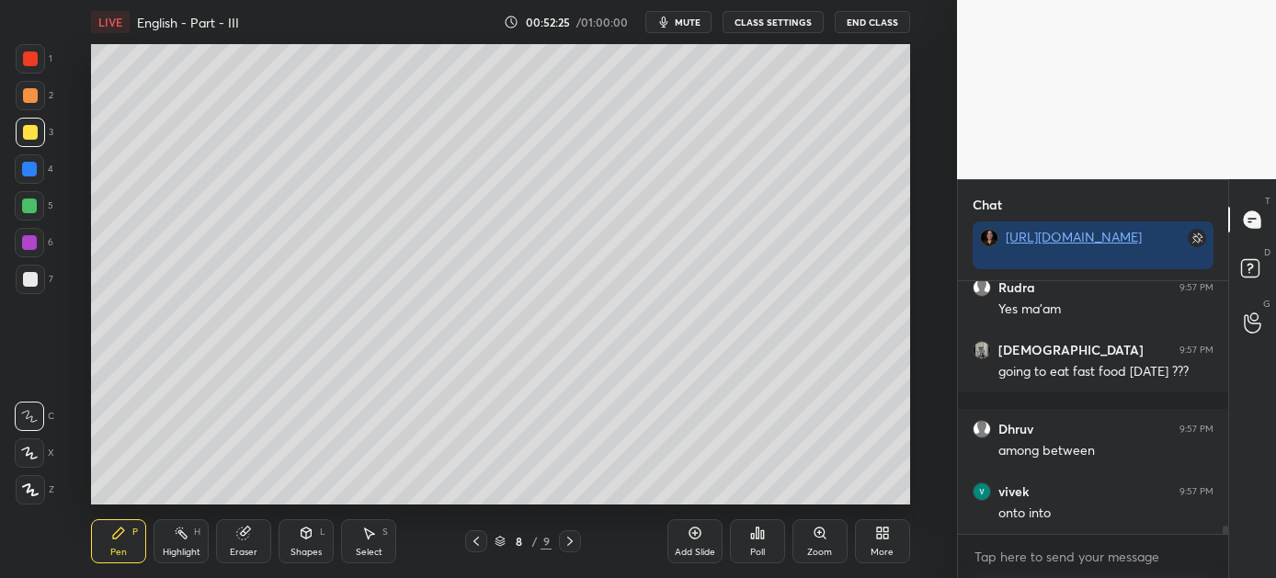
click at [691, 539] on icon at bounding box center [695, 533] width 15 height 15
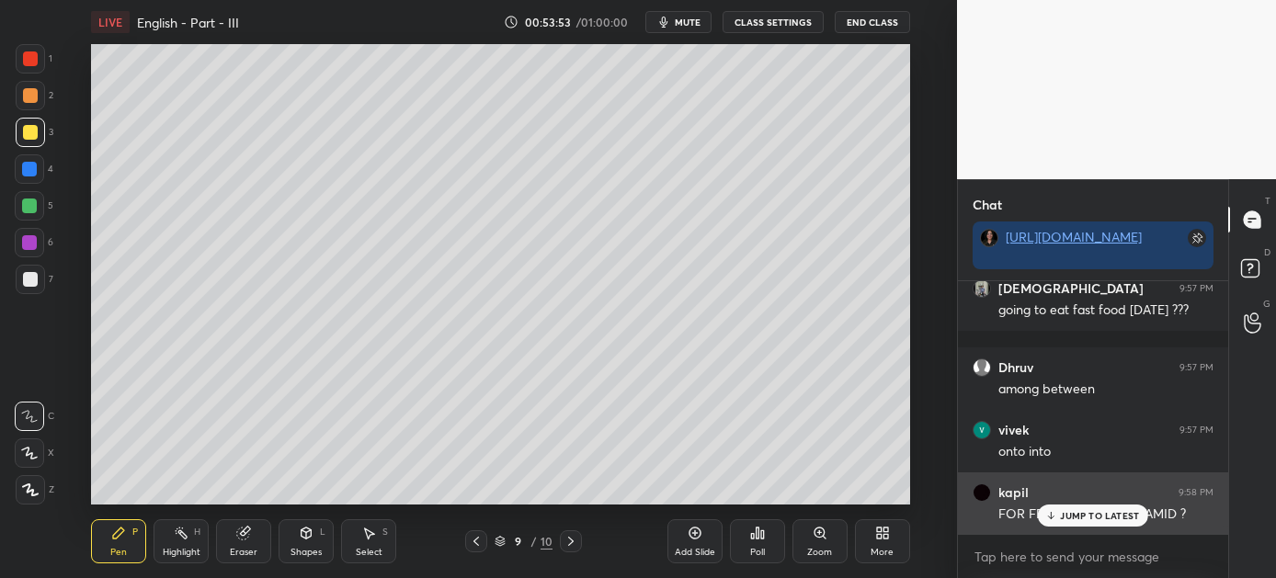
click at [1076, 510] on p "JUMP TO LATEST" at bounding box center [1099, 515] width 79 height 11
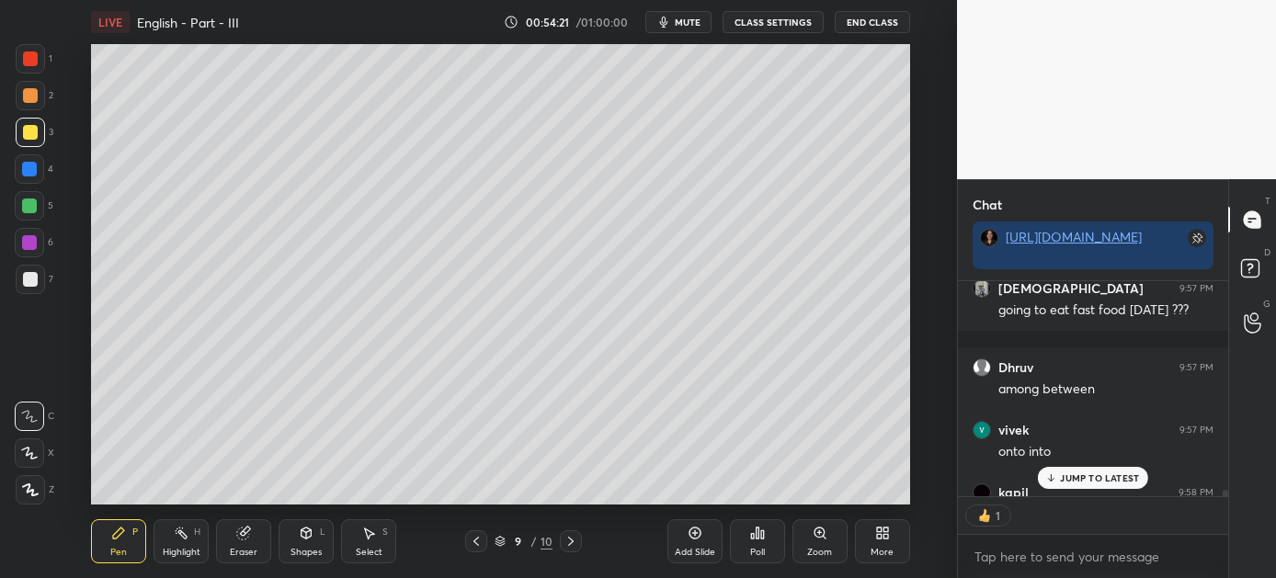
scroll to position [7290, 0]
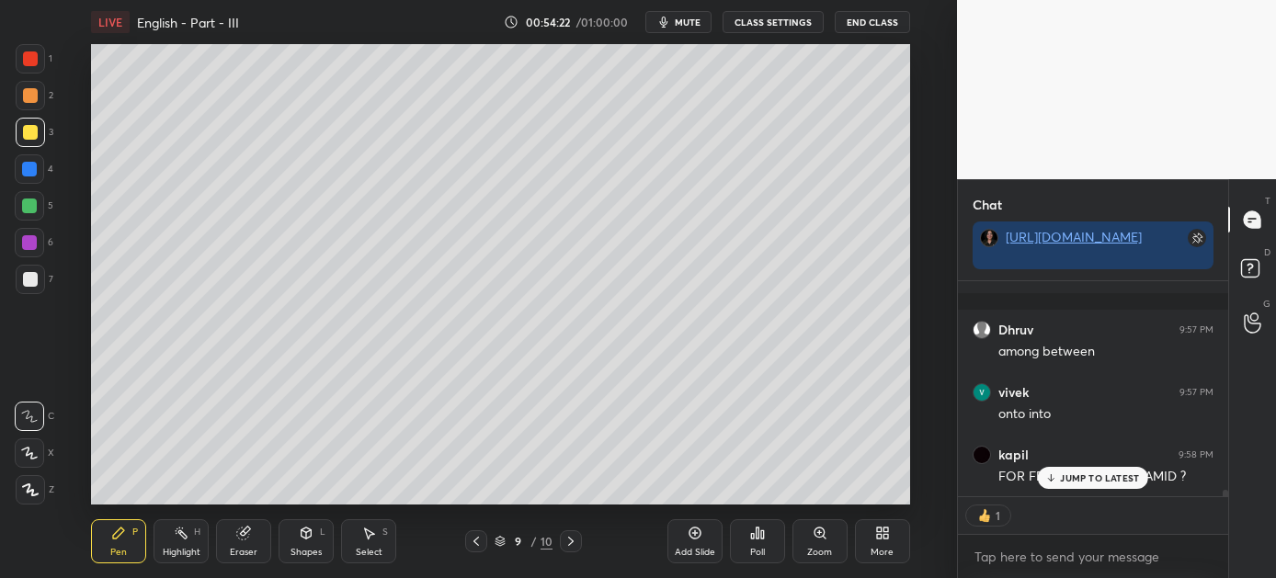
click at [1069, 469] on div "JUMP TO LATEST" at bounding box center [1093, 478] width 110 height 22
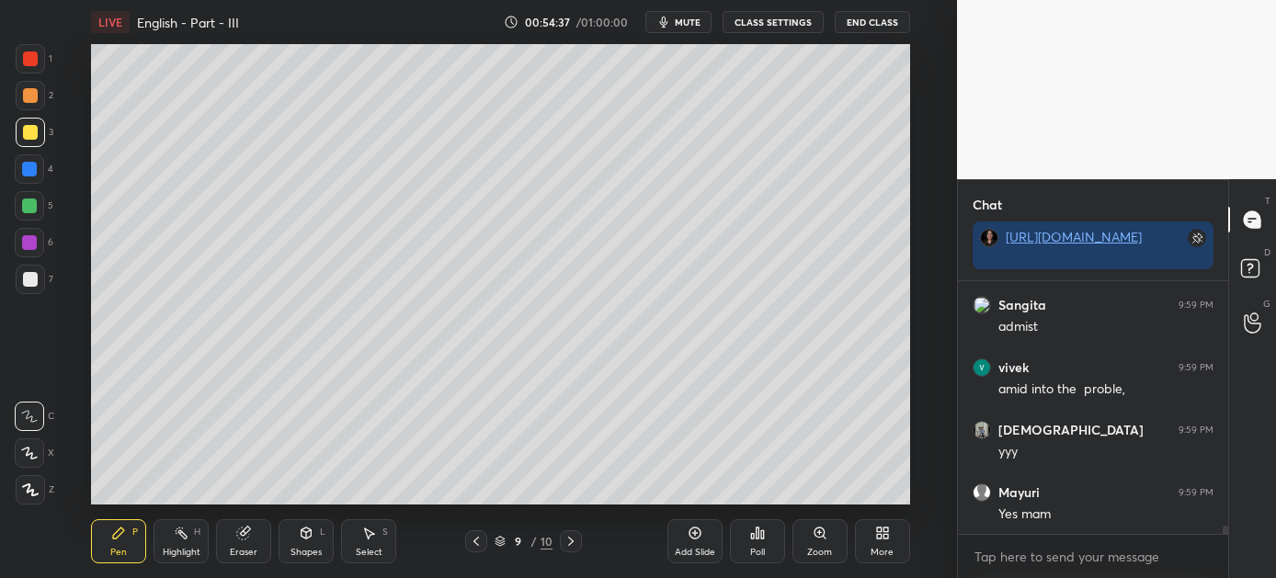
click at [1069, 472] on div "kapil 9:58 PM FOR FEELINGS WE USE AMID ? [PERSON_NAME] 9:59 PM admist [PERSON_N…" at bounding box center [1093, 407] width 270 height 253
click at [1062, 511] on p "JUMP TO LATEST" at bounding box center [1099, 515] width 79 height 11
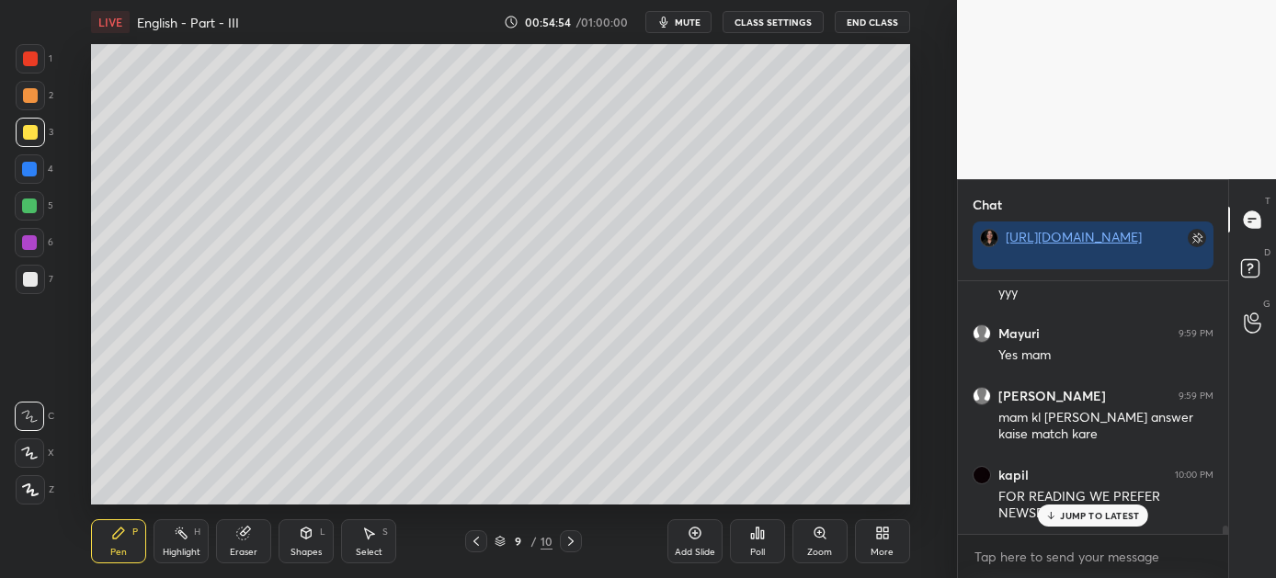
scroll to position [7723, 0]
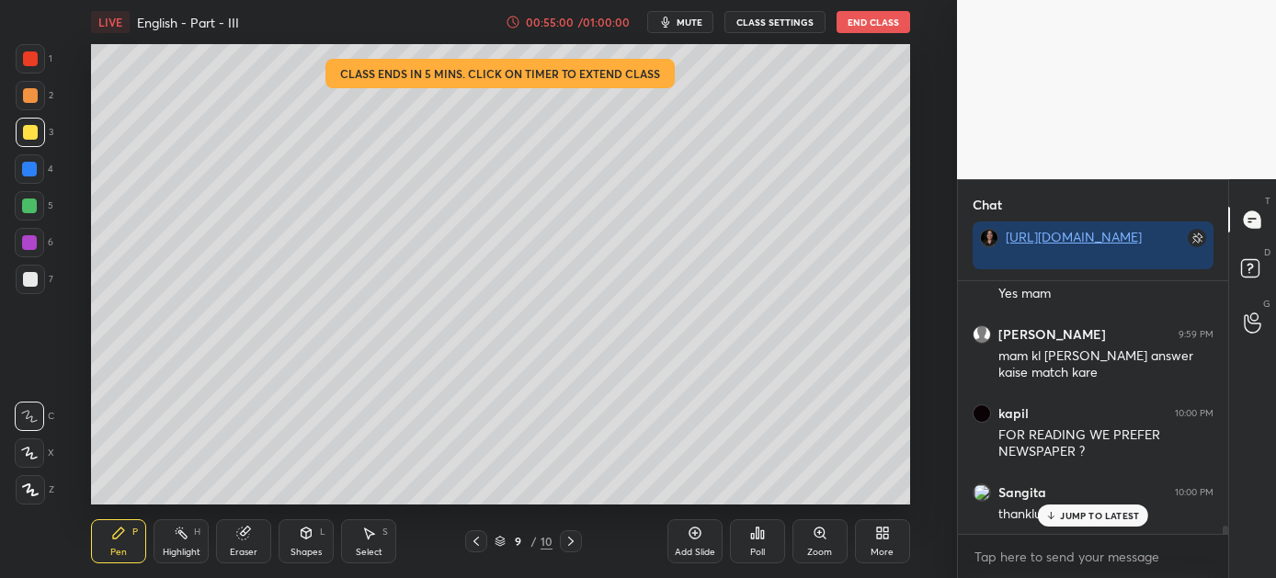
click at [1092, 513] on p "JUMP TO LATEST" at bounding box center [1099, 515] width 79 height 11
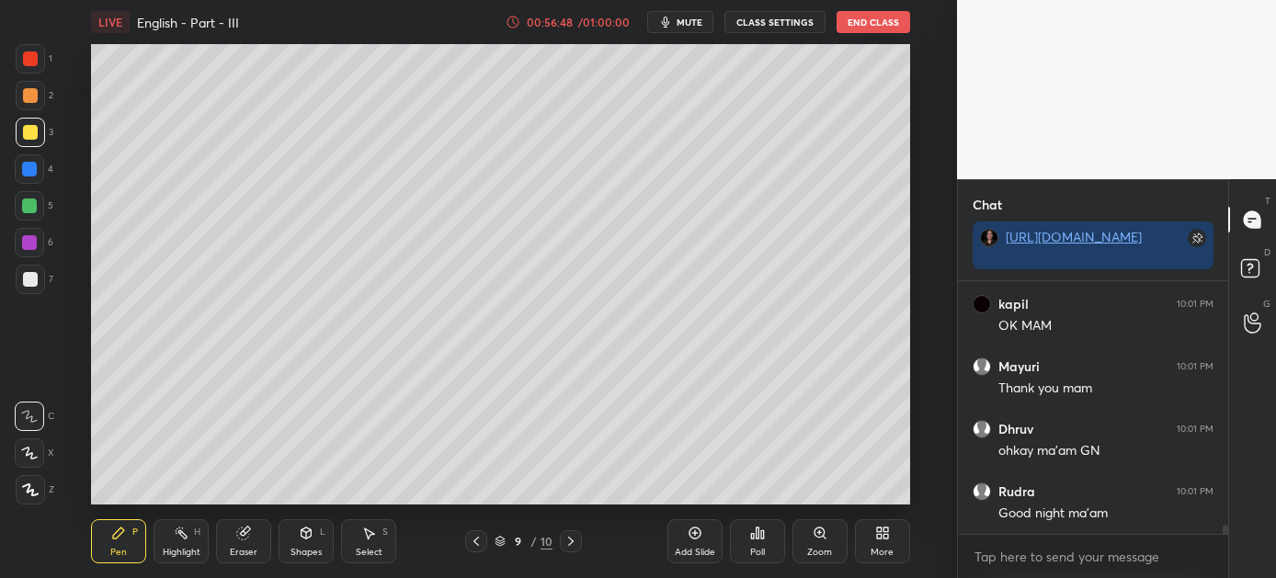
scroll to position [6861, 0]
click at [861, 16] on button "End Class" at bounding box center [873, 22] width 74 height 22
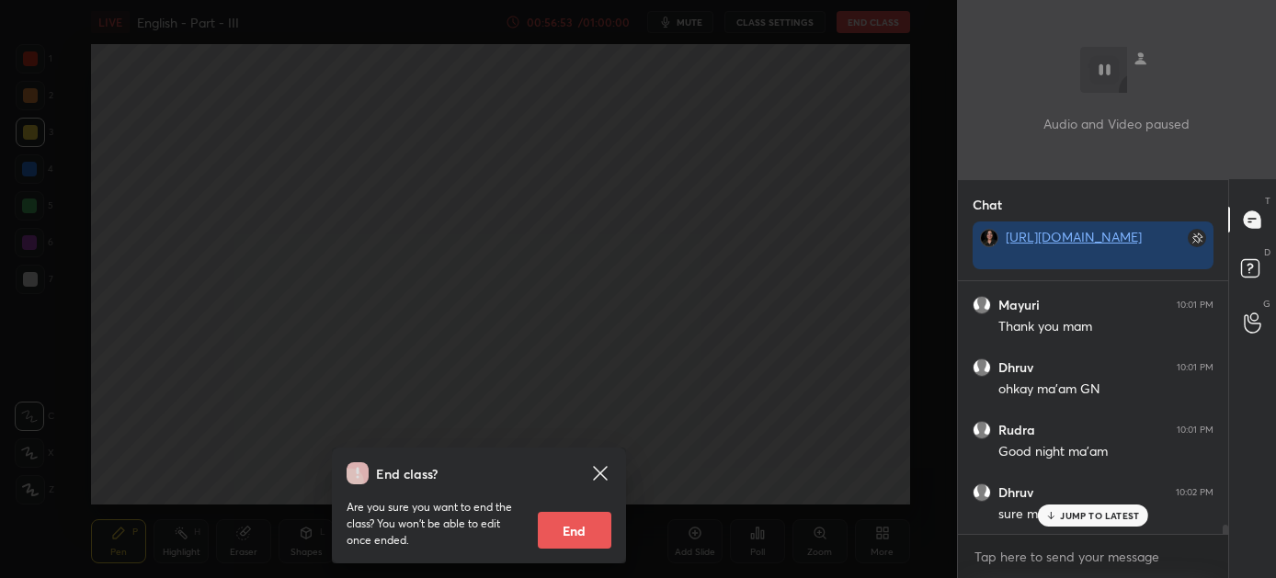
click at [1072, 512] on p "JUMP TO LATEST" at bounding box center [1099, 515] width 79 height 11
click at [566, 536] on button "End" at bounding box center [575, 530] width 74 height 37
type textarea "x"
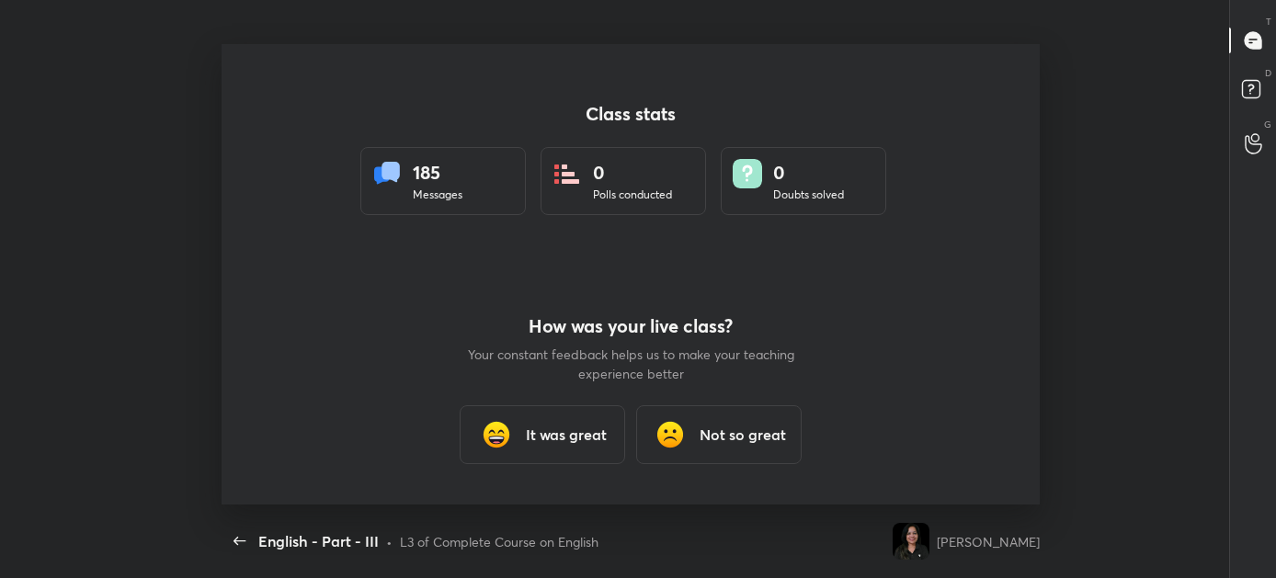
scroll to position [0, 0]
